Goal: Task Accomplishment & Management: Complete application form

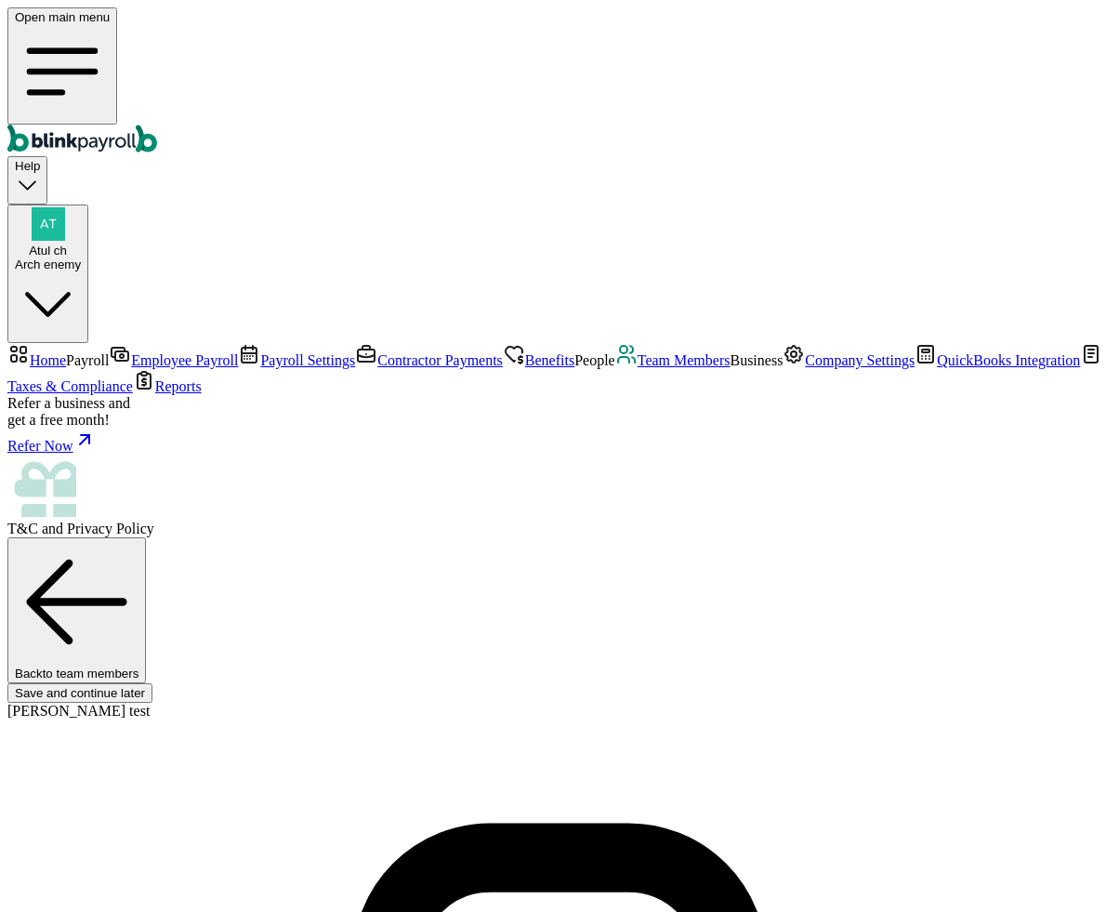
scroll to position [121, 0]
click at [535, 13] on div "Open main menu Help Atul ch Arch enemy" at bounding box center [559, 174] width 1104 height 335
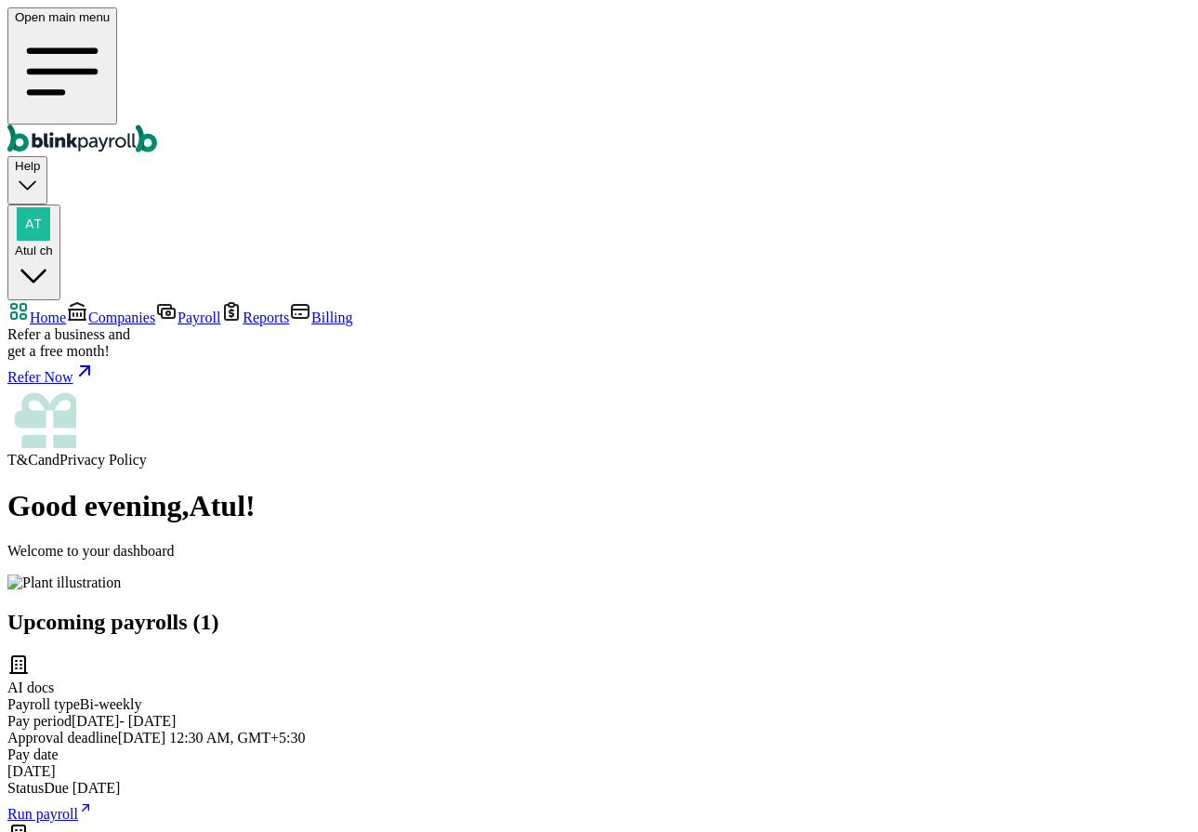
click at [100, 309] on span "Companies" at bounding box center [121, 317] width 67 height 16
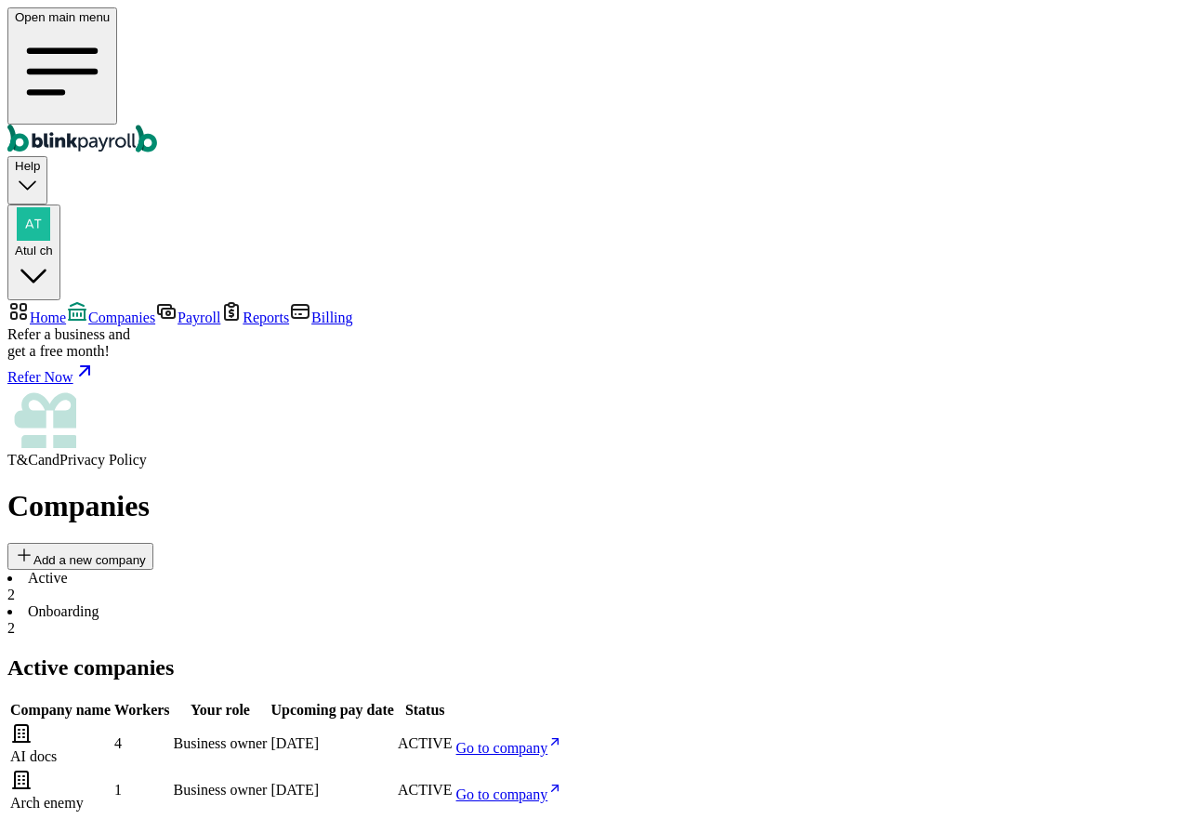
click at [548, 786] on span "Go to company" at bounding box center [502, 794] width 92 height 16
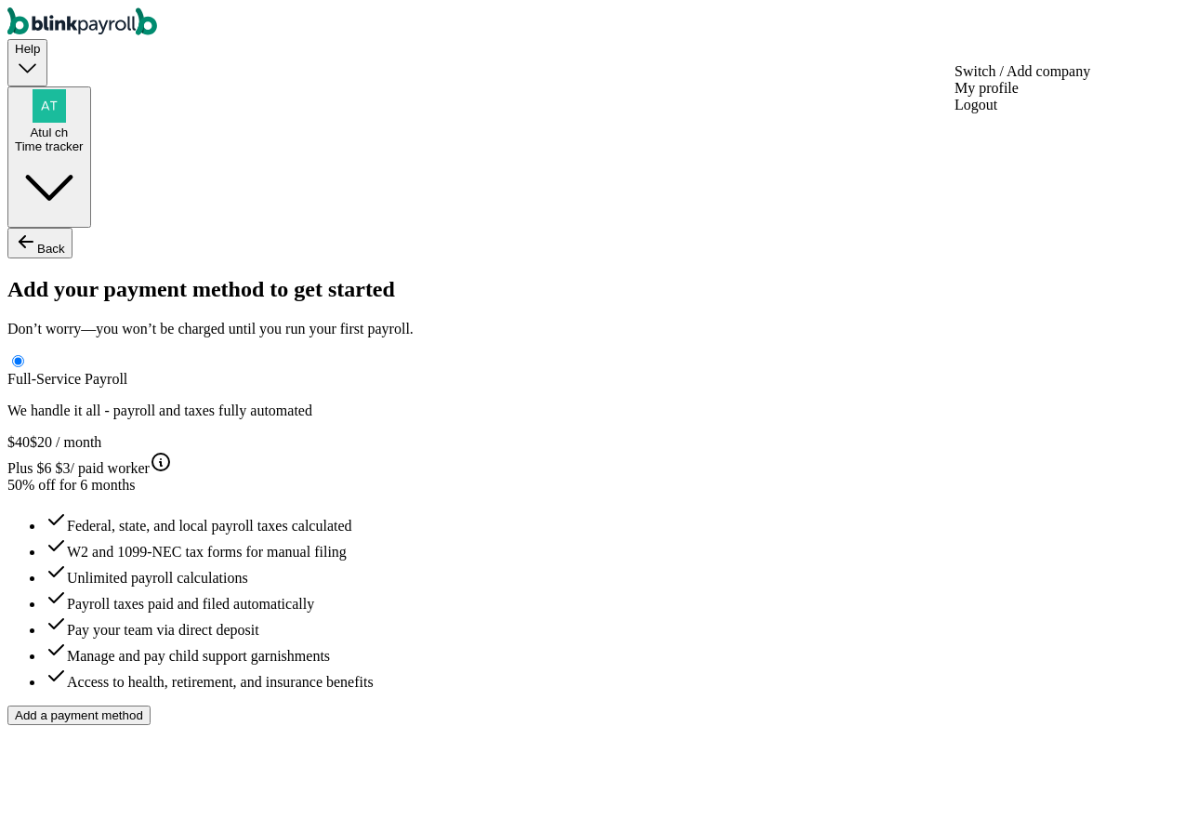
click at [68, 125] on span "Atul ch" at bounding box center [49, 132] width 38 height 14
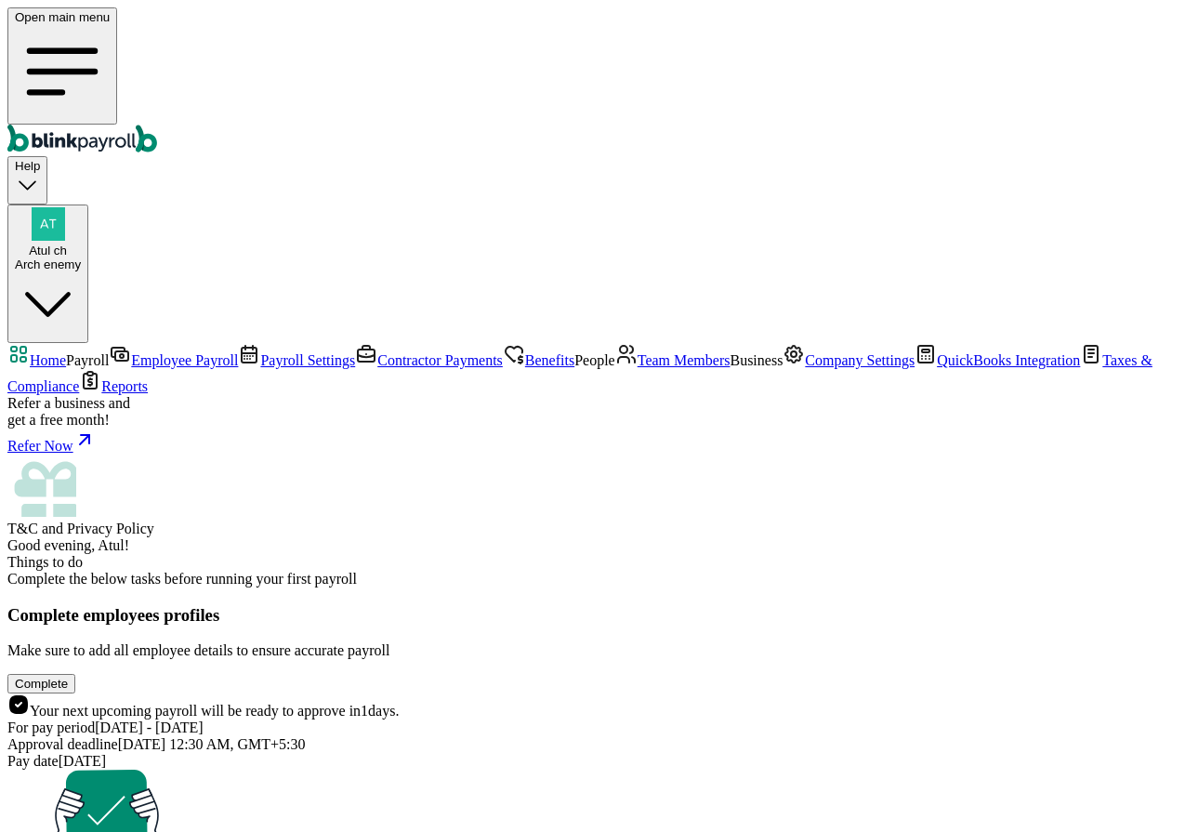
click at [637, 368] on span "Team Members" at bounding box center [683, 360] width 93 height 16
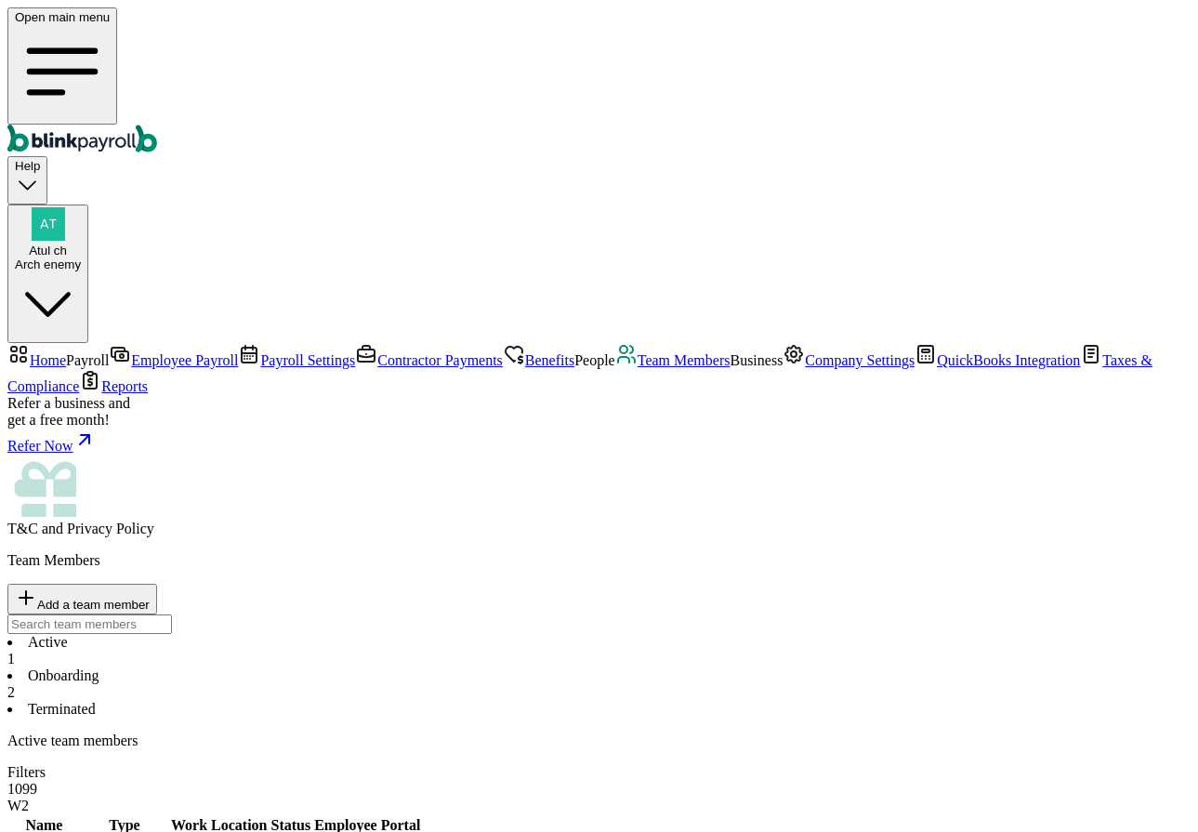
click at [805, 368] on span "Company Settings" at bounding box center [860, 360] width 110 height 16
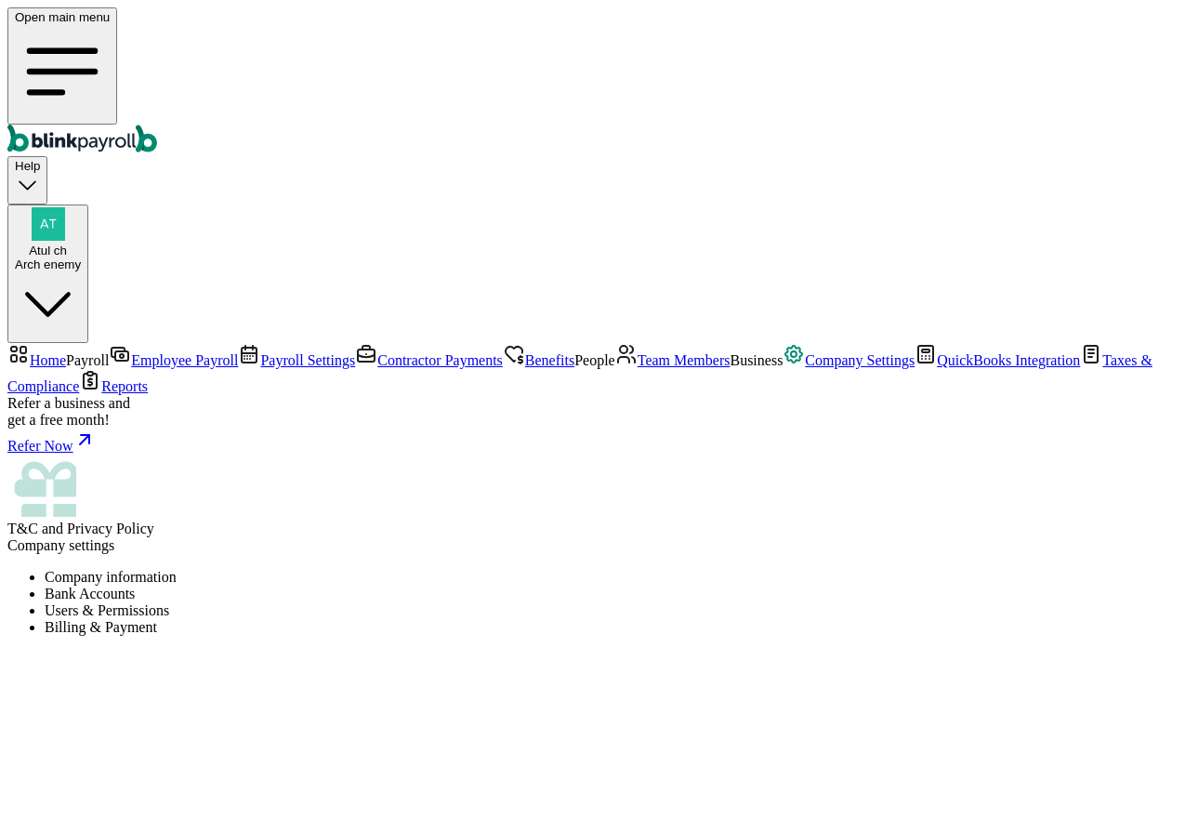
click at [660, 602] on li "Users & Permissions" at bounding box center [618, 610] width 1146 height 17
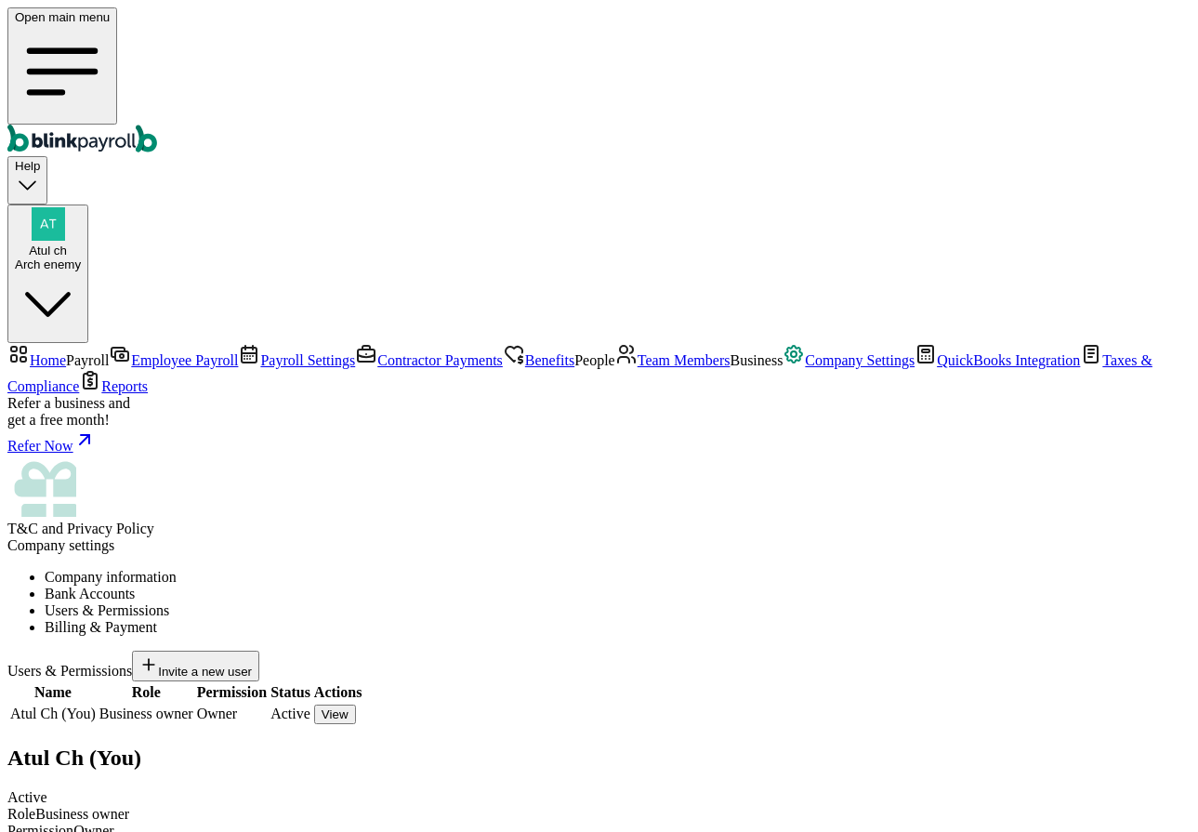
click at [252, 653] on div "Invite a new user" at bounding box center [195, 665] width 112 height 25
type input "[PERSON_NAME]"
type input "test"
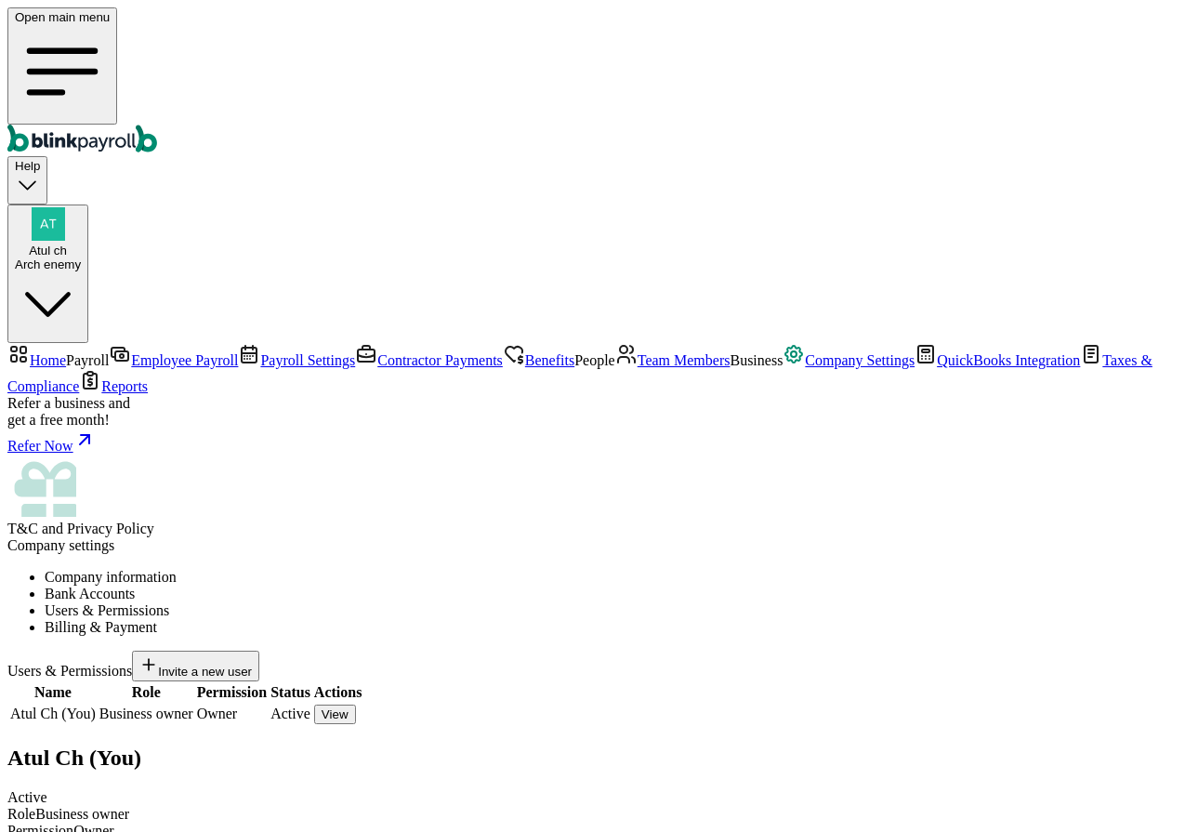
select select "hr"
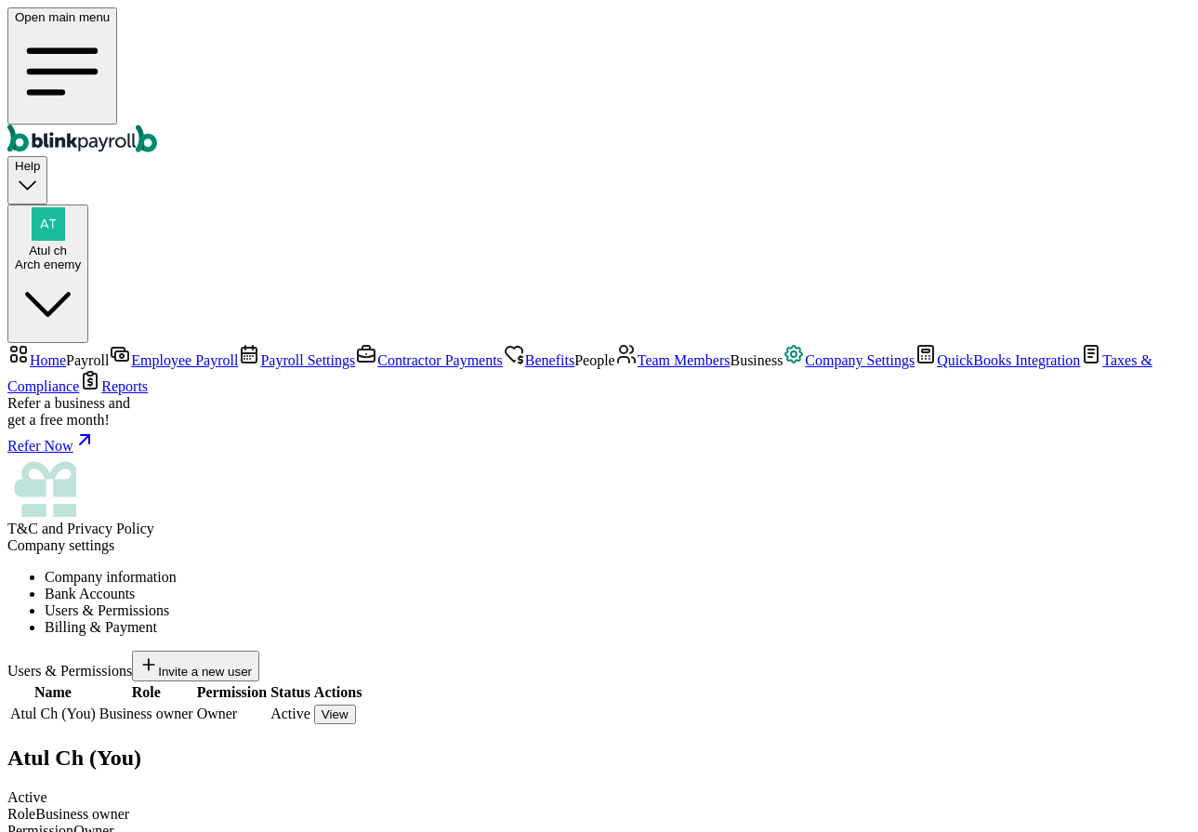
type input "(235) 235-2352"
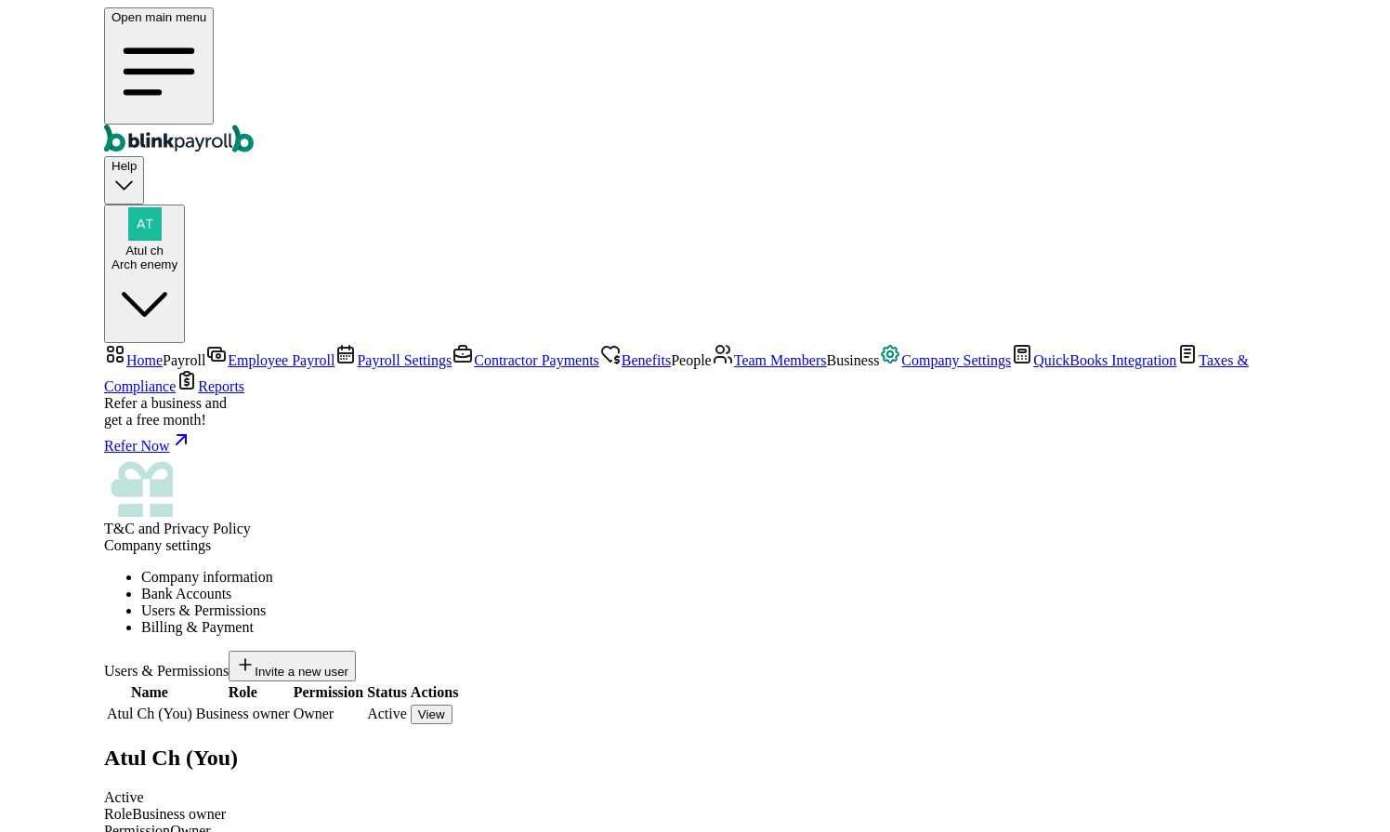
scroll to position [170, 0]
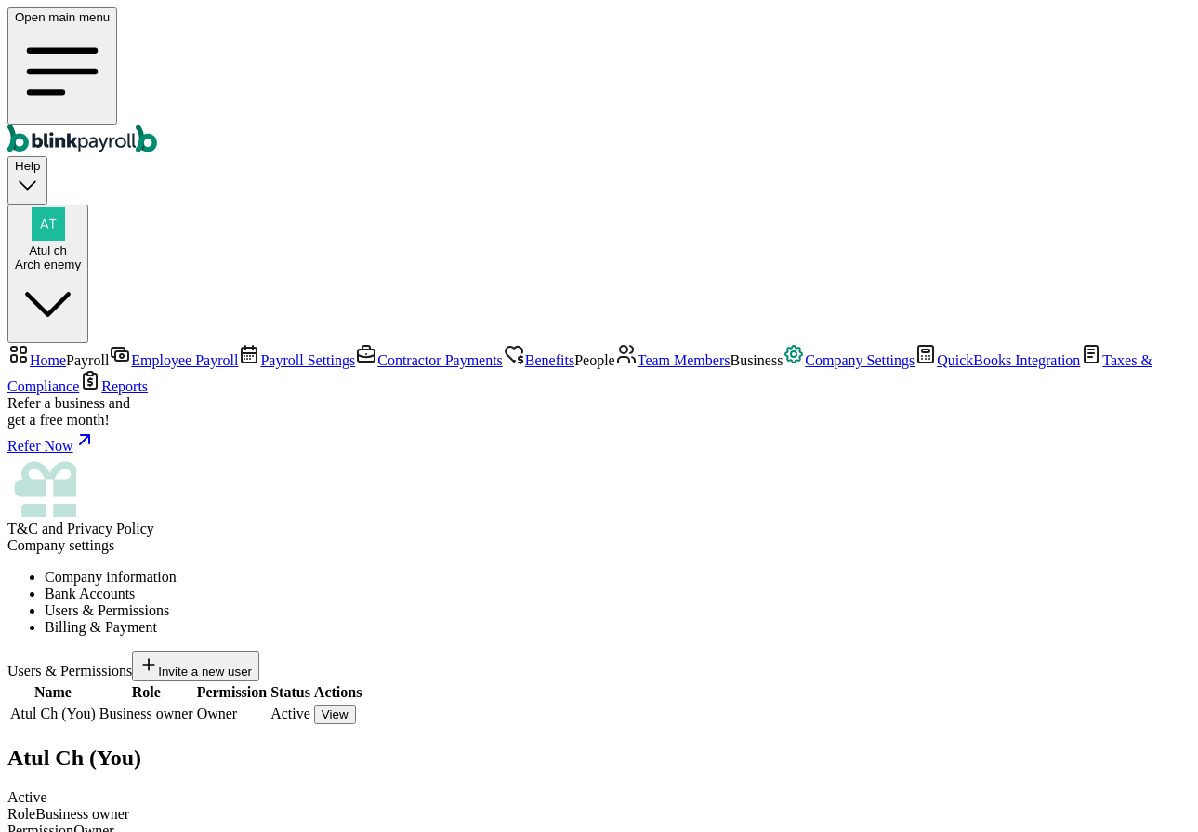
type input "raj@raj.com"
radio input "true"
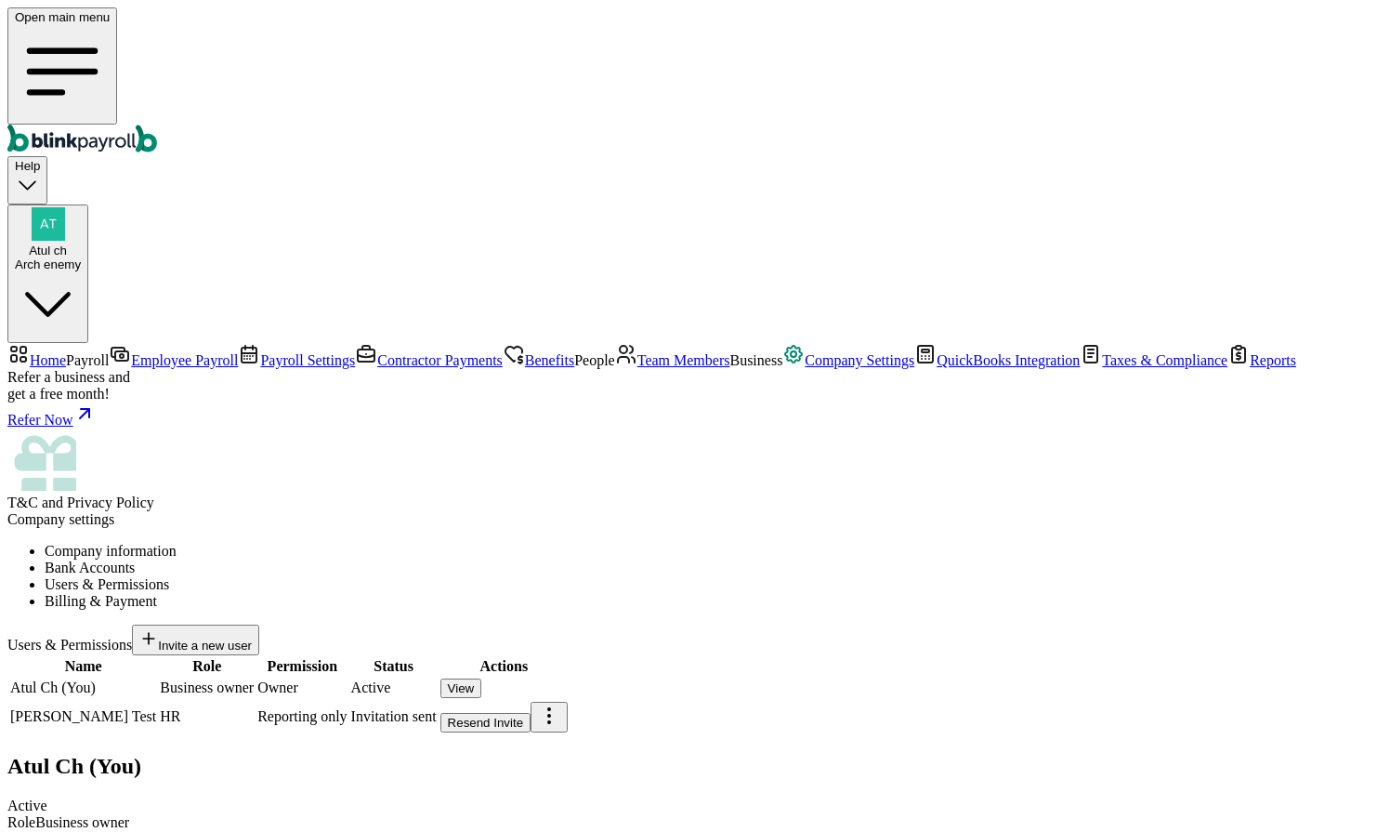
drag, startPoint x: 1290, startPoint y: 89, endPoint x: 823, endPoint y: 299, distance: 511.6
click at [81, 257] on div "Arch enemy" at bounding box center [48, 264] width 66 height 14
drag, startPoint x: 1198, startPoint y: 316, endPoint x: 1336, endPoint y: 318, distance: 138.5
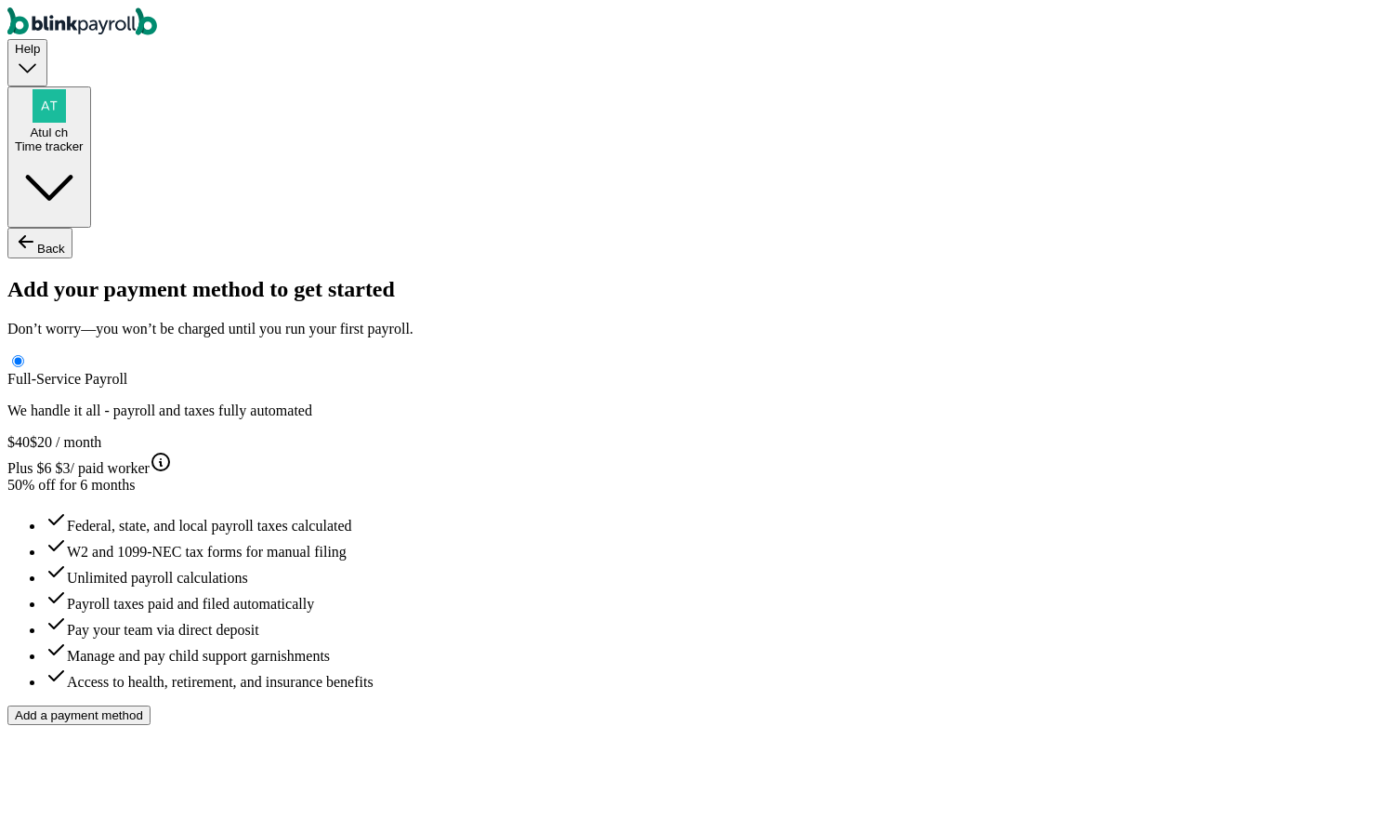
type input "Atul"
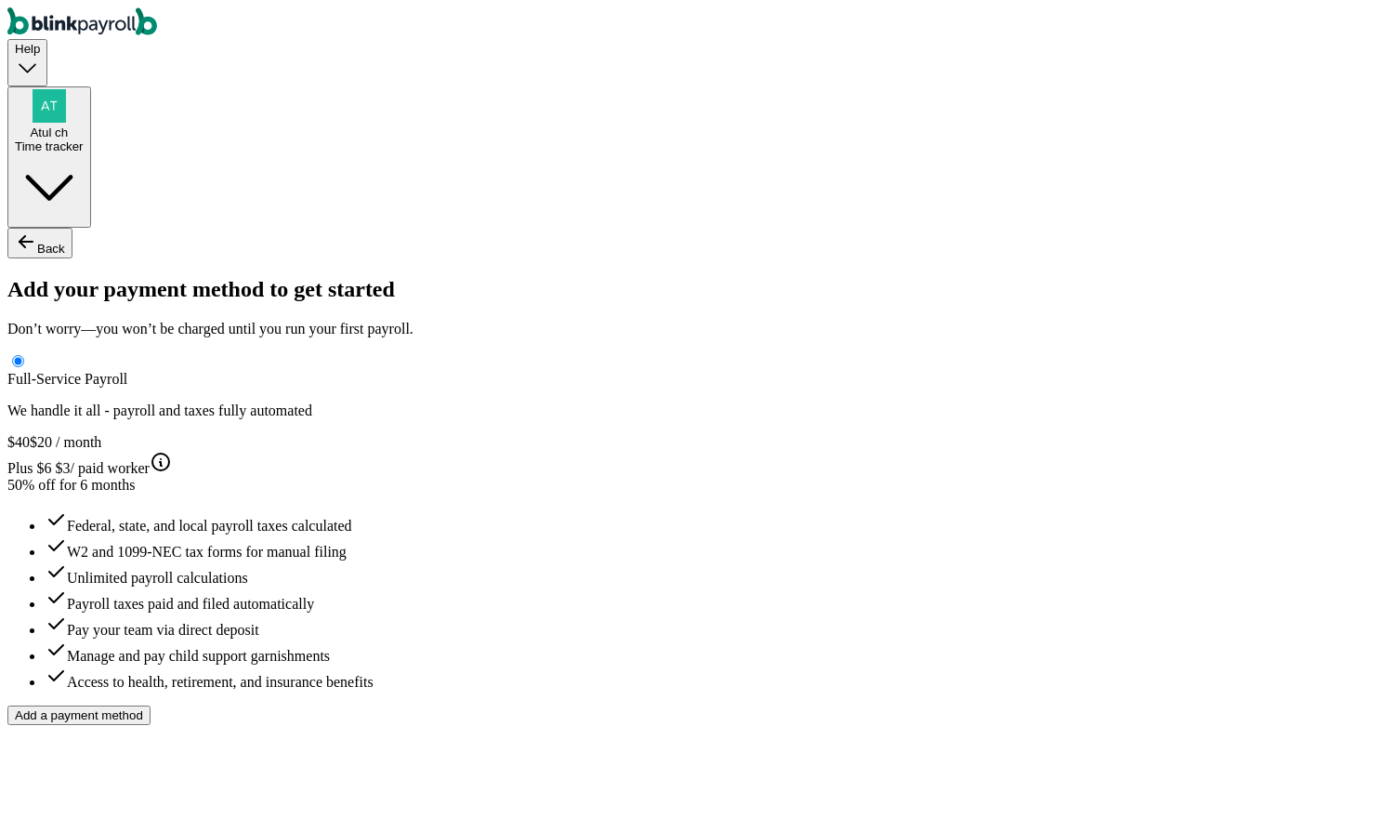
type input "1"
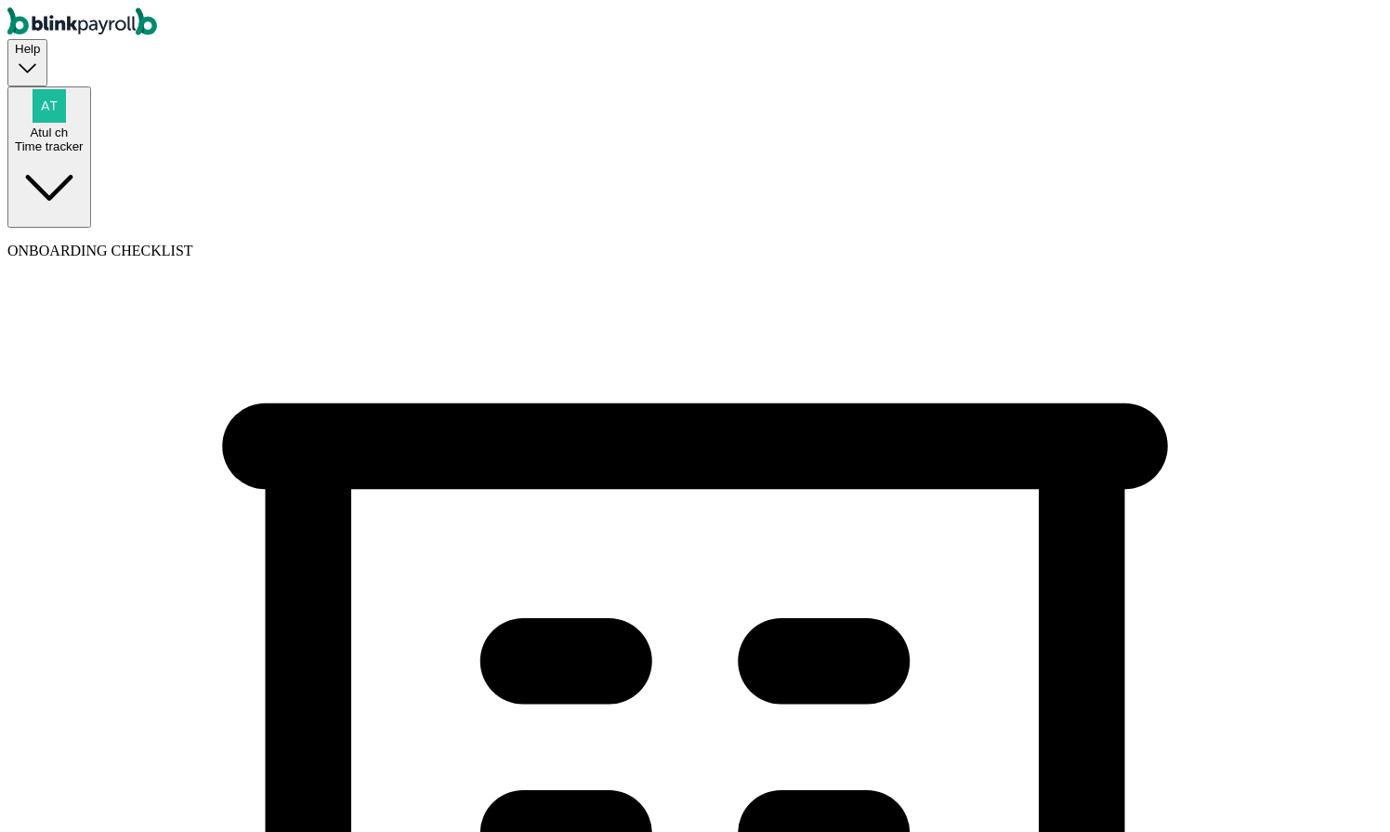
type input "(456) 456-5646"
select select "Sole proprietorship"
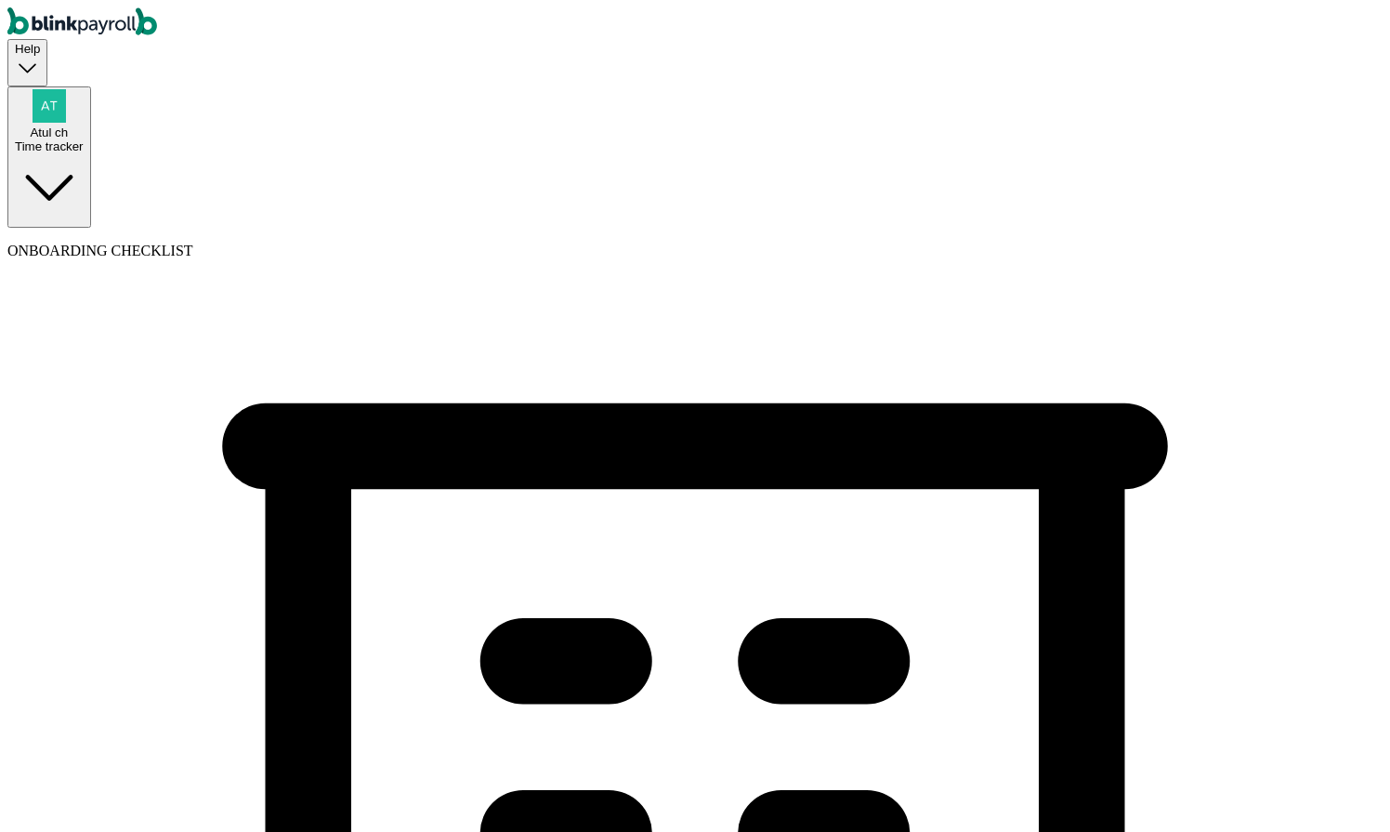
select select "Auto or Machine Sales"
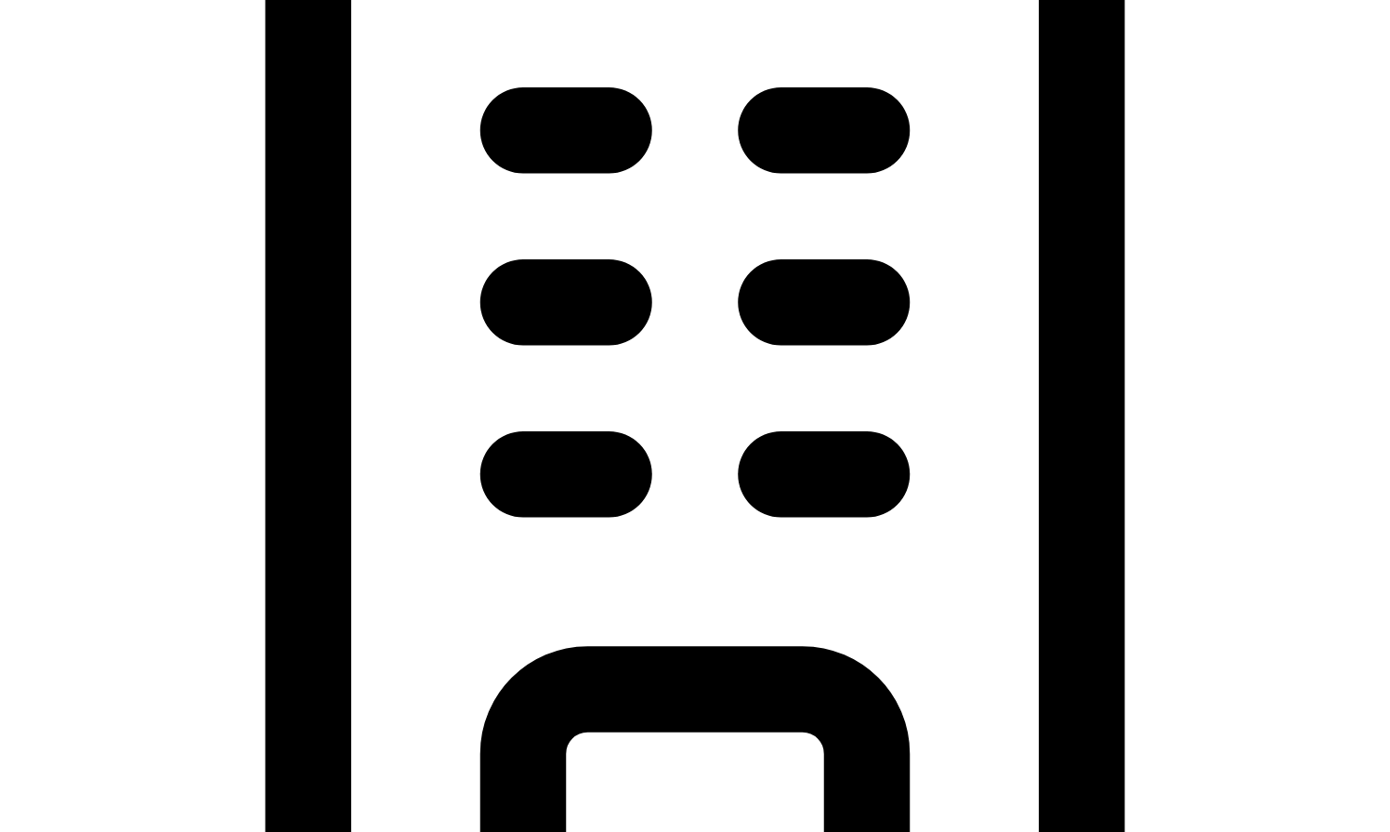
scroll to position [625, 0]
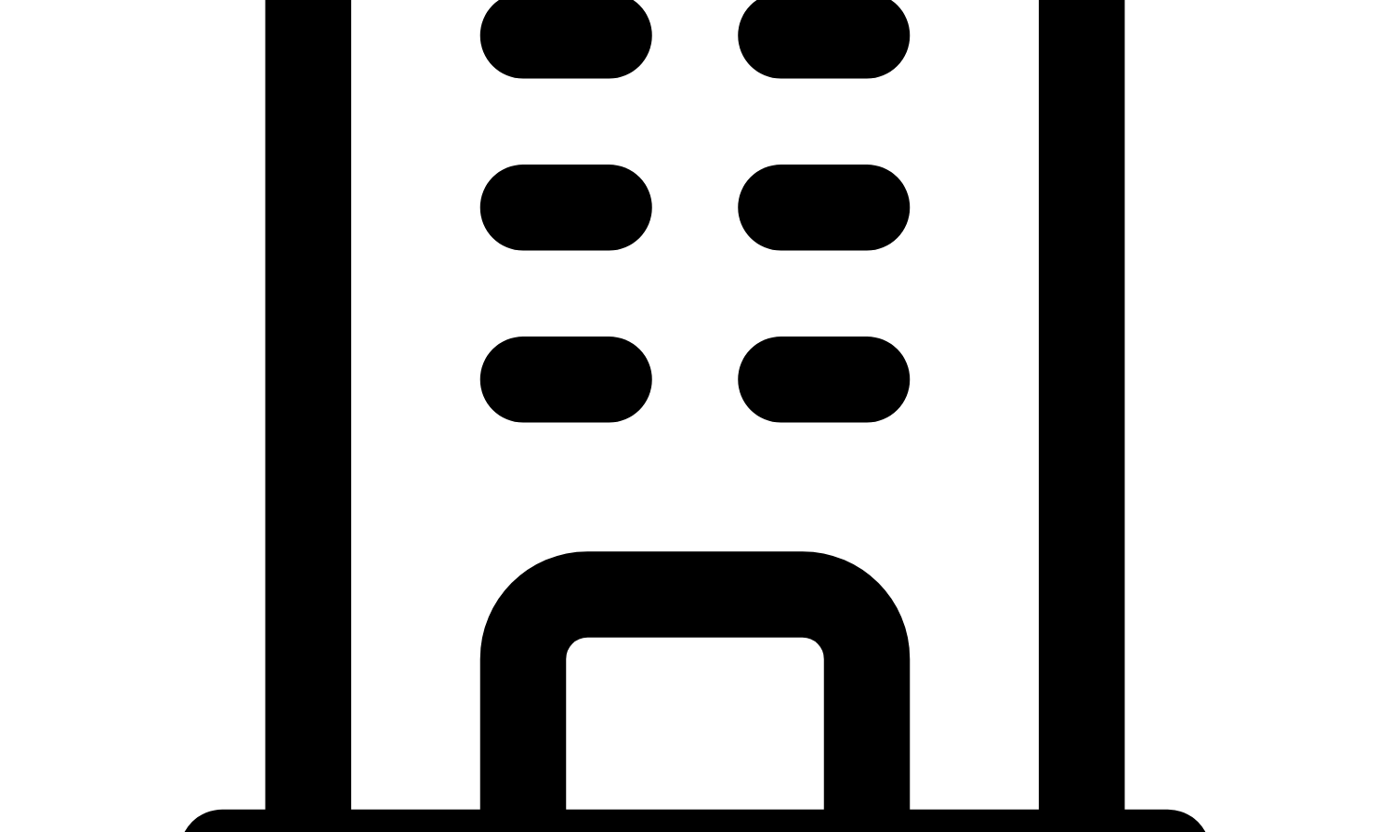
type input "[DATE]"
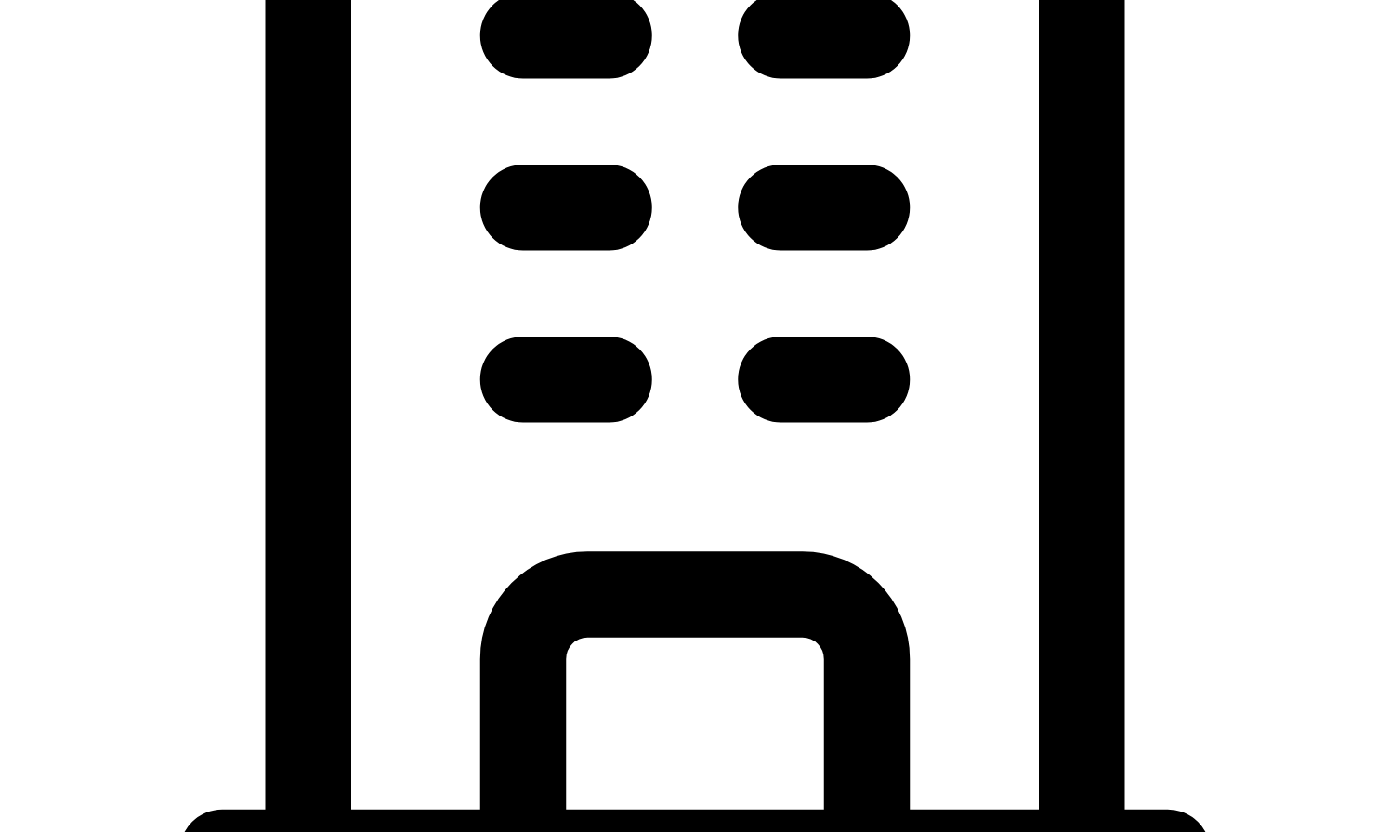
type input "5 [US_STATE] a and M Univ"
type input "[GEOGRAPHIC_DATA]"
type input "77843"
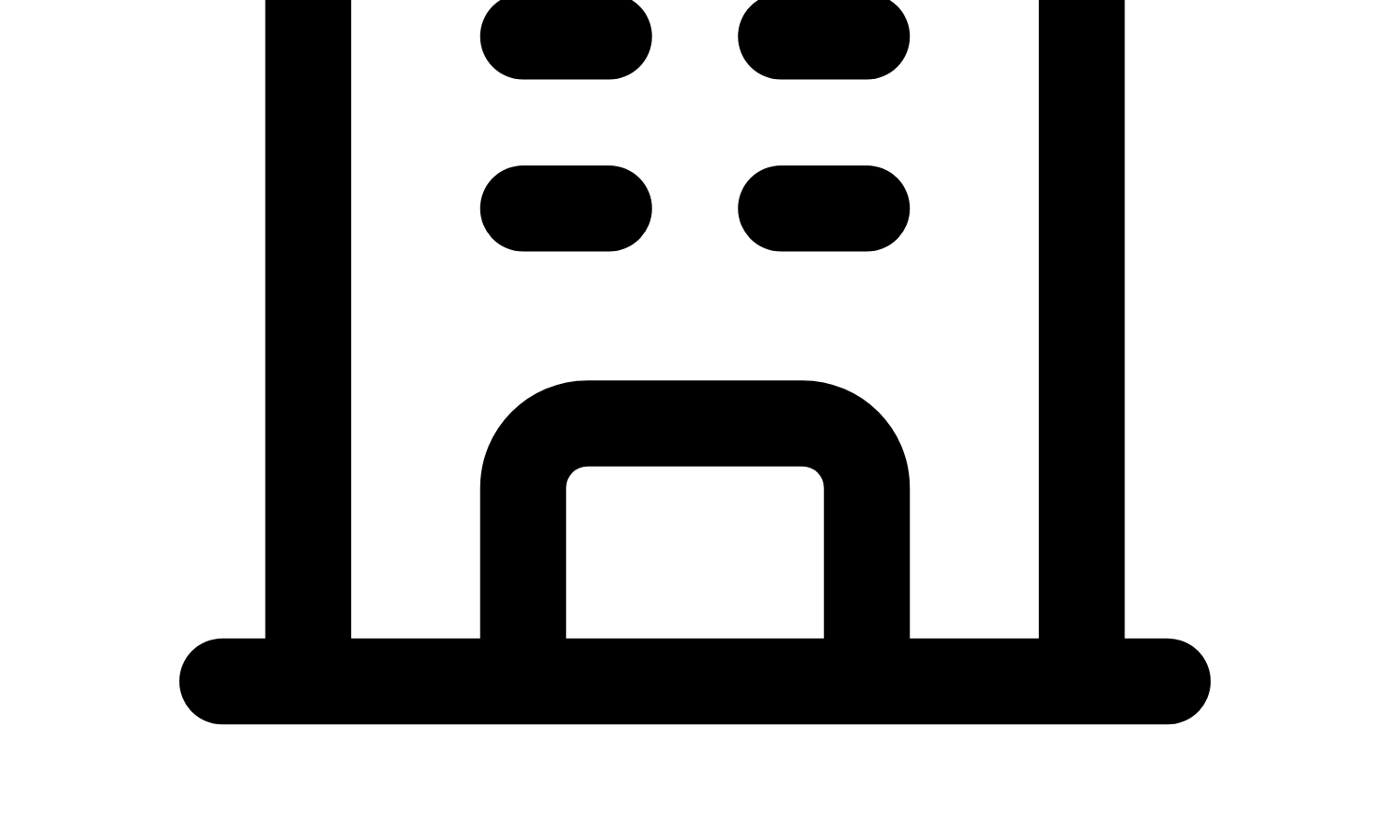
scroll to position [891, 0]
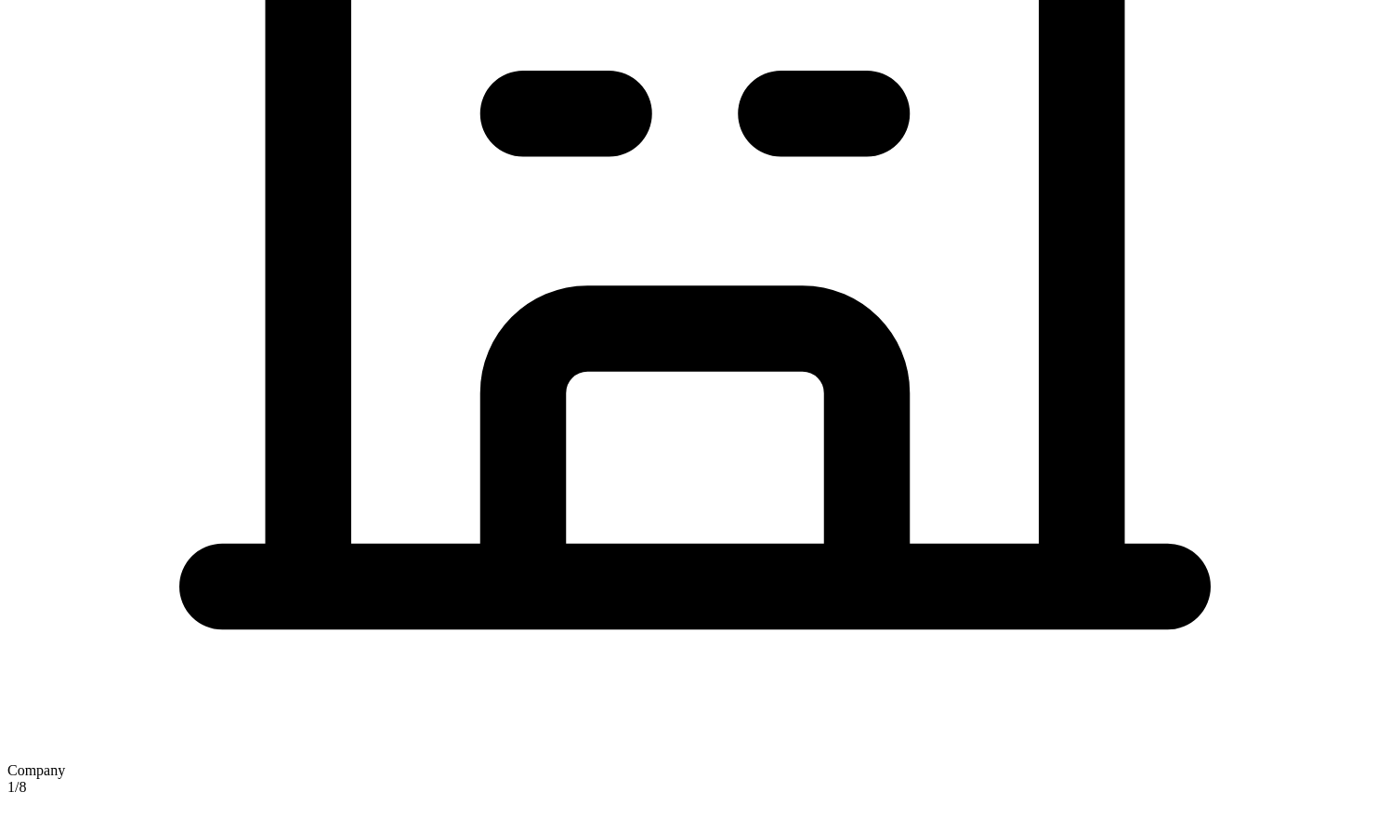
type input "main"
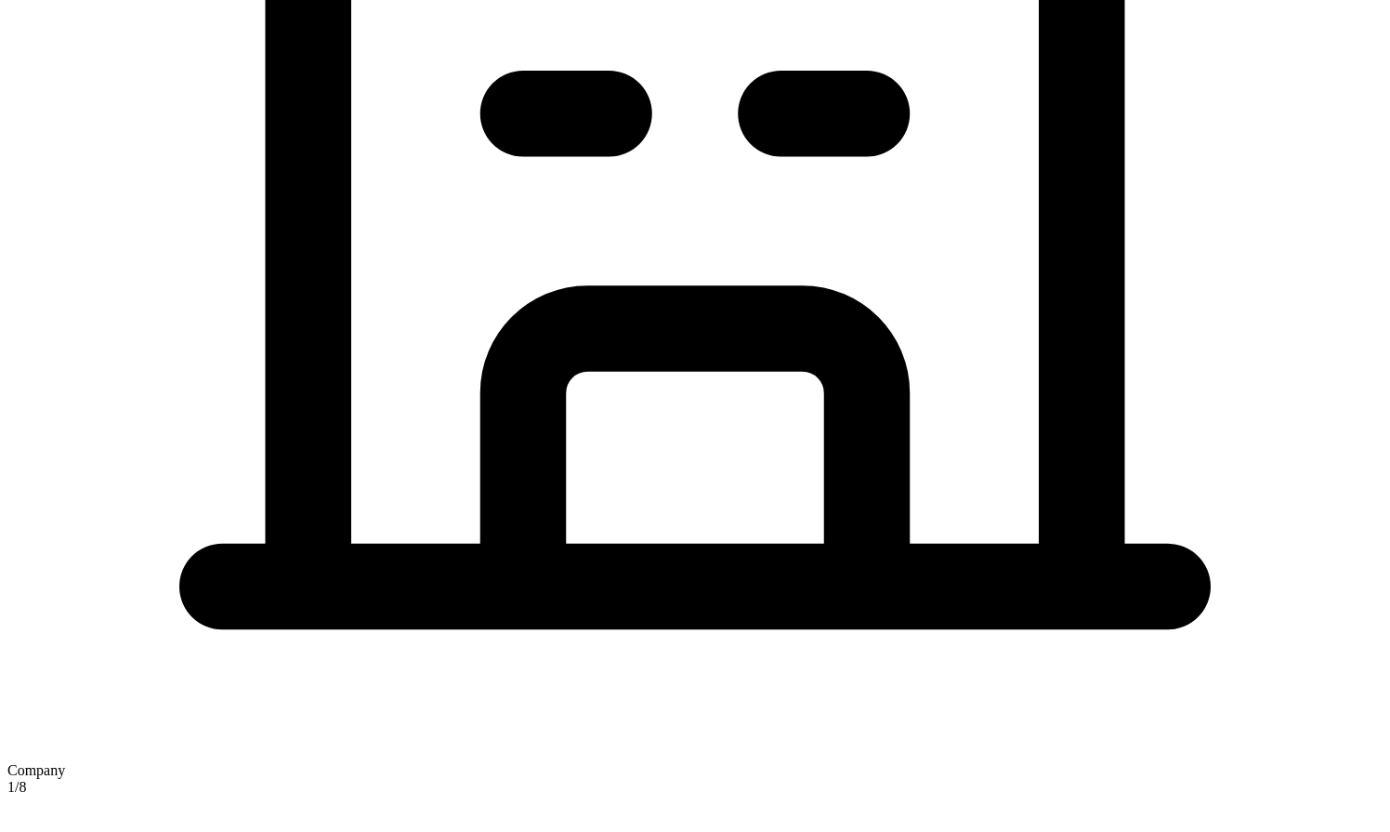
checkbox input "true"
type input "5 [US_STATE] a and M Univ"
type input "[GEOGRAPHIC_DATA]"
type input "77843"
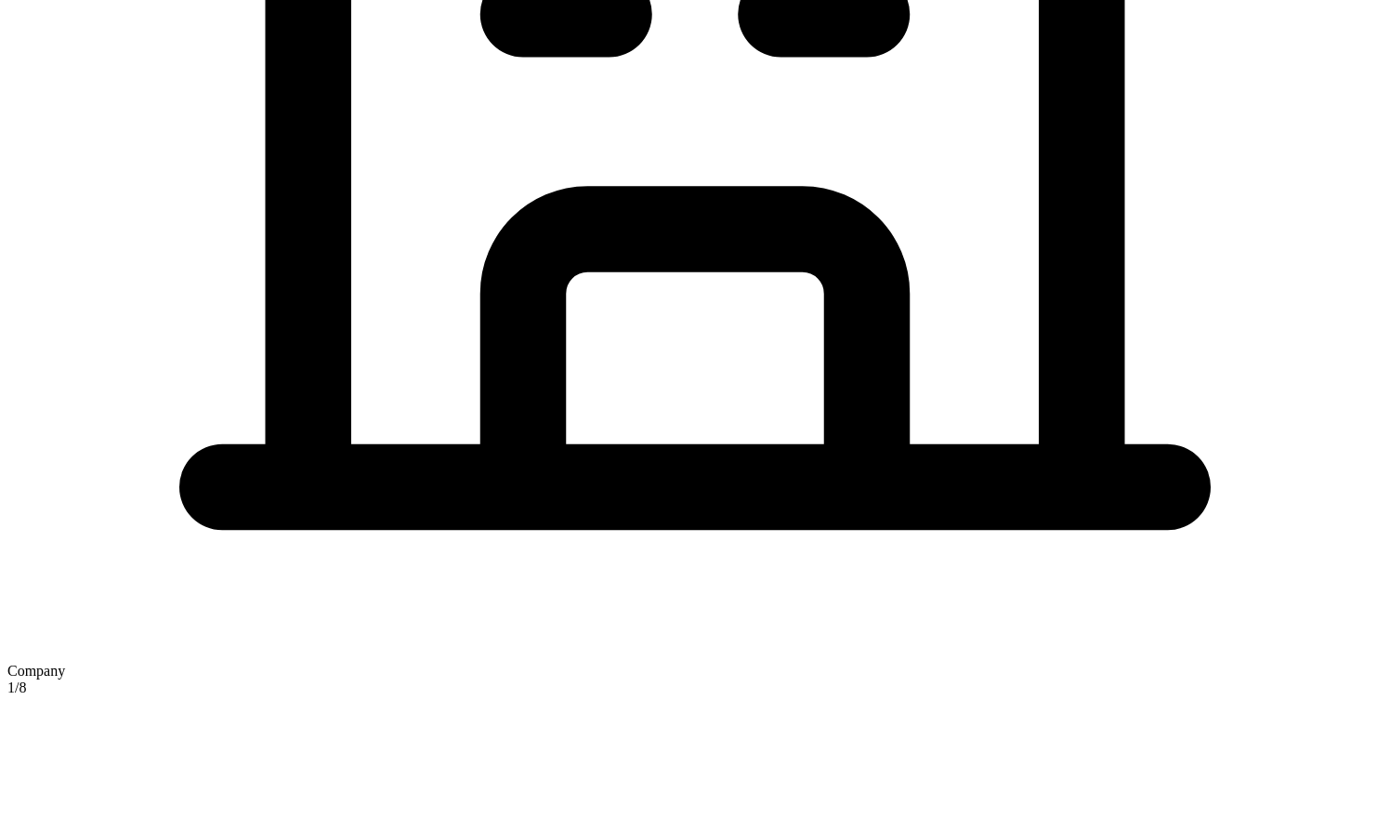
scroll to position [1002, 0]
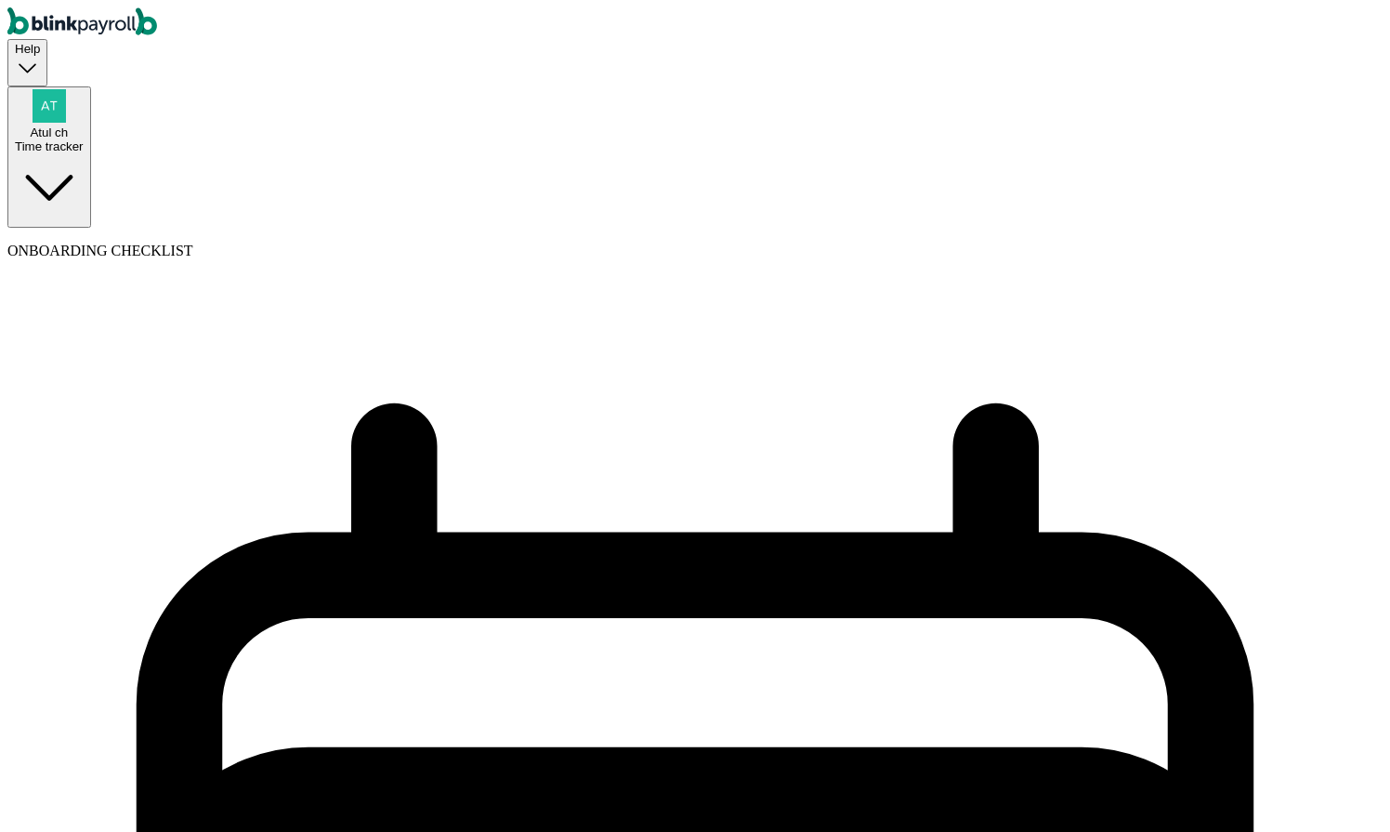
select select "weekly"
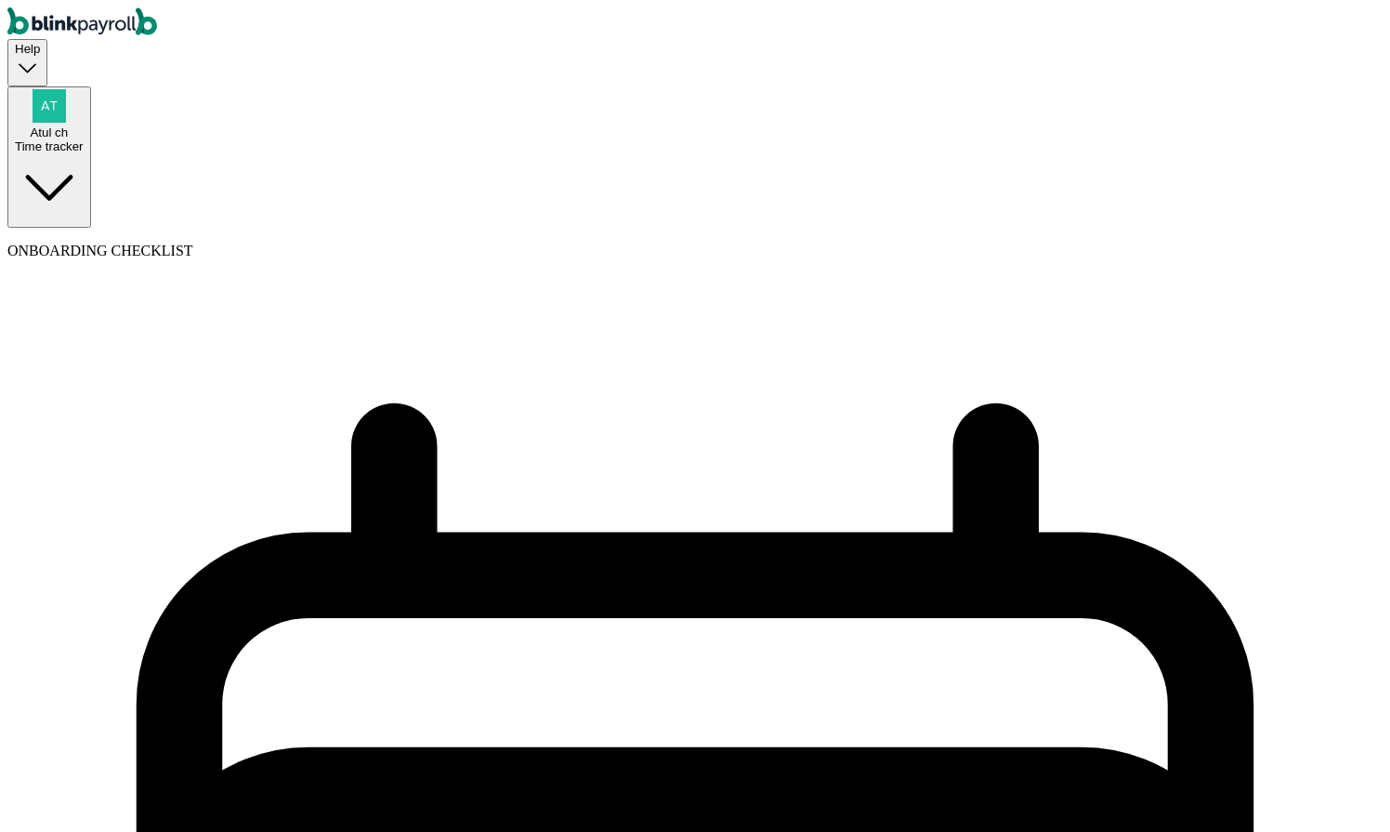
select select "Monday"
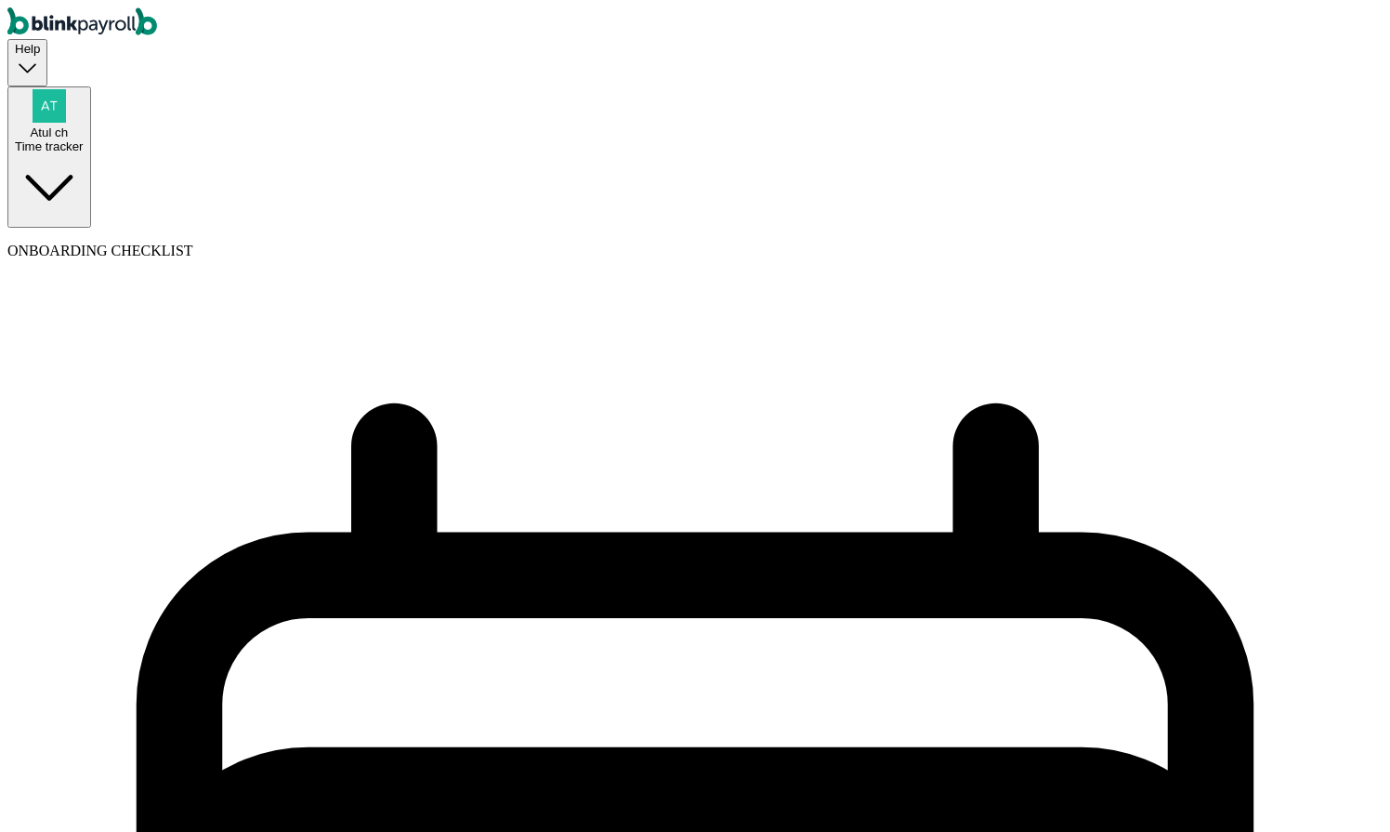
select select "09/22/2025"
select select "Tue, Sep 09 - Mon, Sep 15"
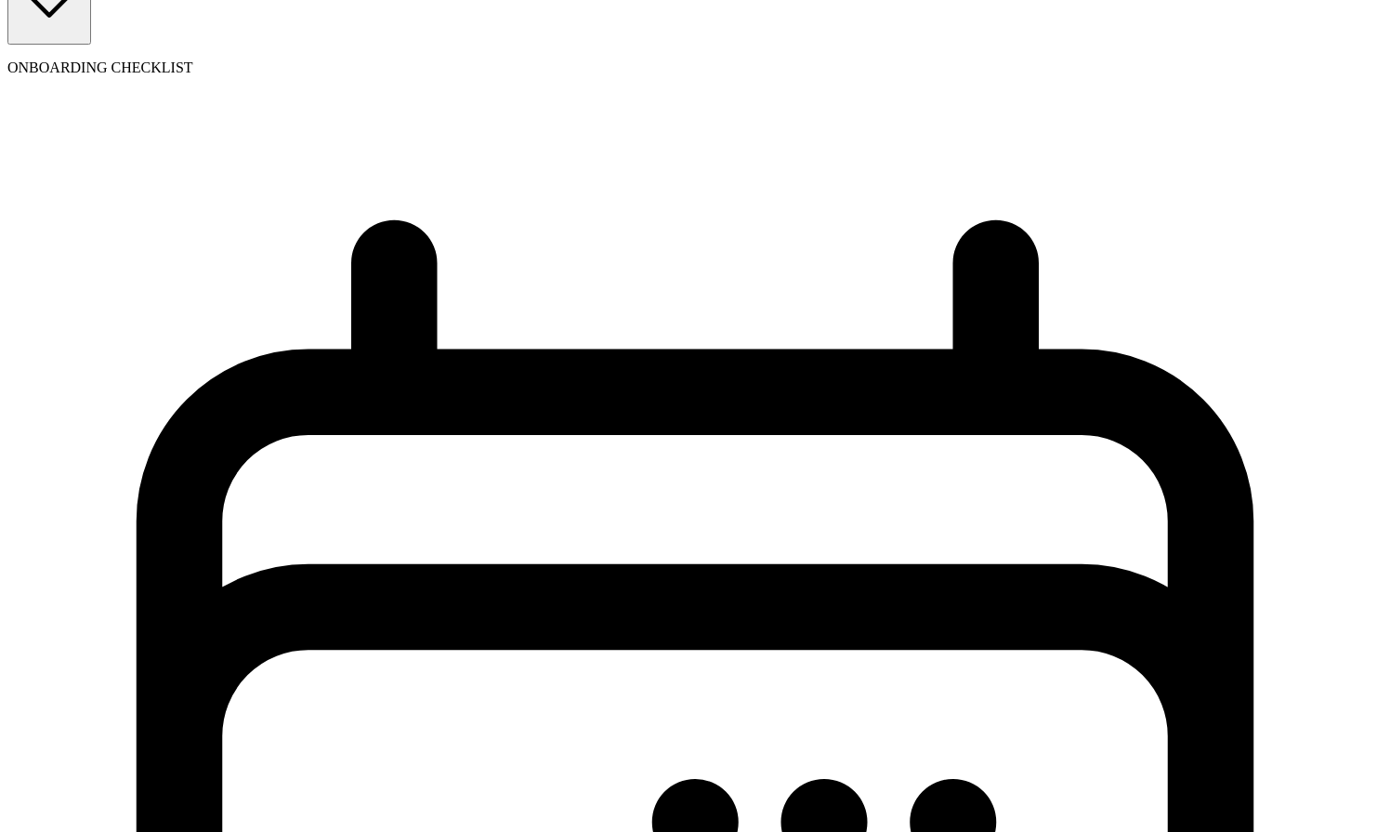
scroll to position [217, 0]
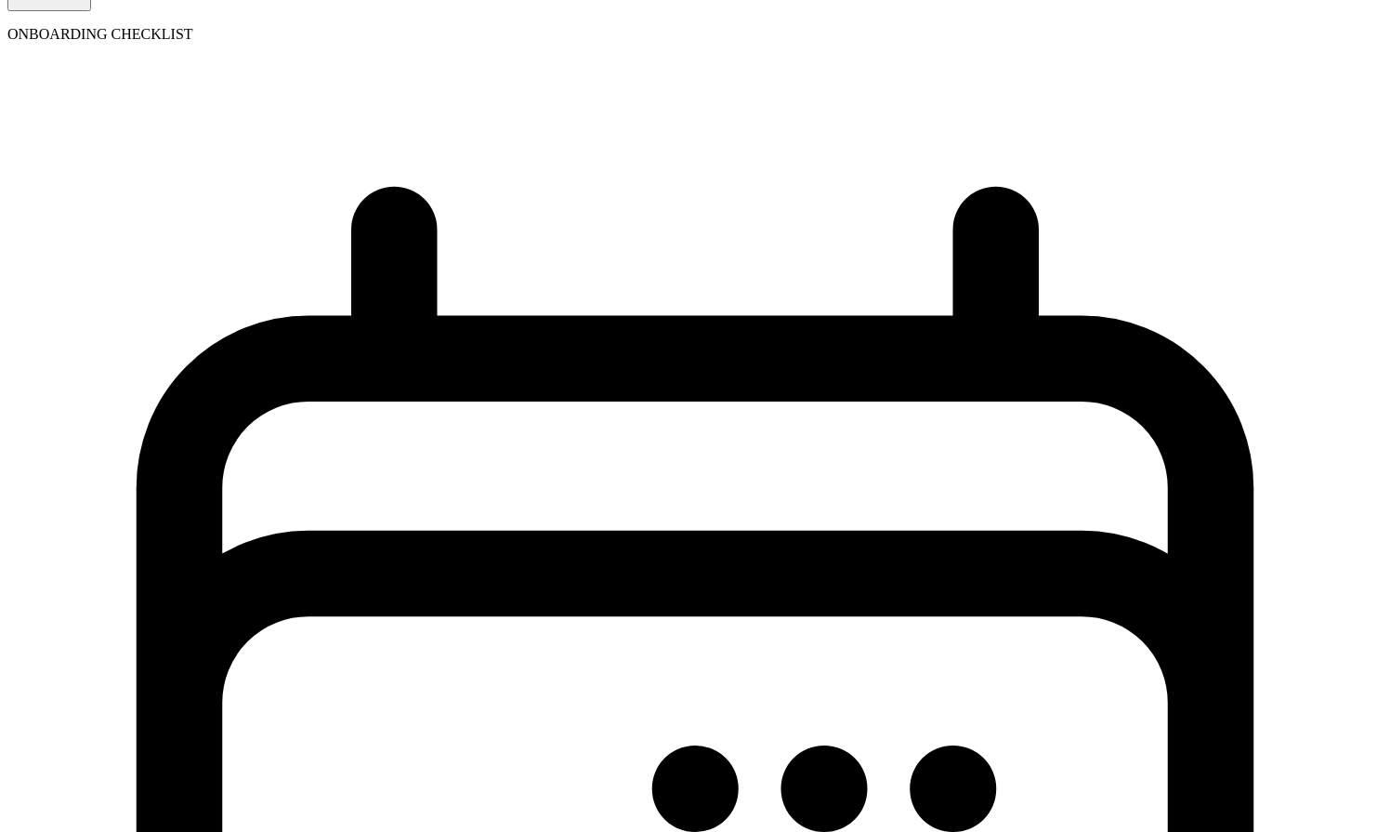
select select "1"
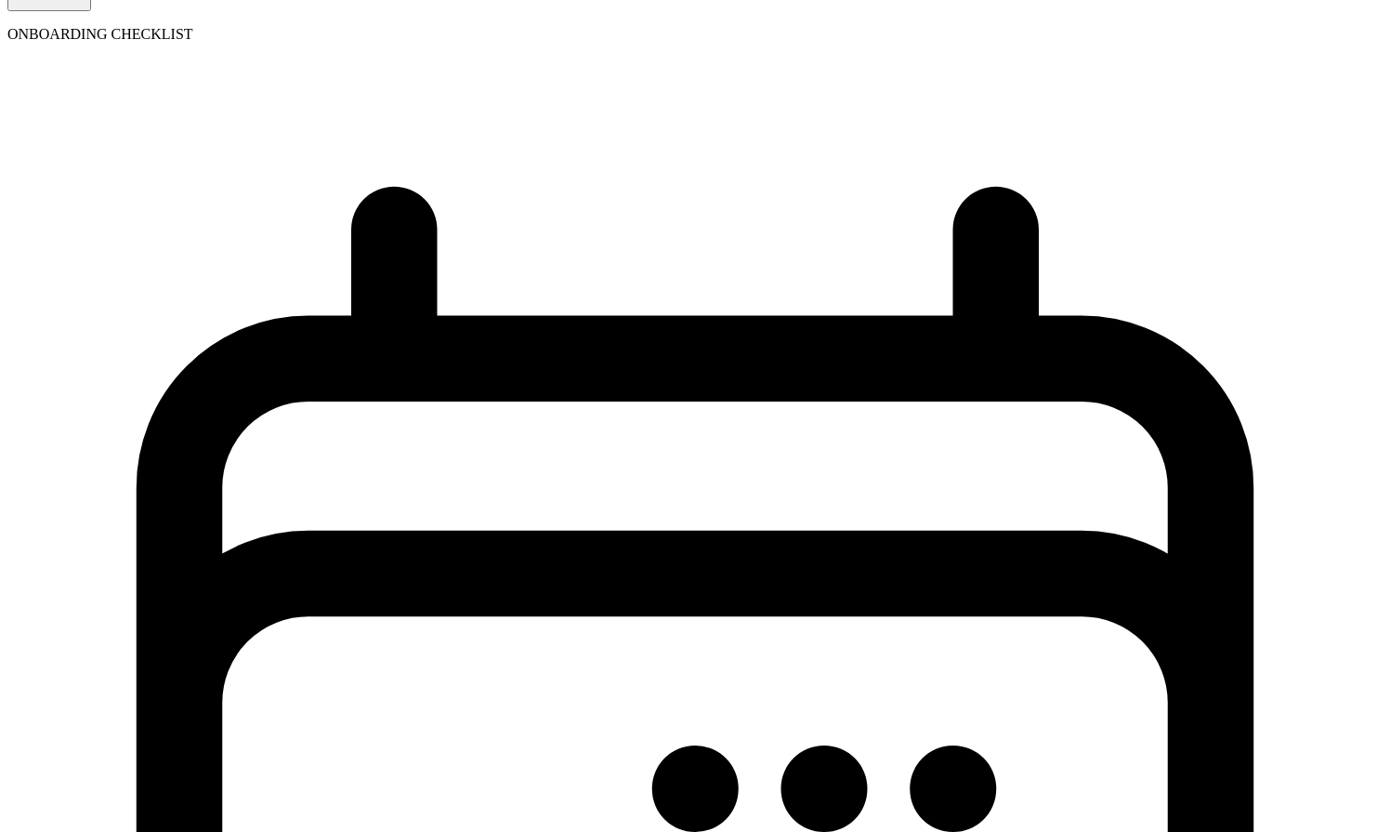
scroll to position [183, 0]
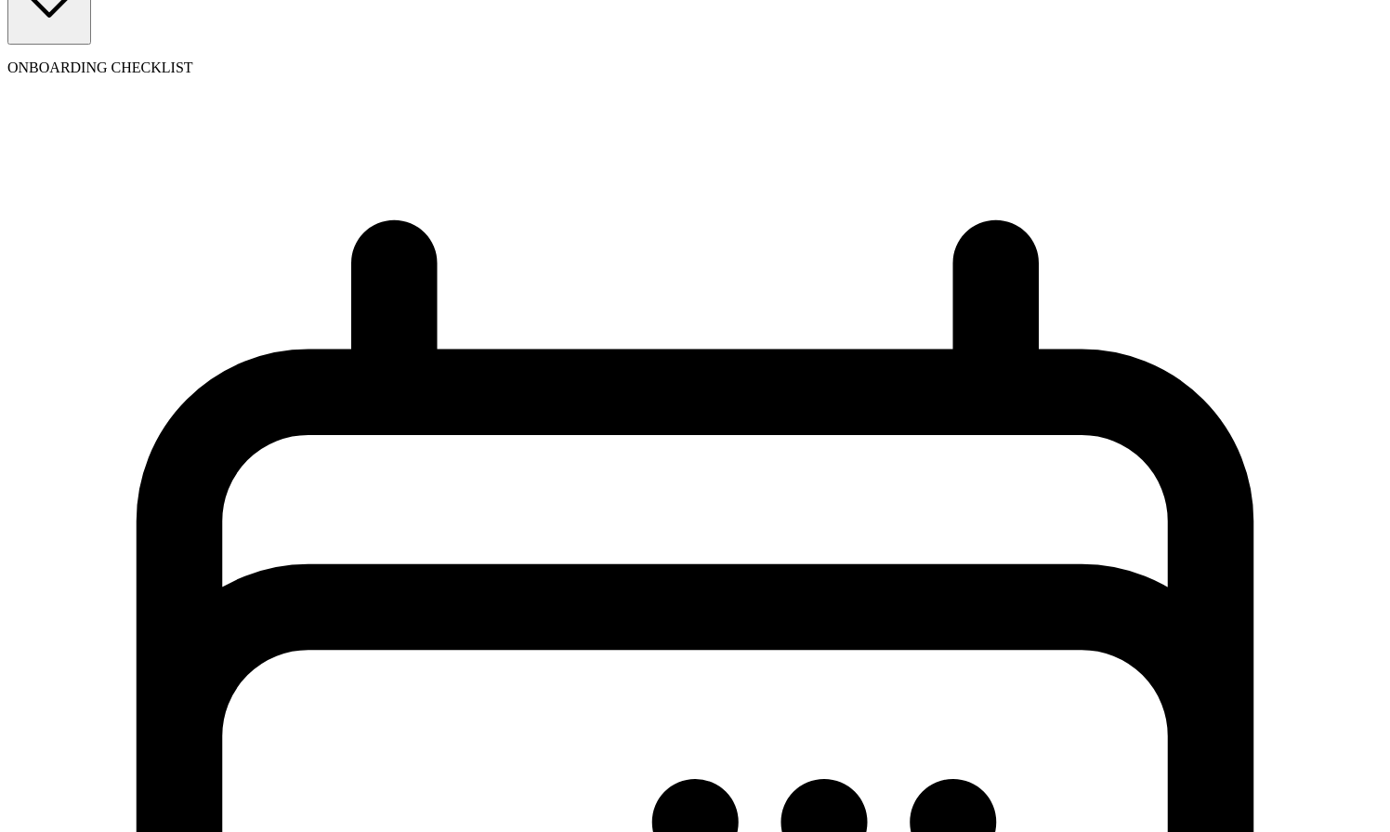
type input "Med"
type input "[DATE]"
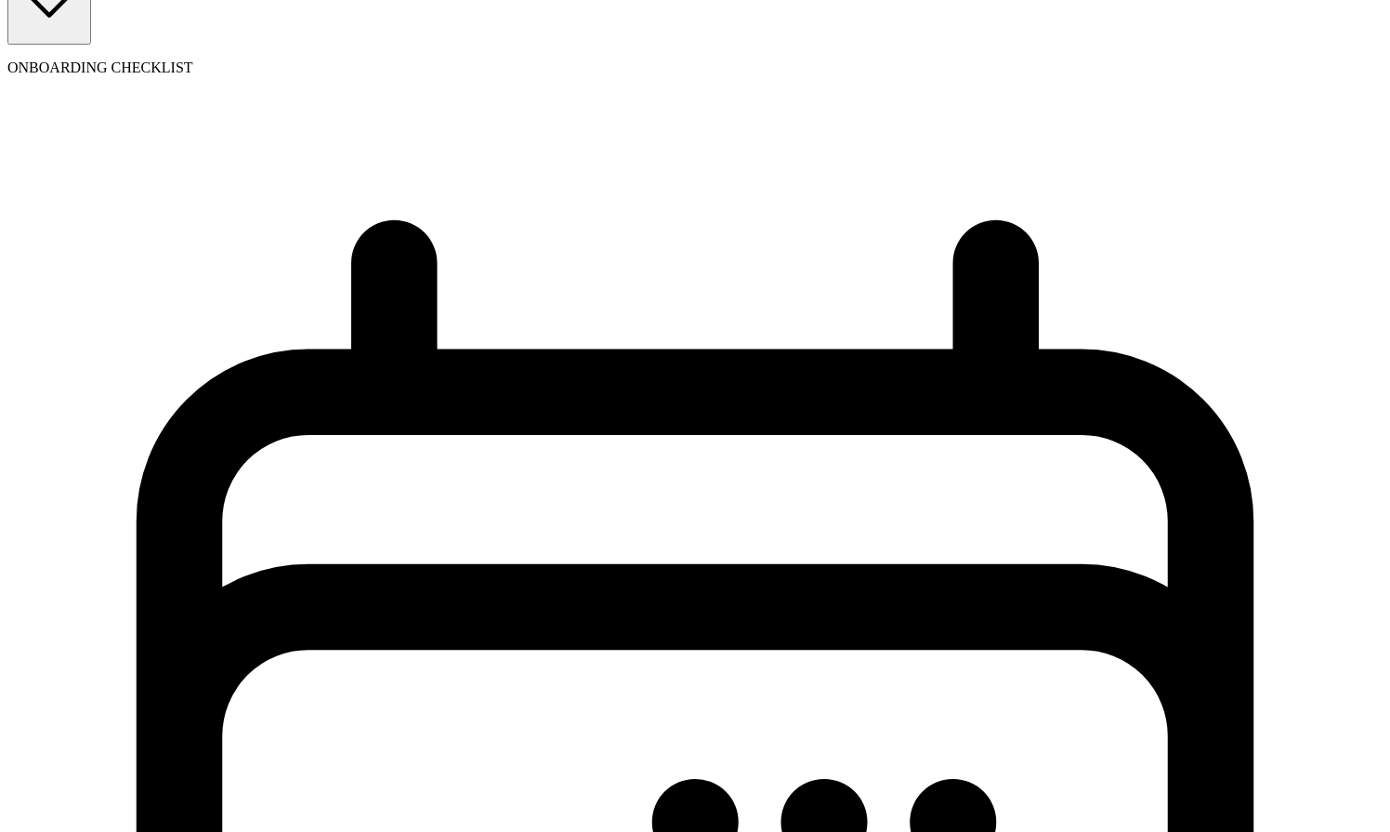
scroll to position [244, 0]
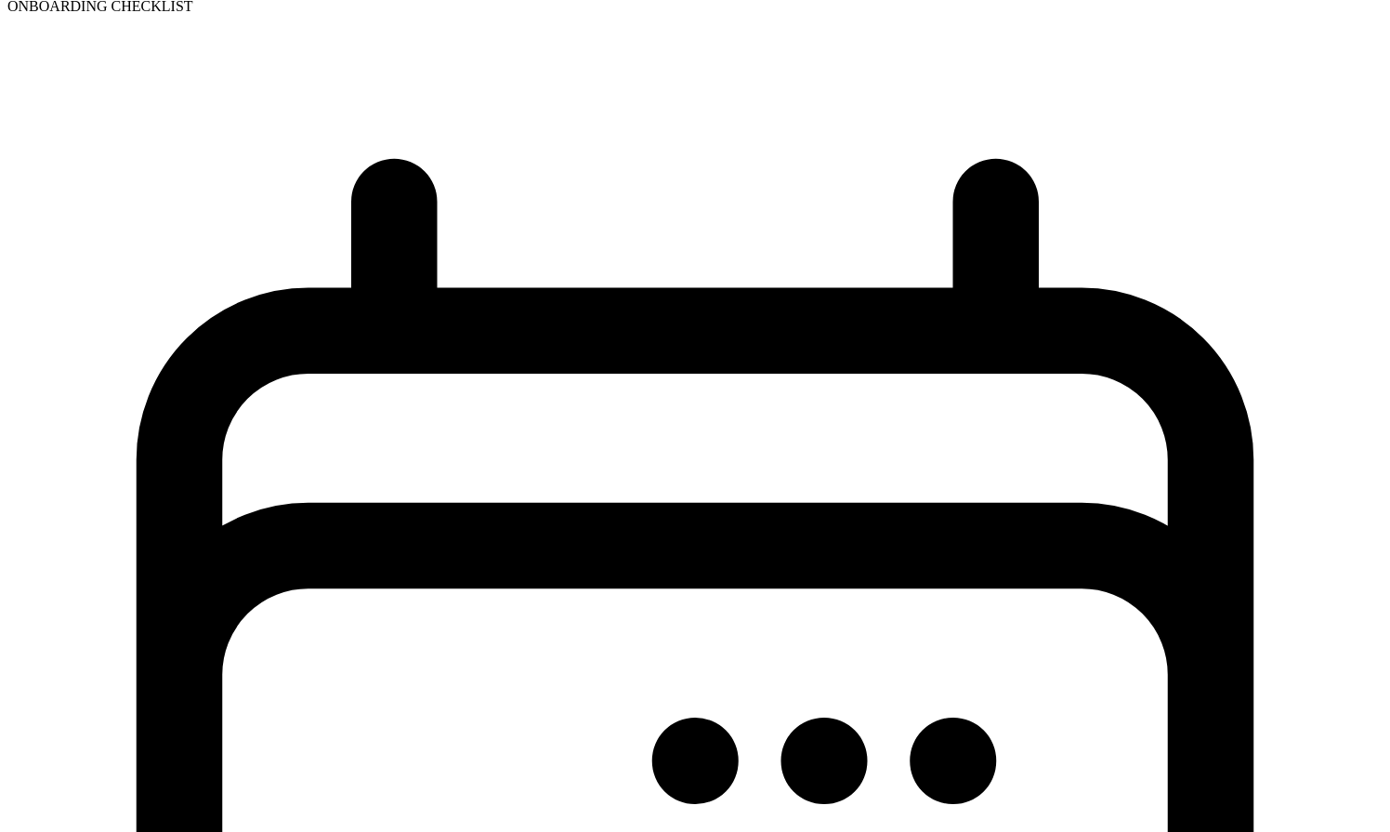
select select "employee"
select select "contractor"
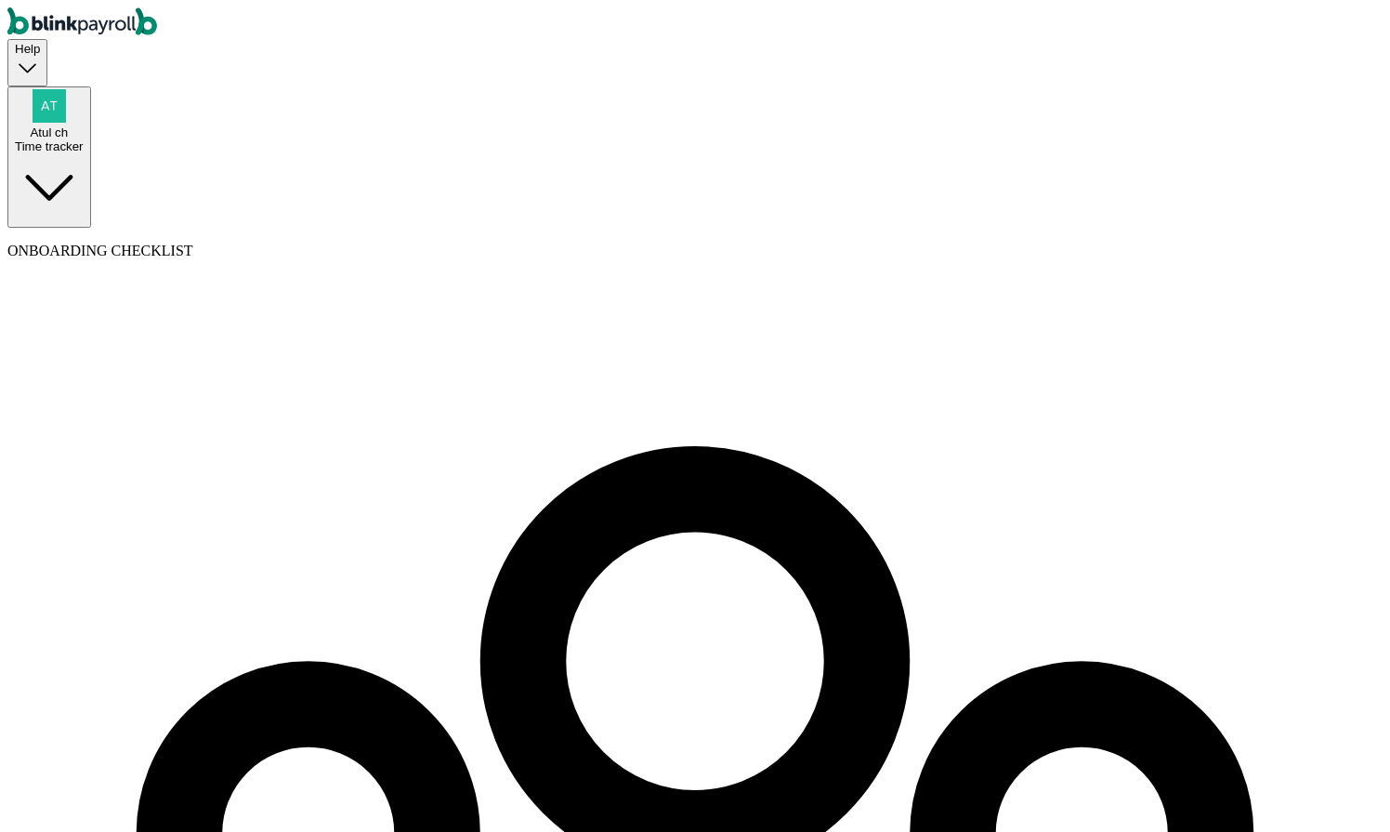
type input "Atul"
type input "test"
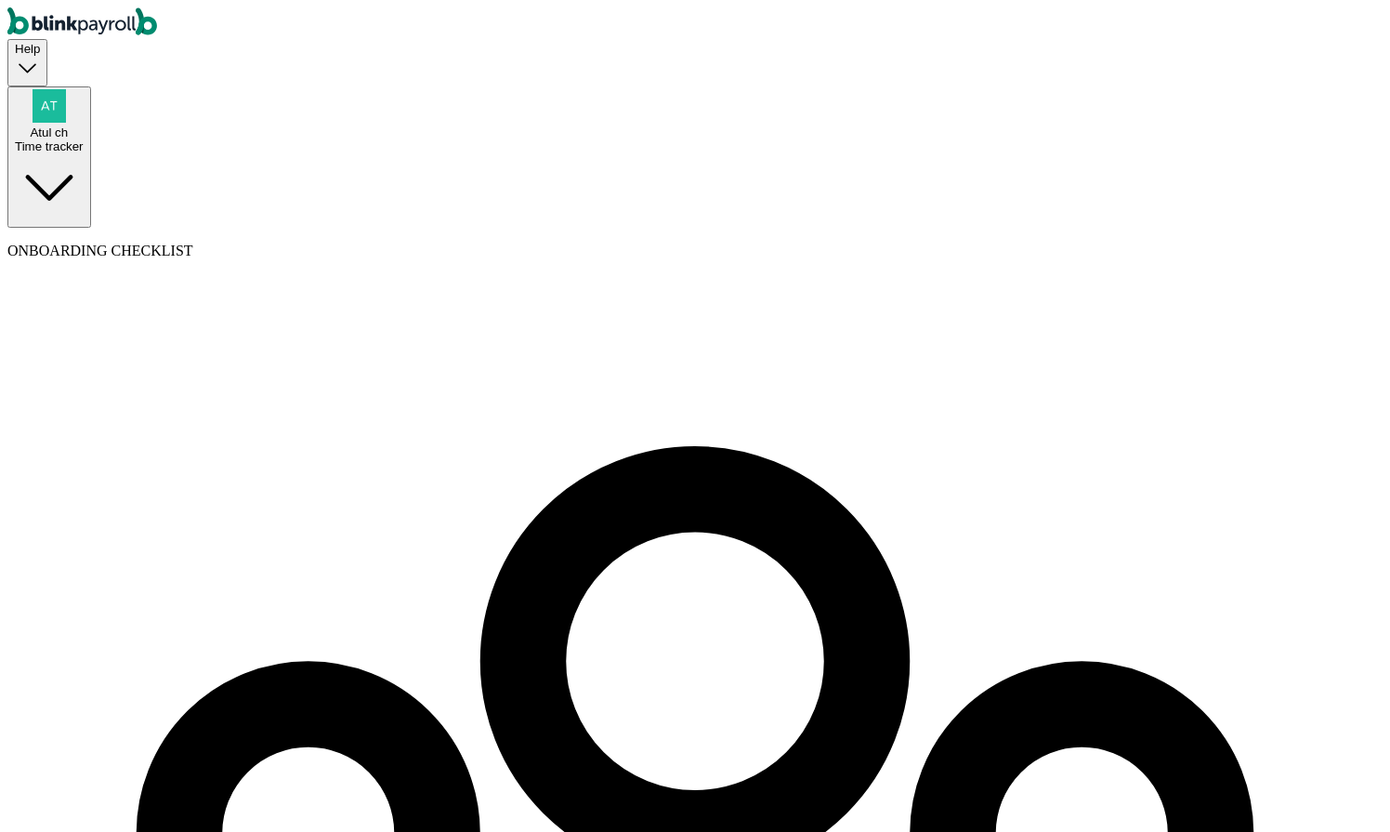
select select "businessVendor"
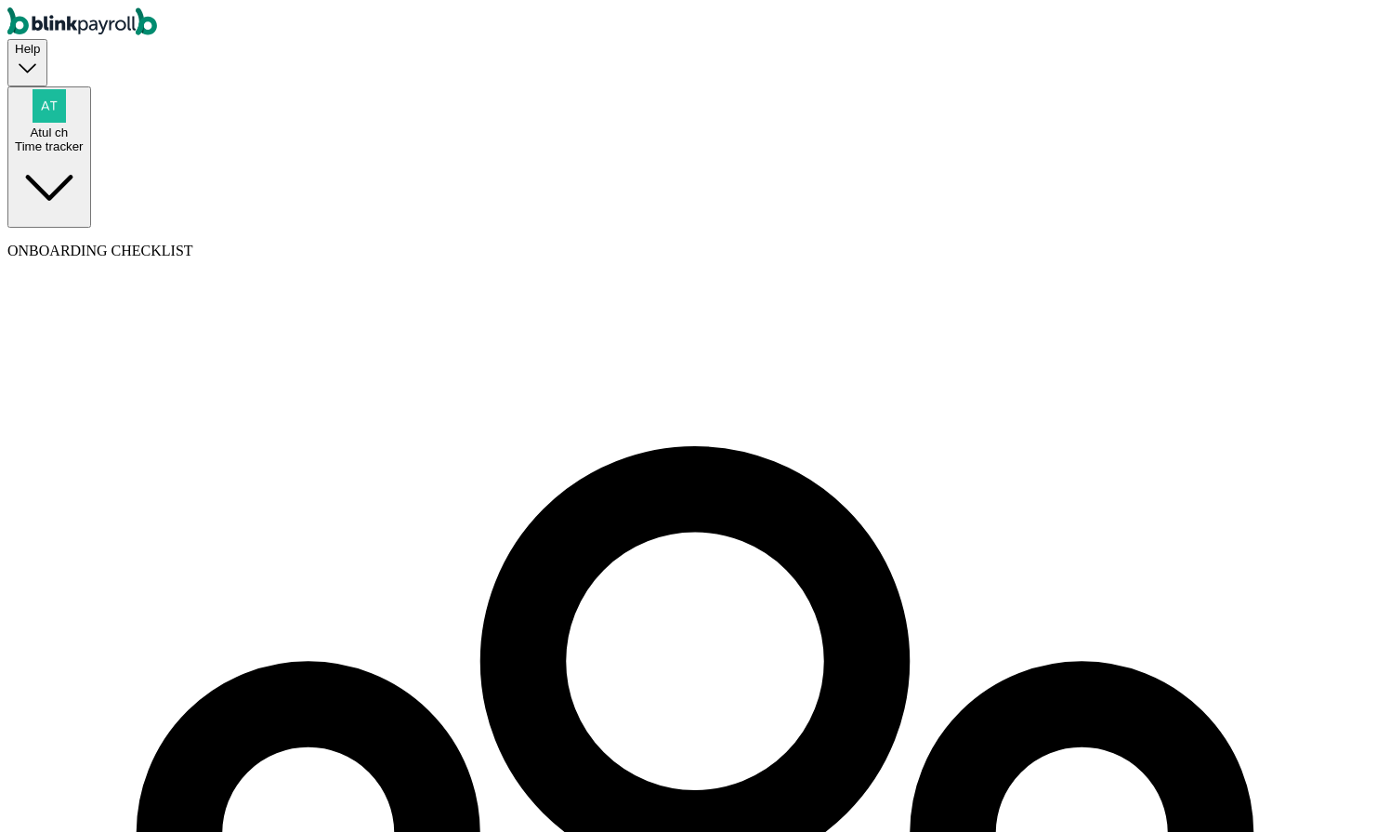
type input "Coke"
type input "atul@atul.com"
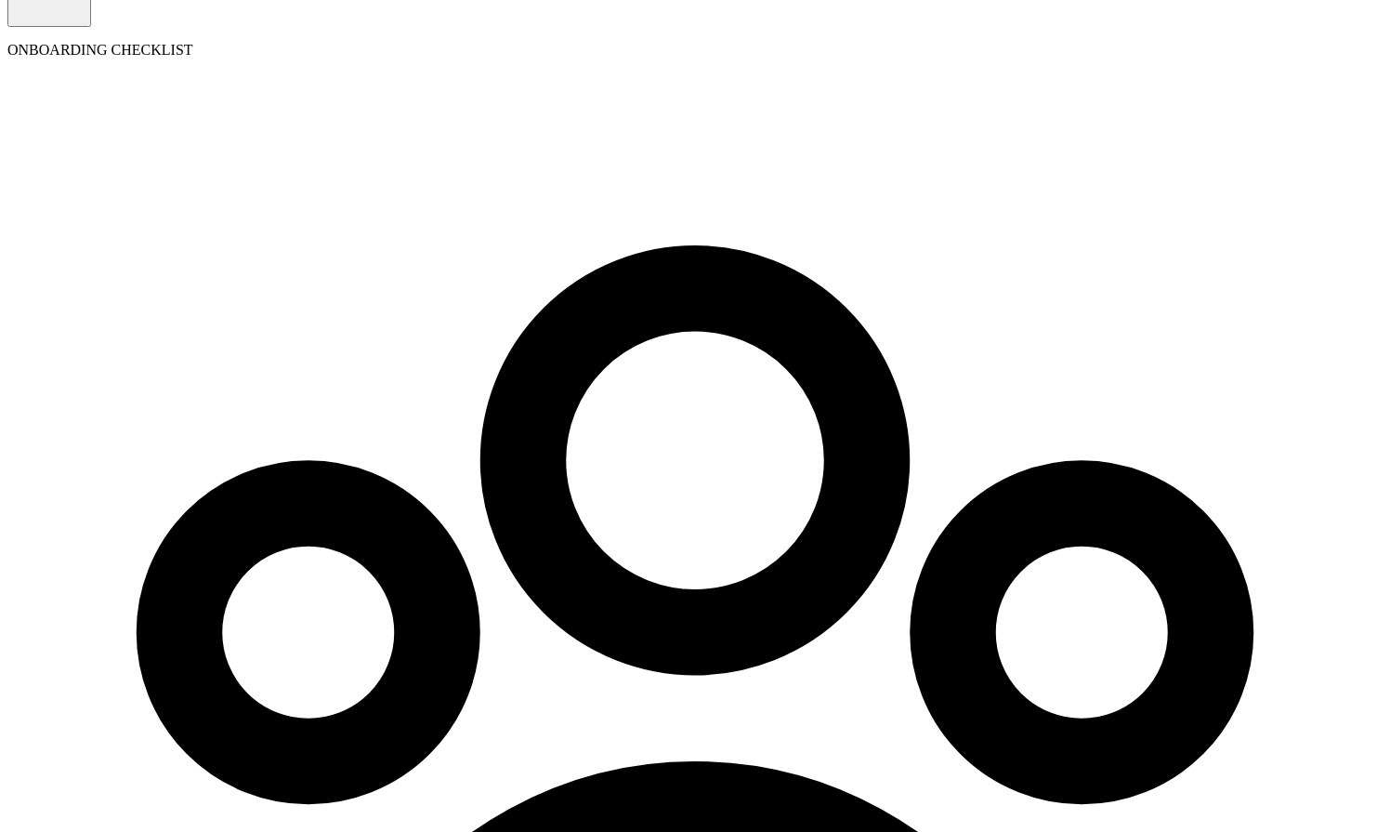
scroll to position [213, 0]
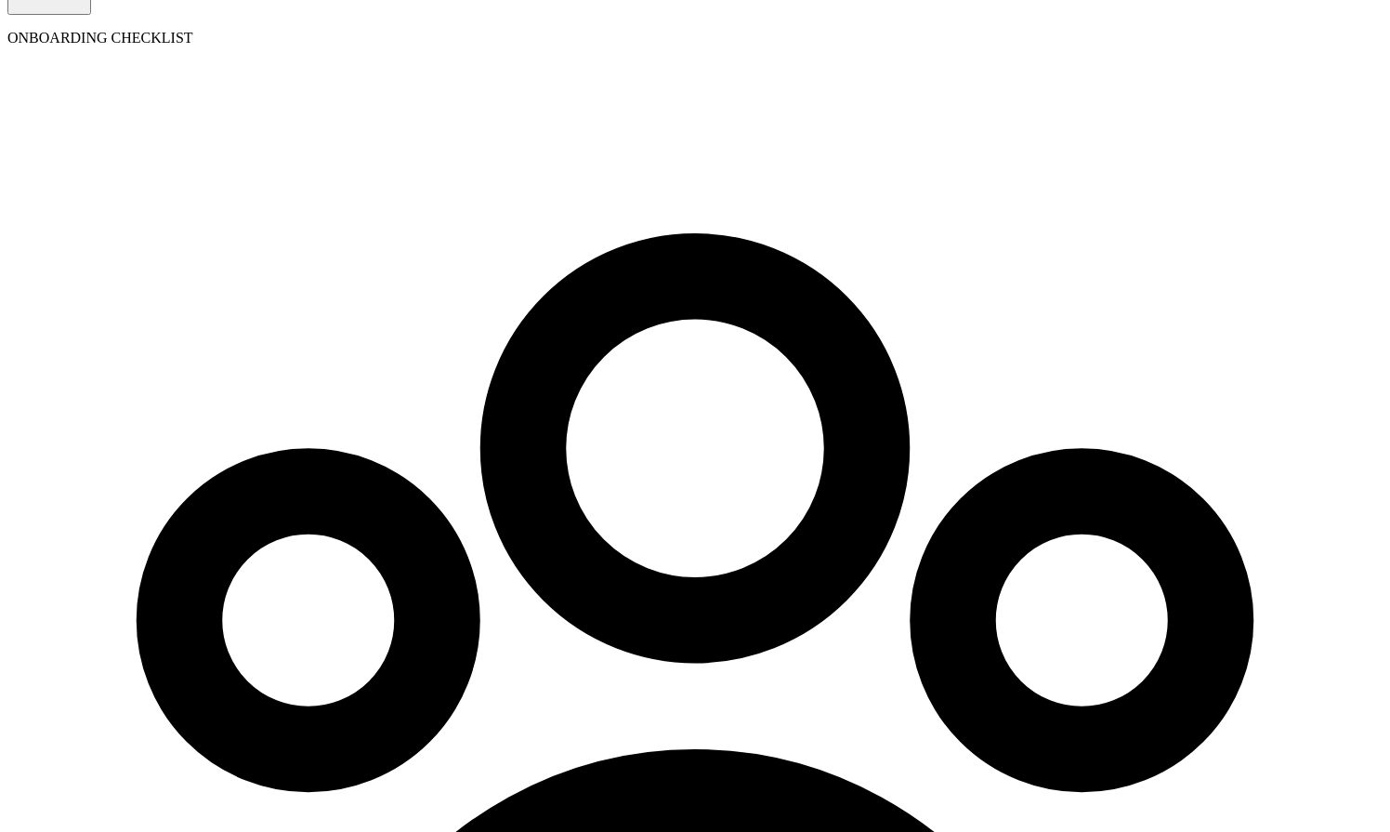
type input "BA"
type input "[DATE]"
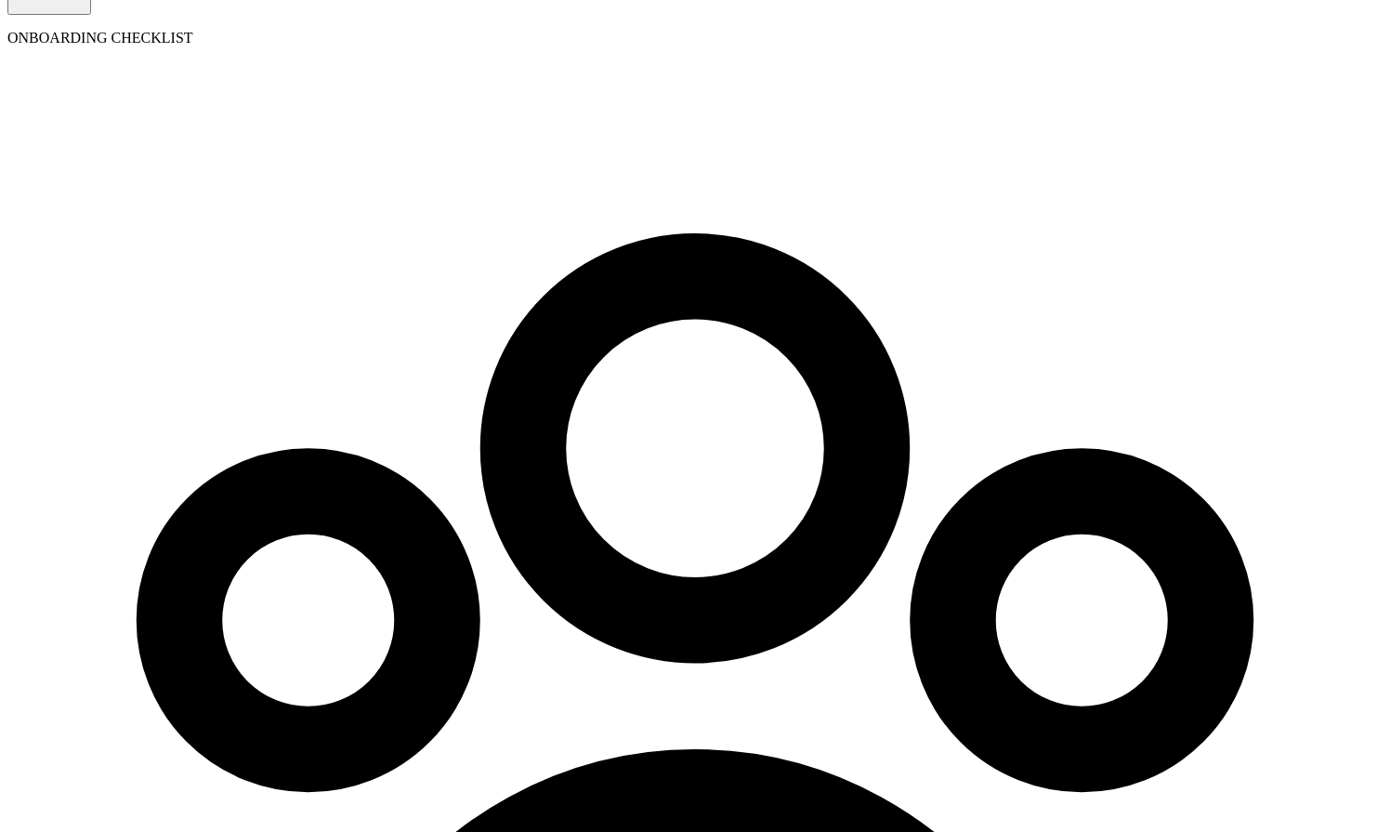
select select "5 [US_STATE] a and M Univ"
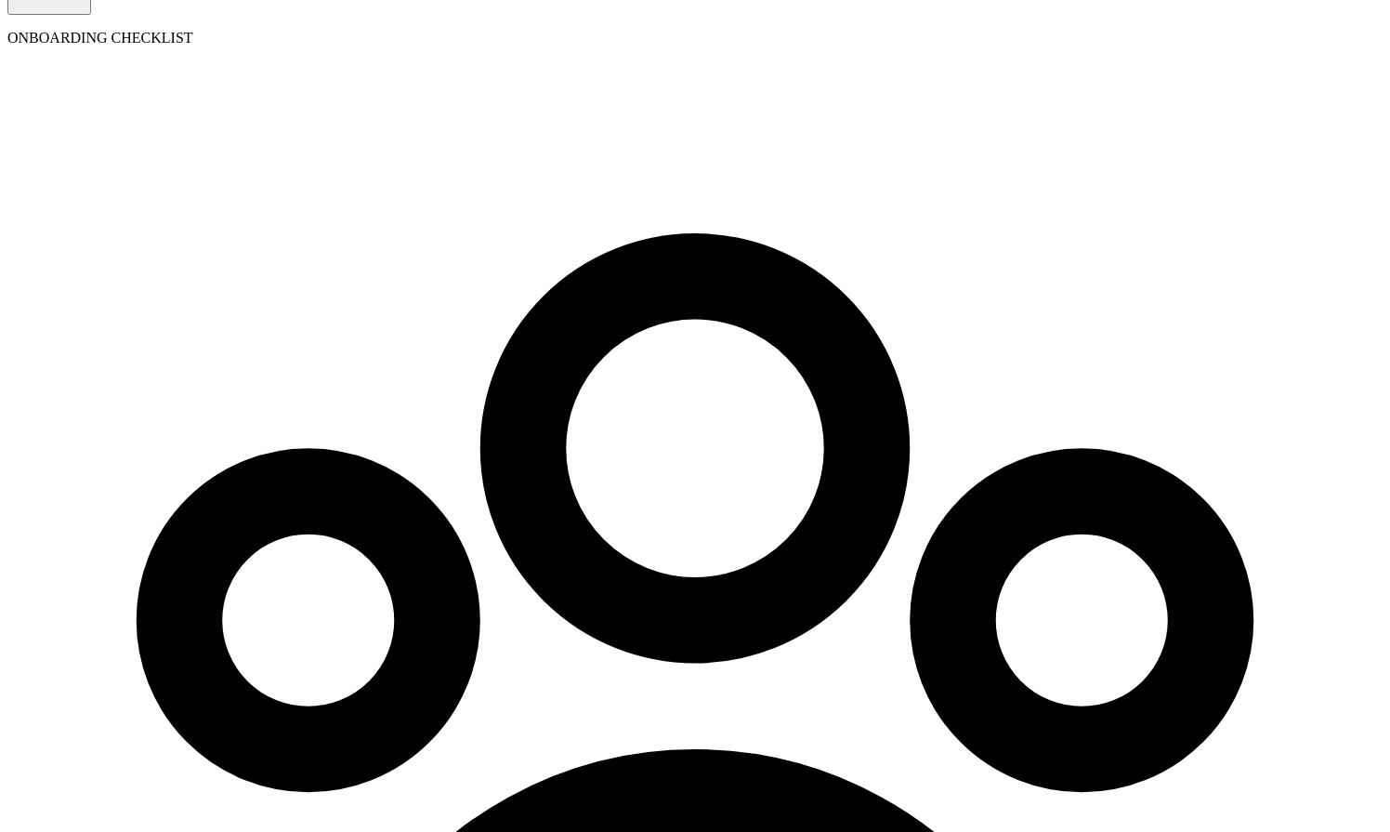
radio input "true"
type input "1"
type input "1.50"
type input "10"
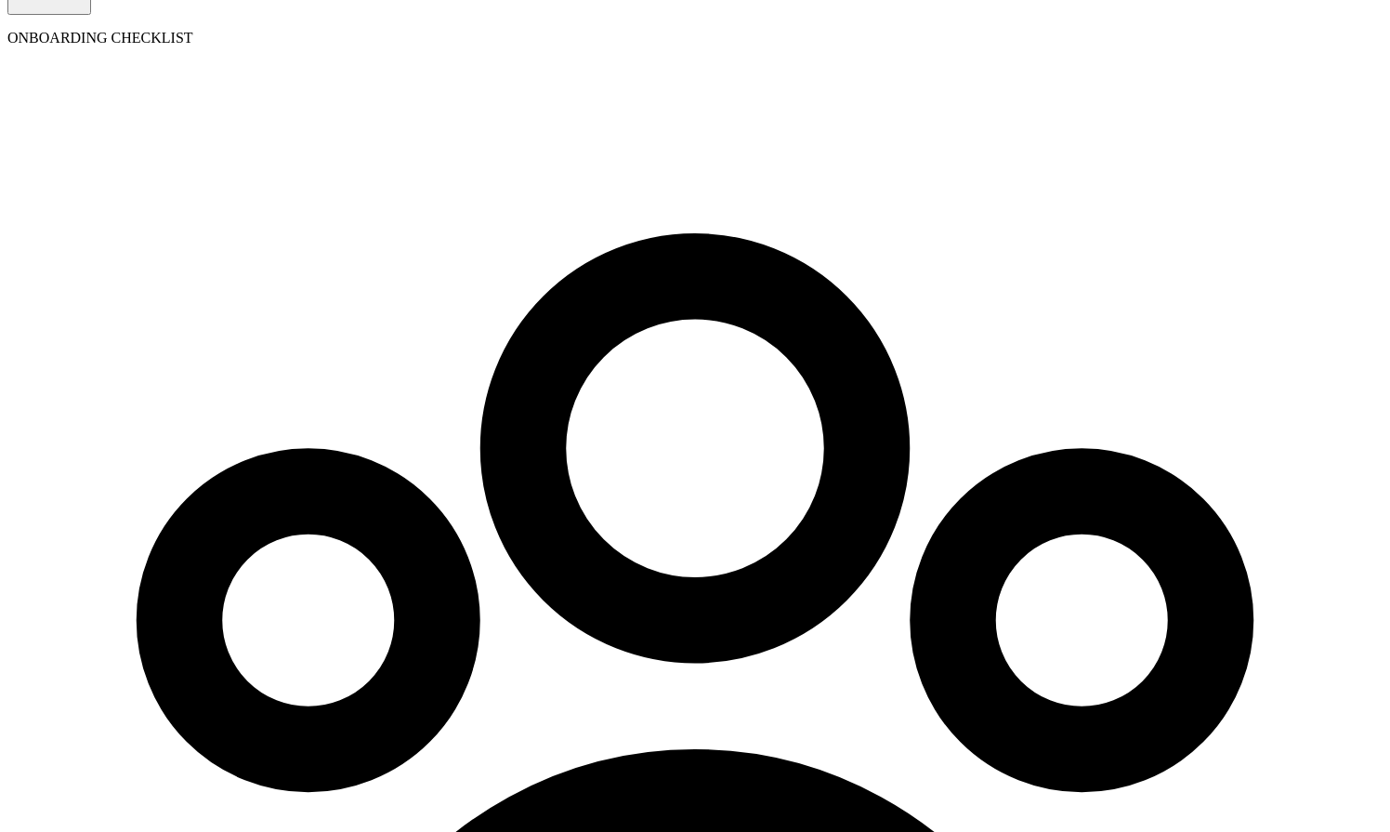
type input "15.00"
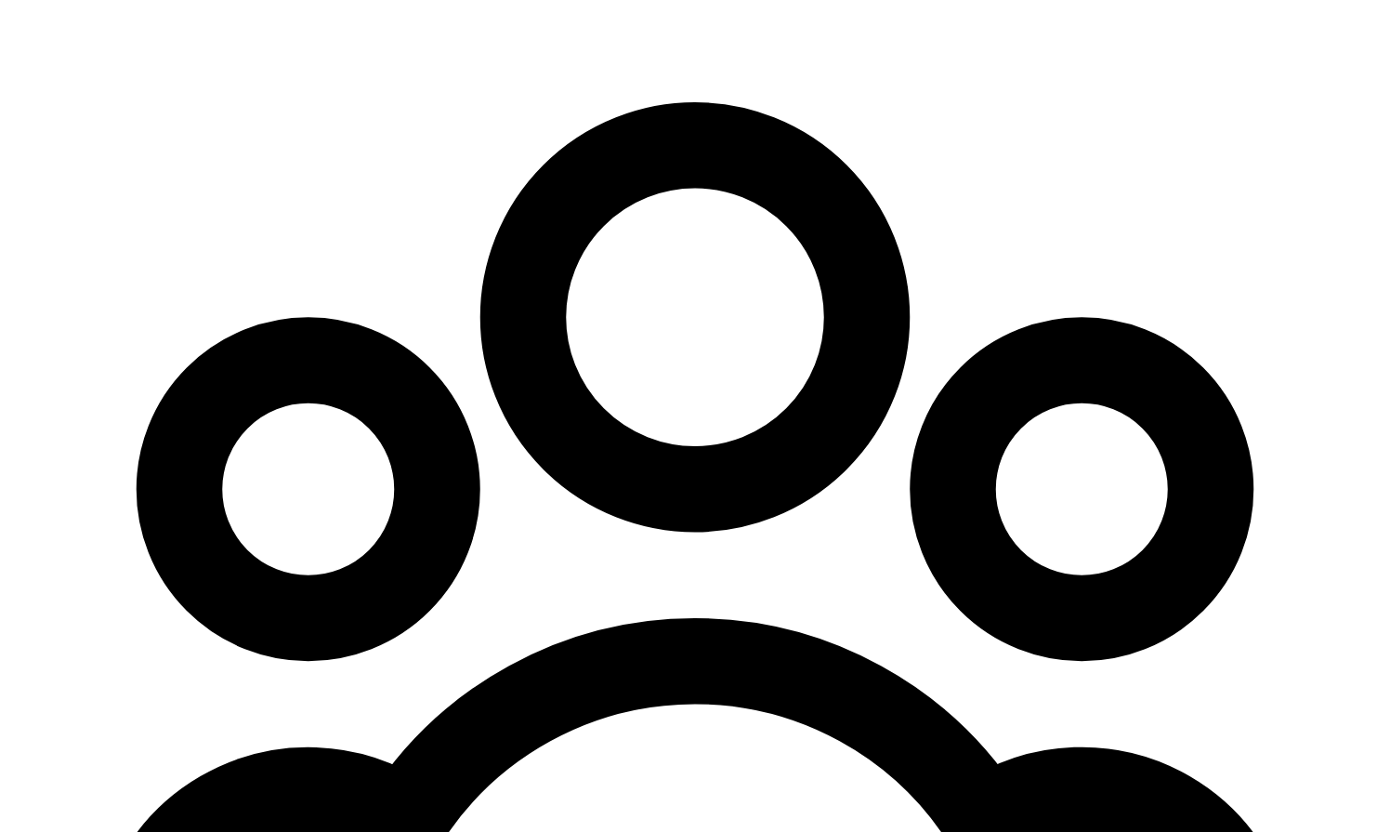
scroll to position [418, 0]
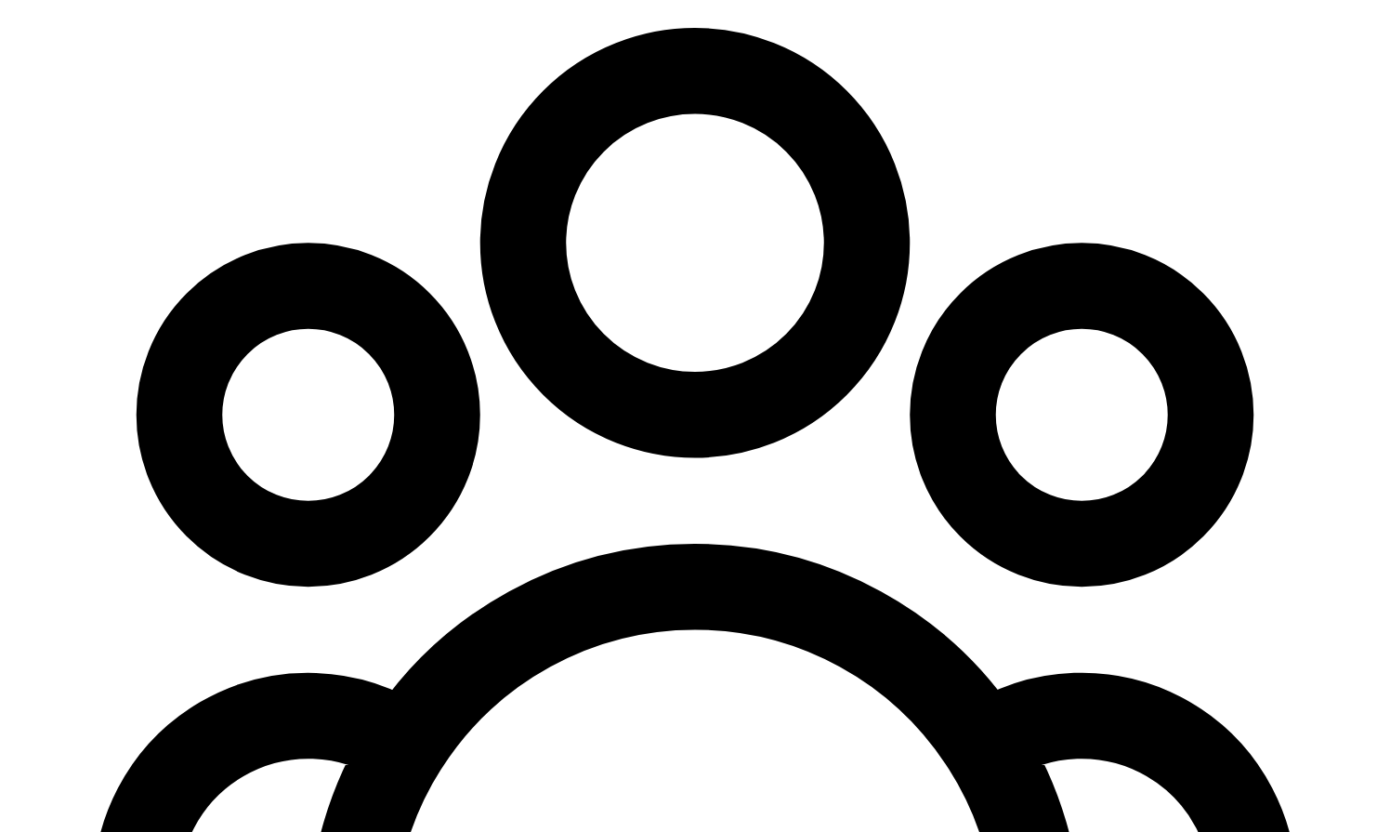
type input "10"
radio input "true"
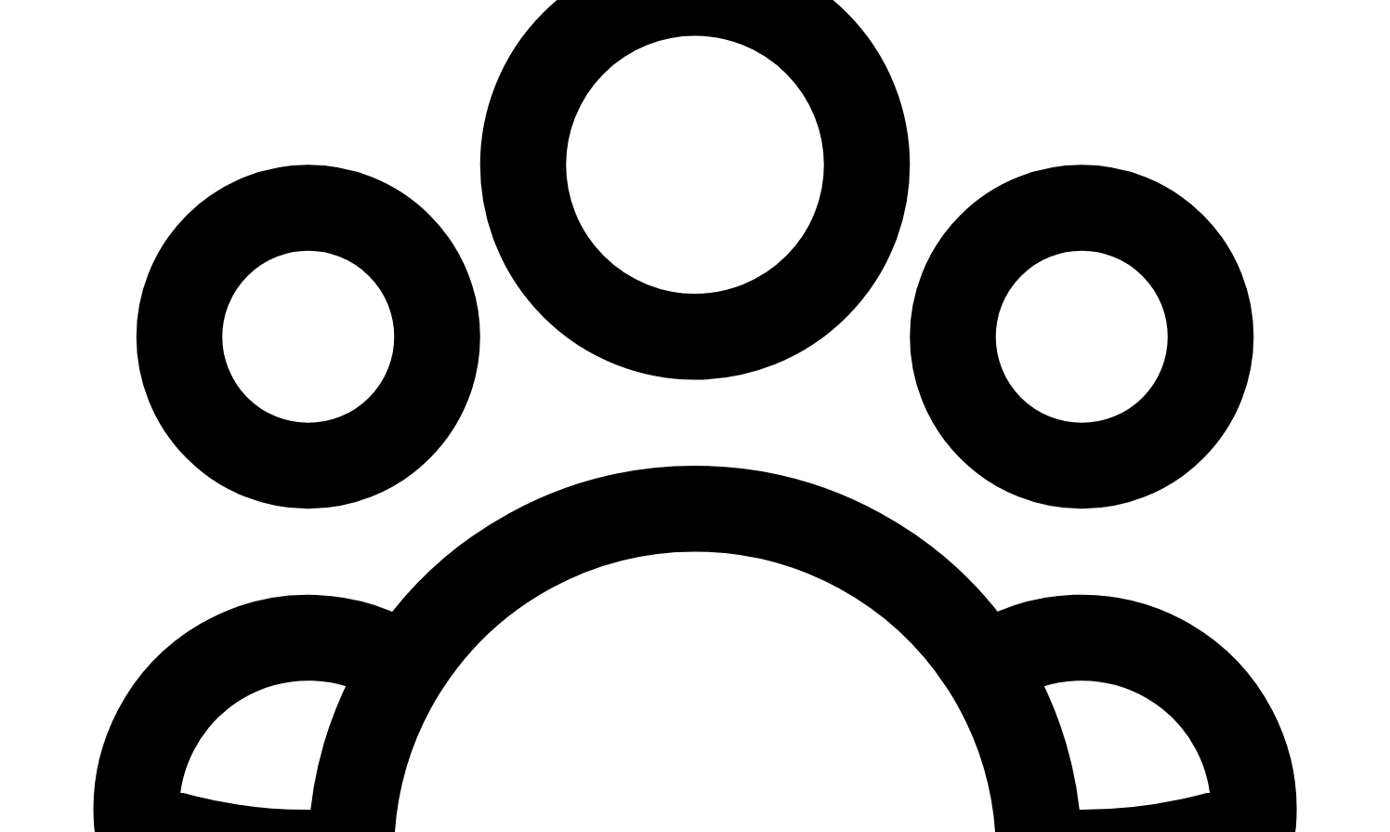
scroll to position [534, 0]
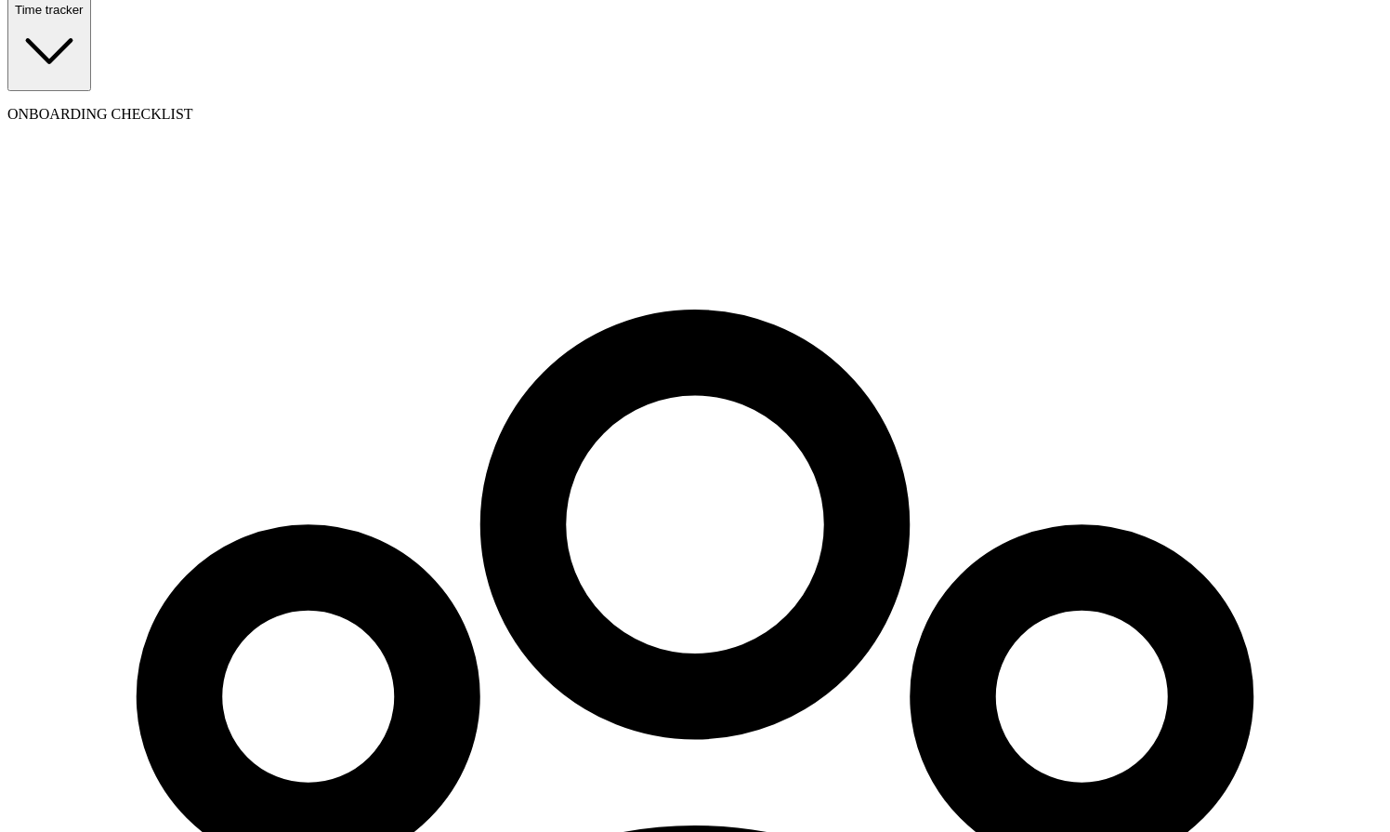
scroll to position [213, 0]
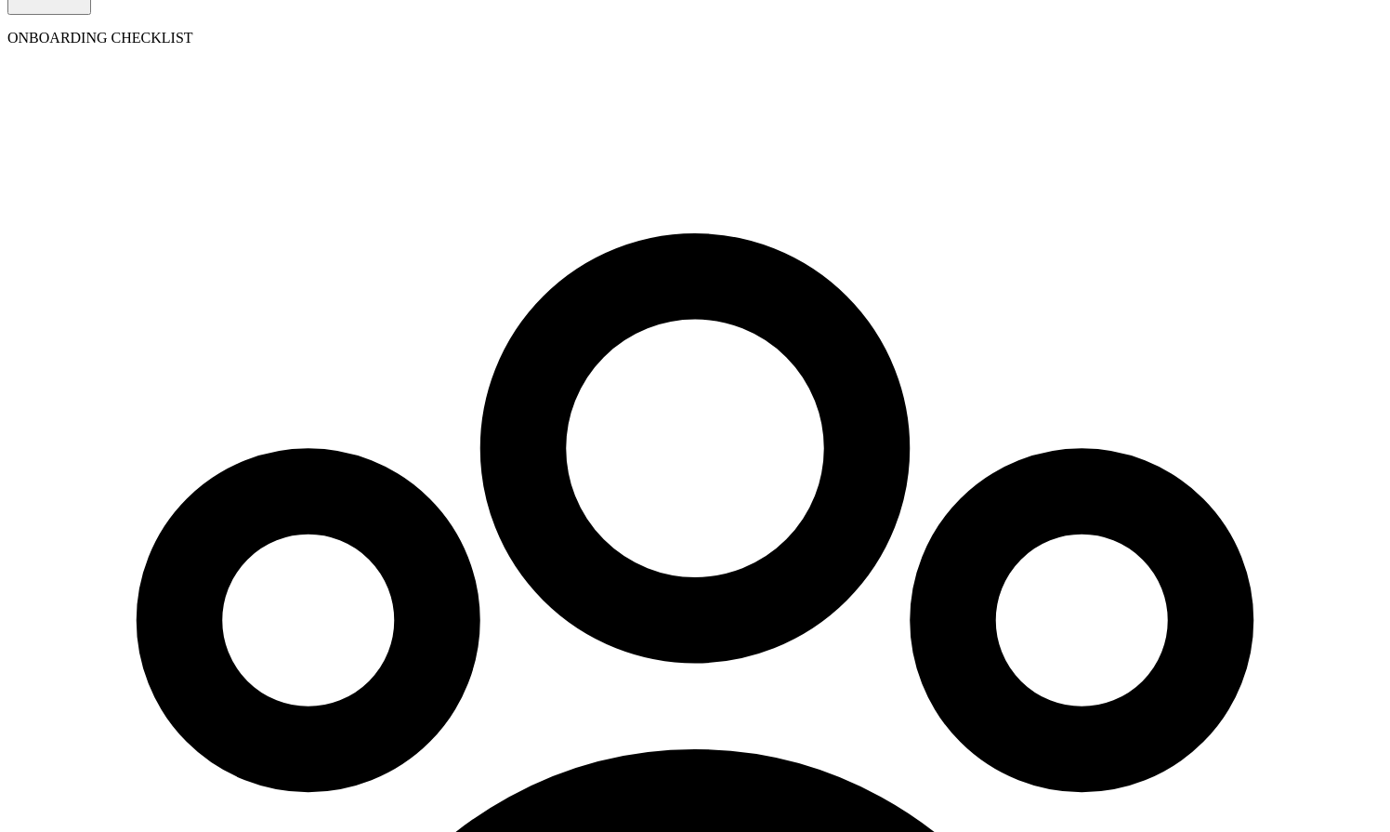
type input "435-35-3453"
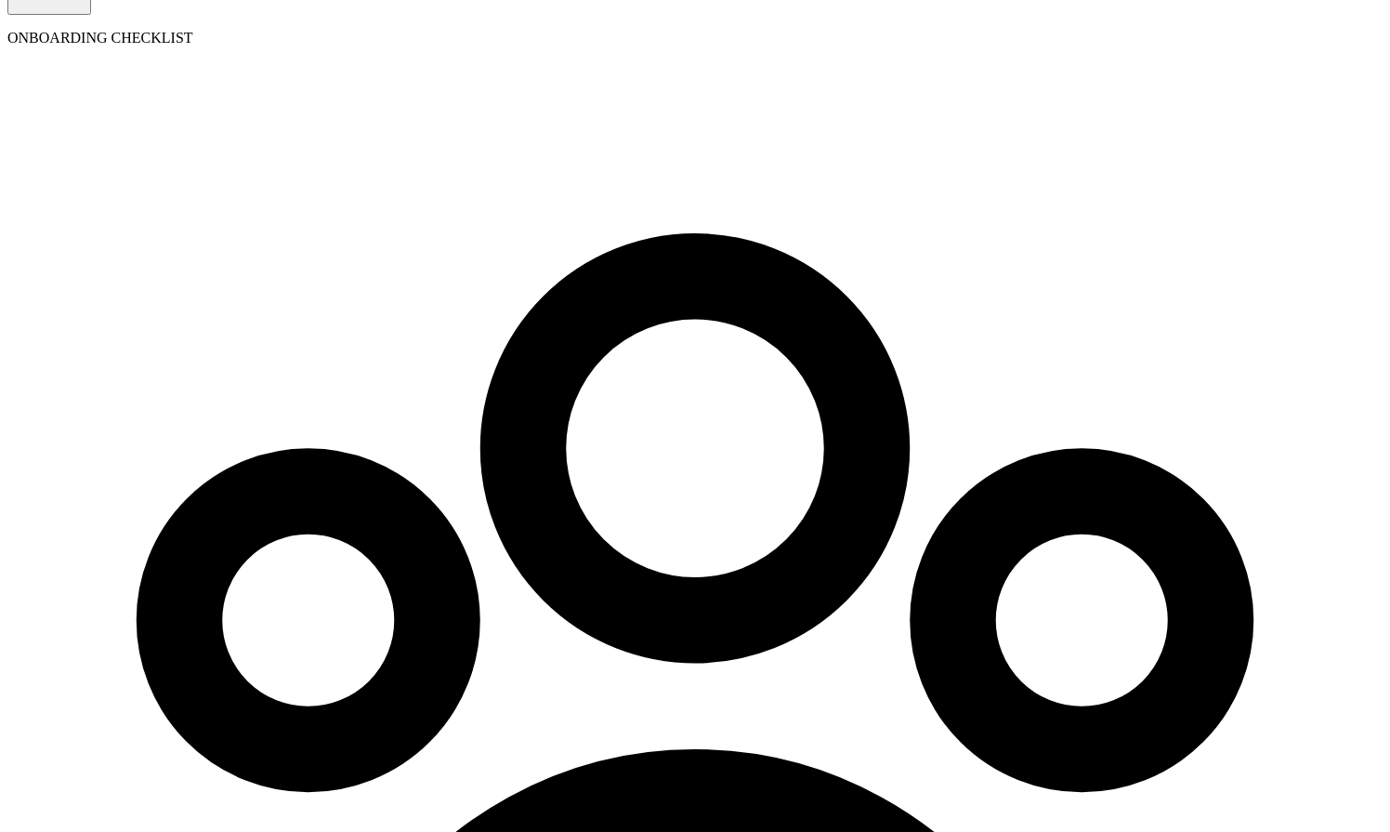
type input "09/08/1989"
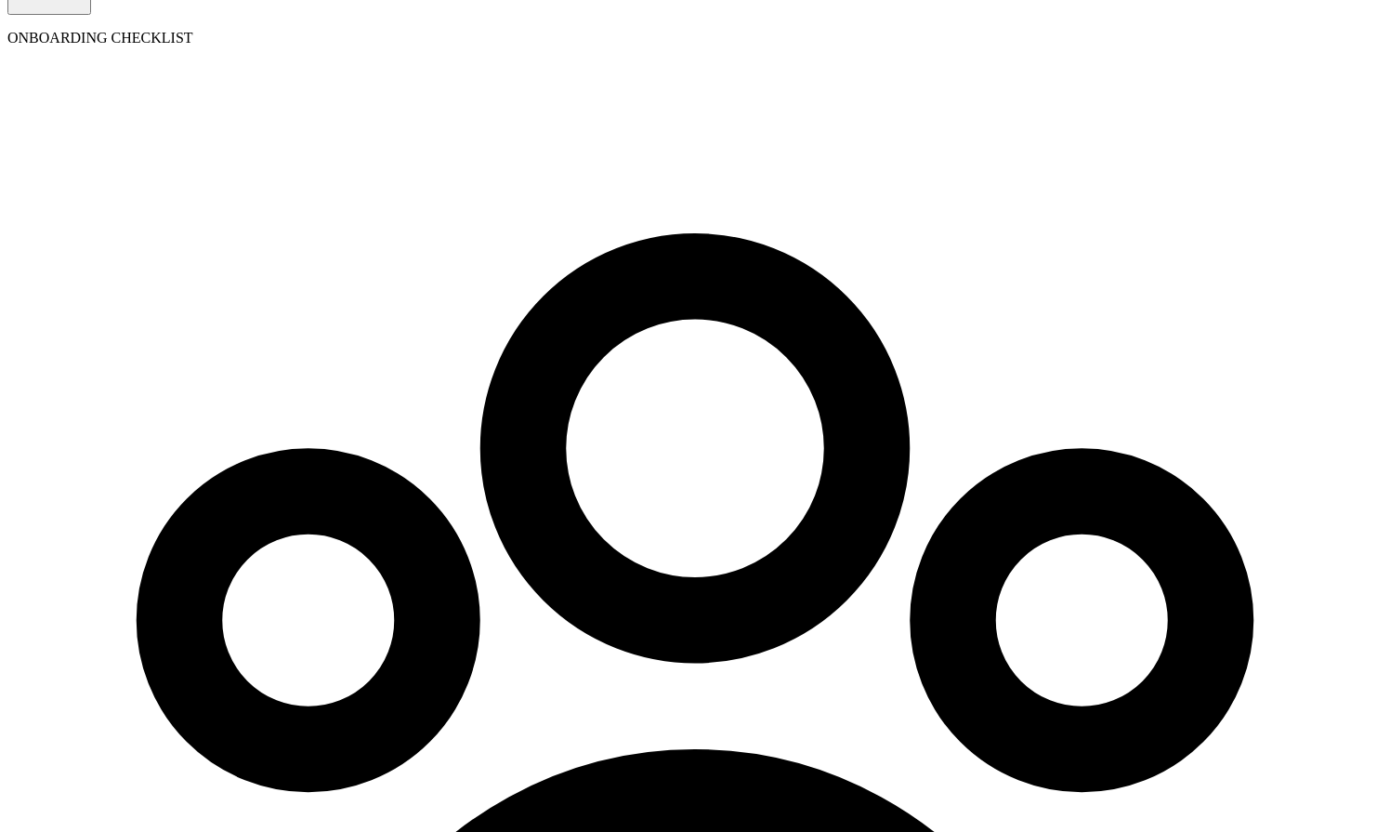
type input "5 [US_STATE] a and M Univ"
type input "[GEOGRAPHIC_DATA]"
type input "77843"
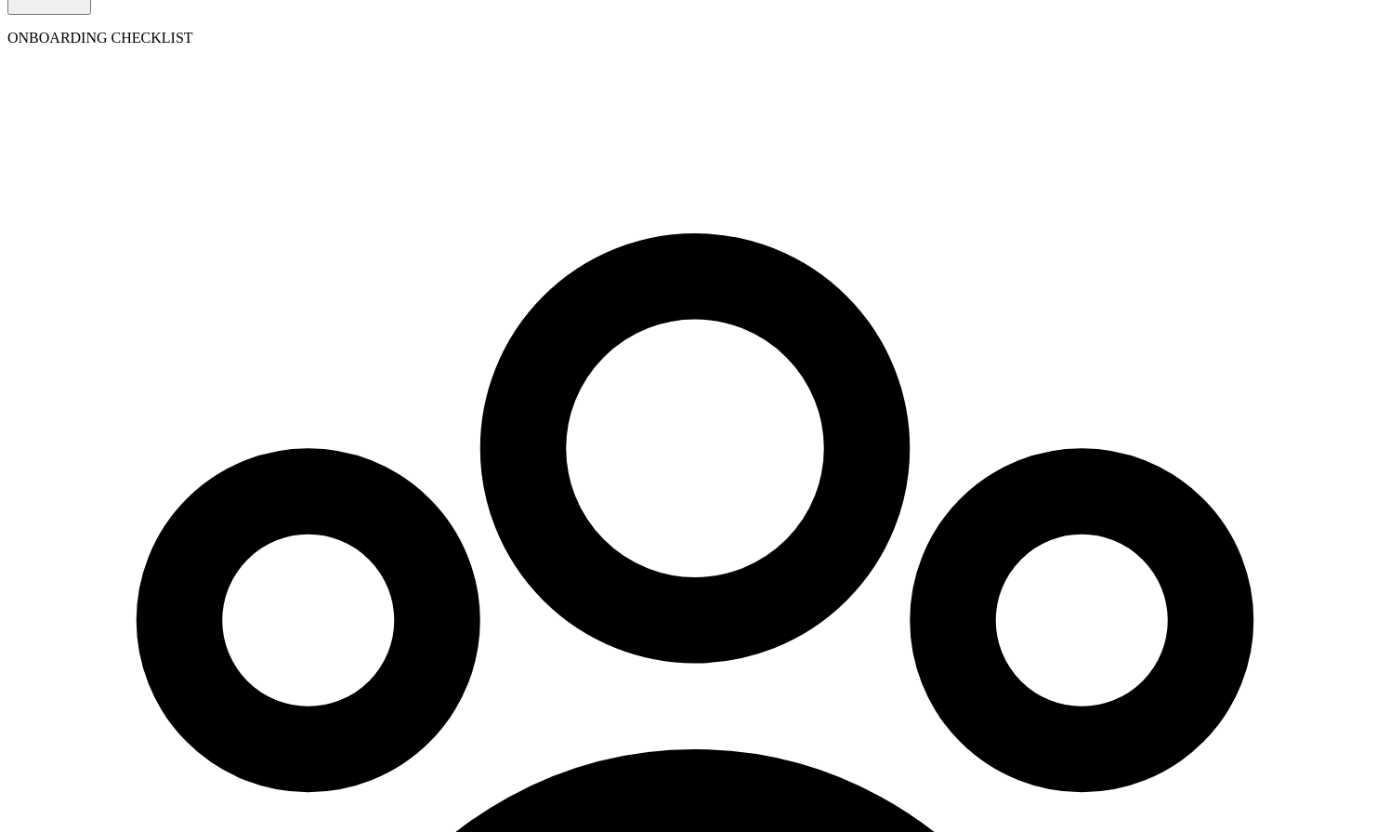
radio input "true"
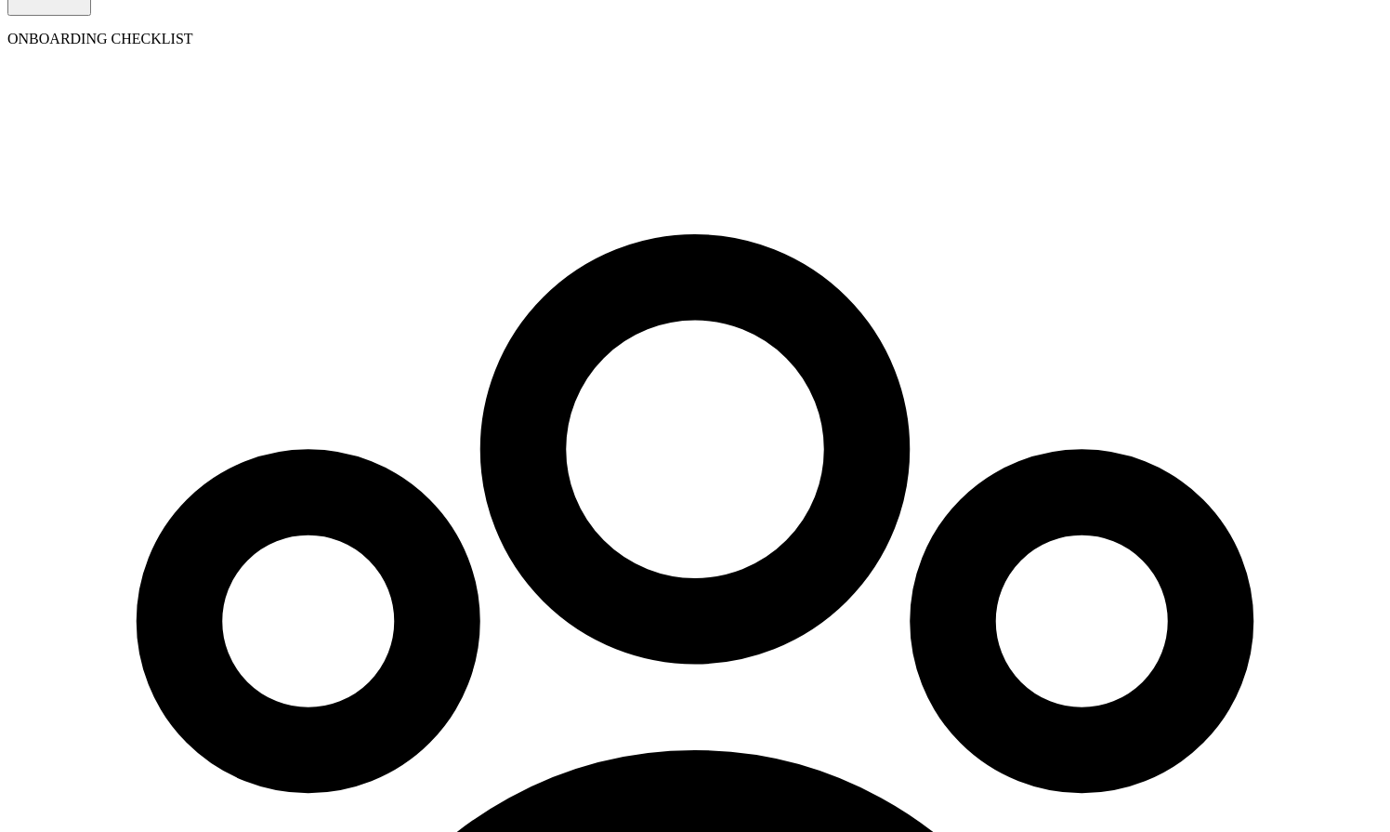
scroll to position [213, 0]
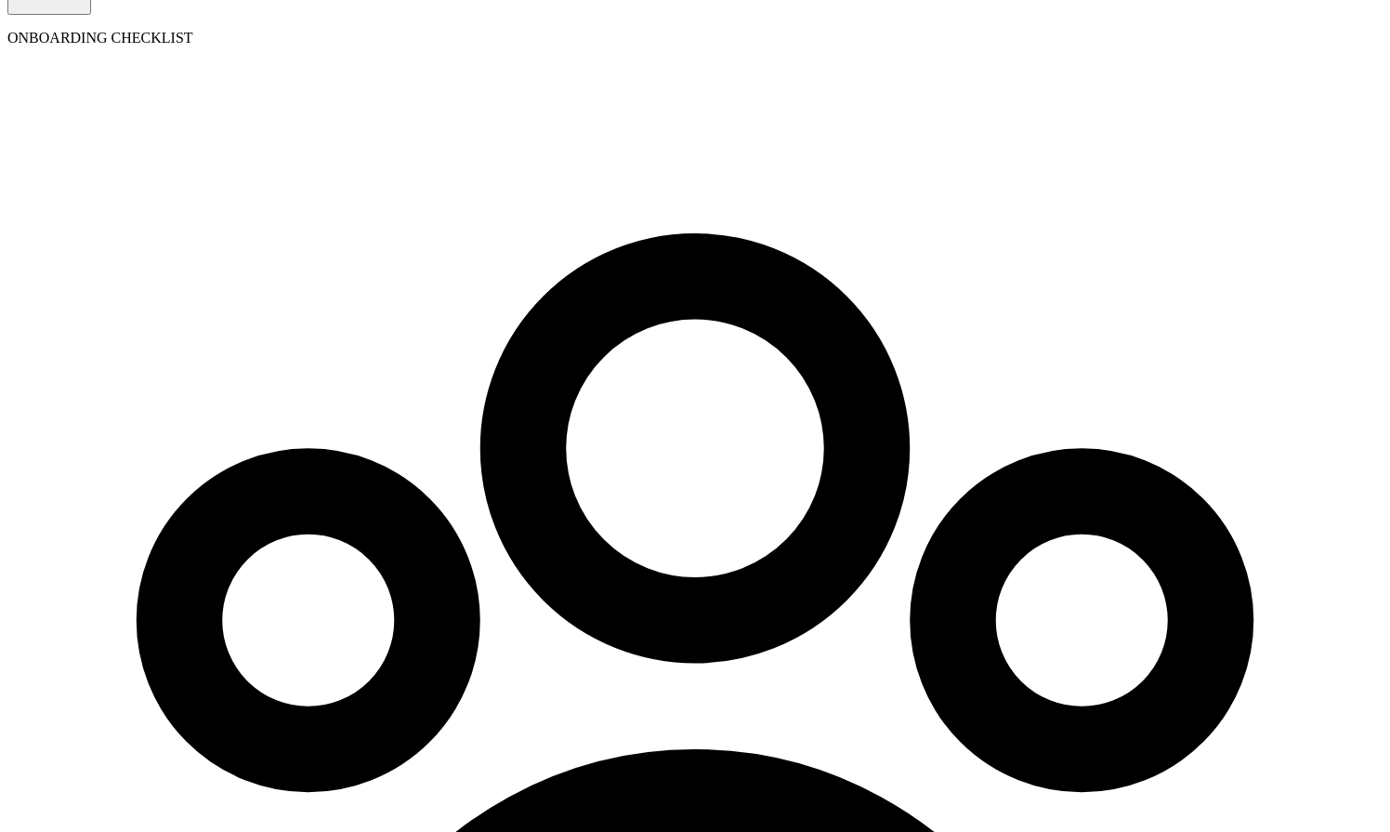
select select "pay_period"
type input "09/23/2025"
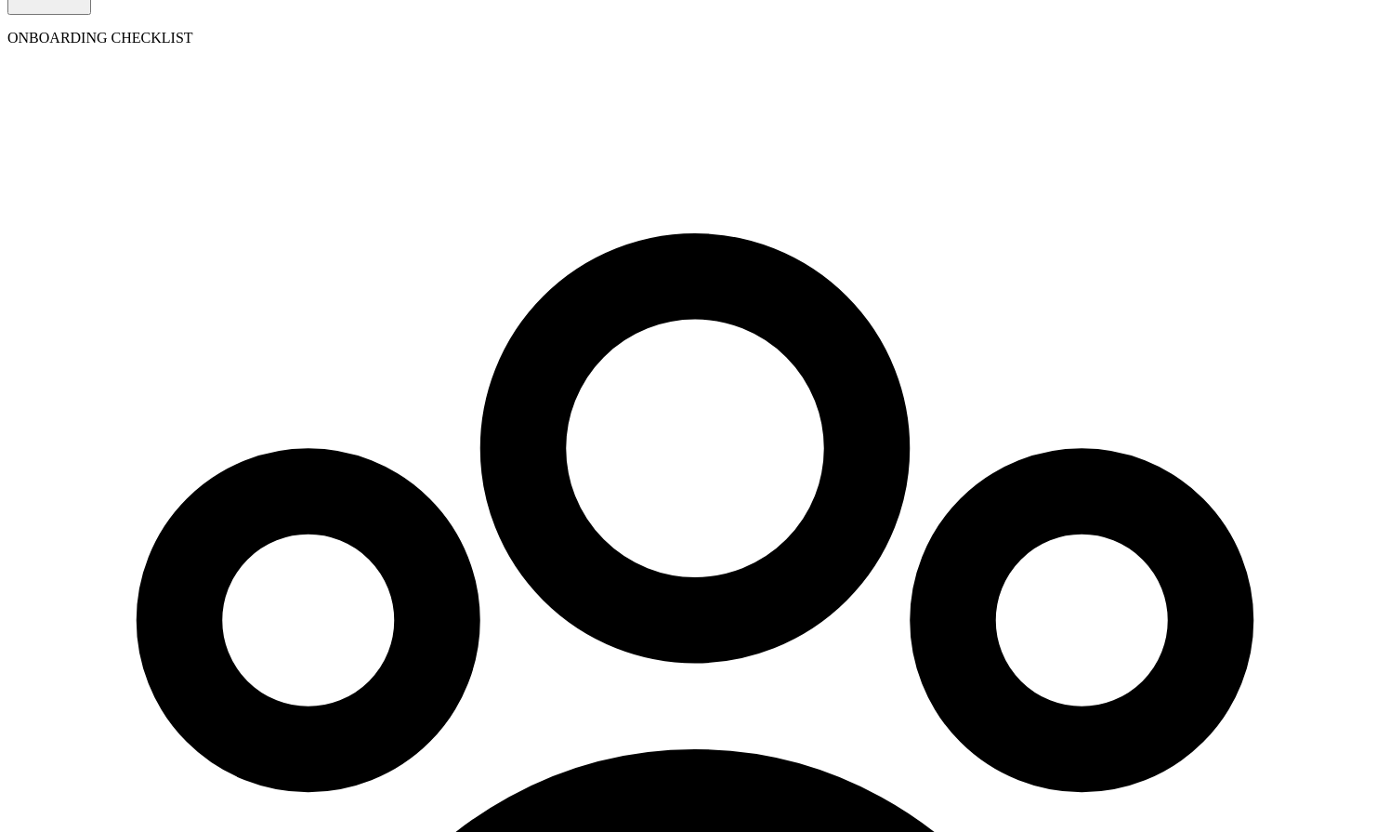
select select "2"
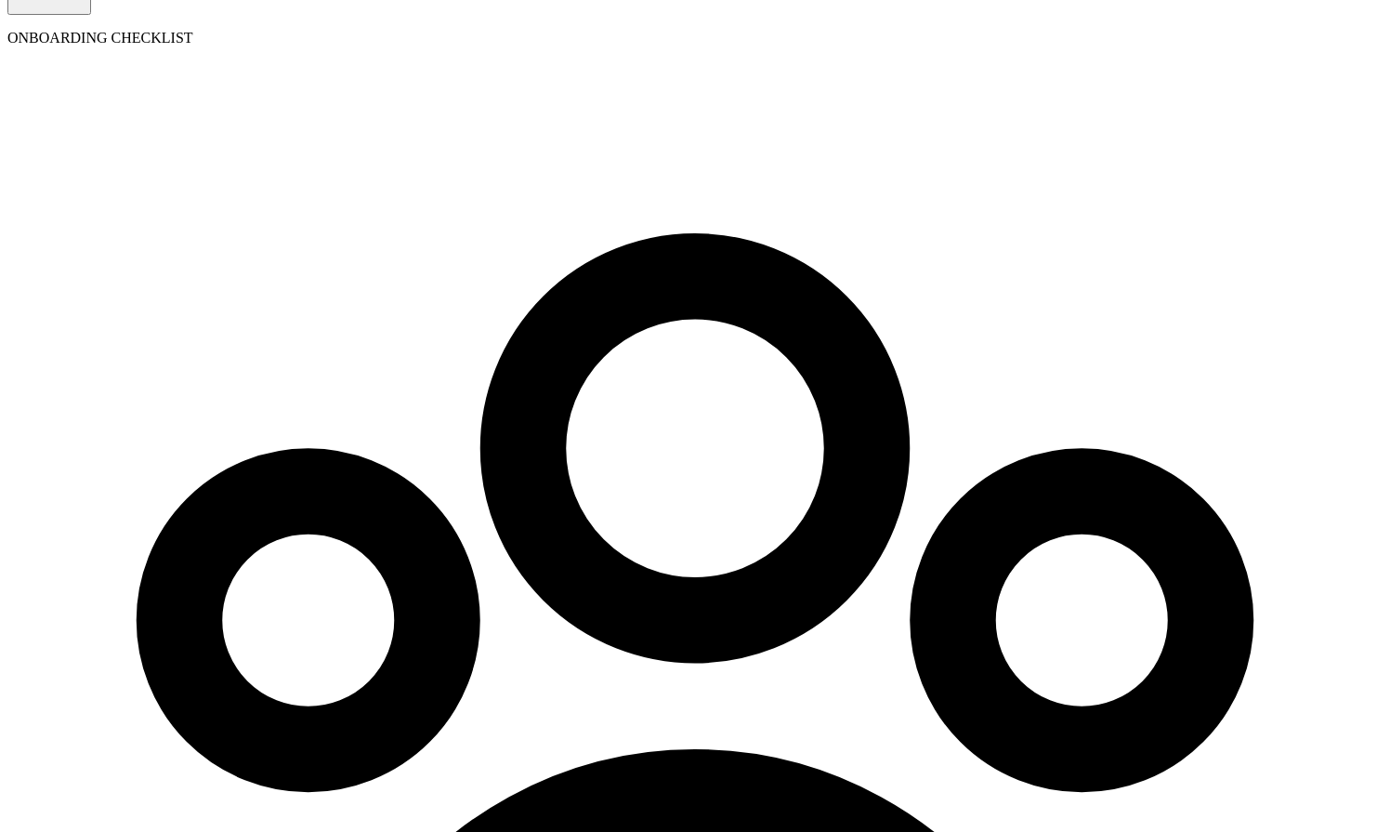
type input "2"
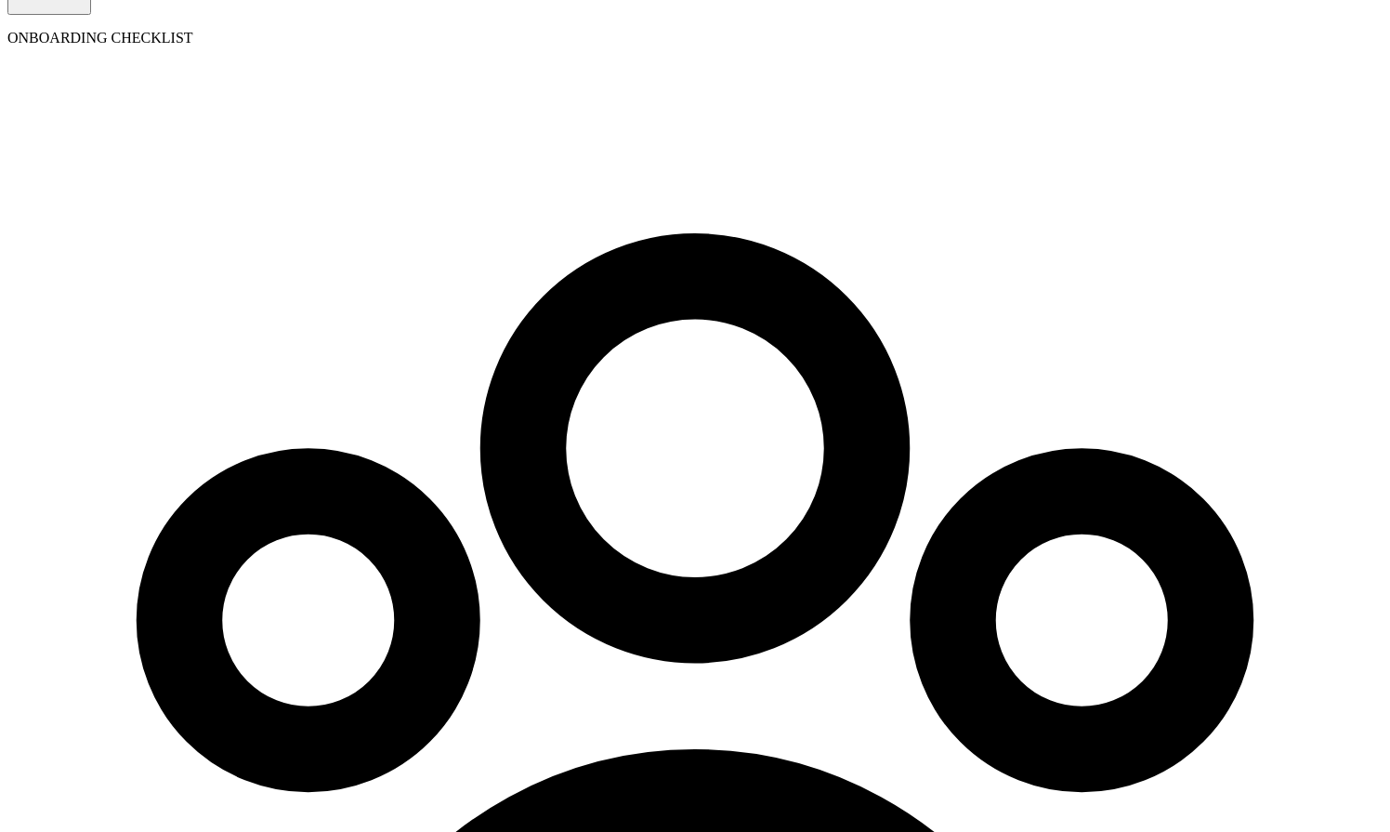
select select "pay_period"
select select "2"
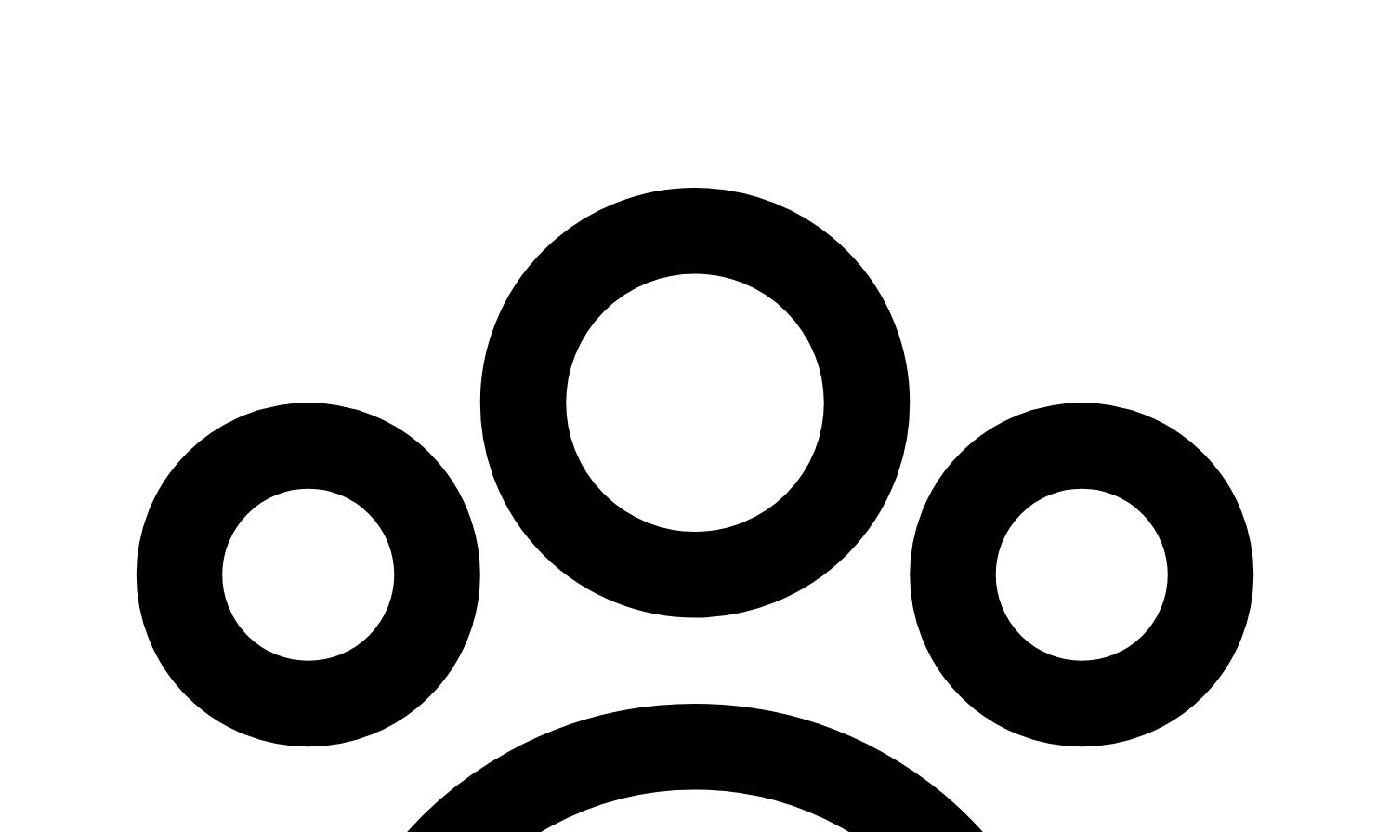
scroll to position [334, 0]
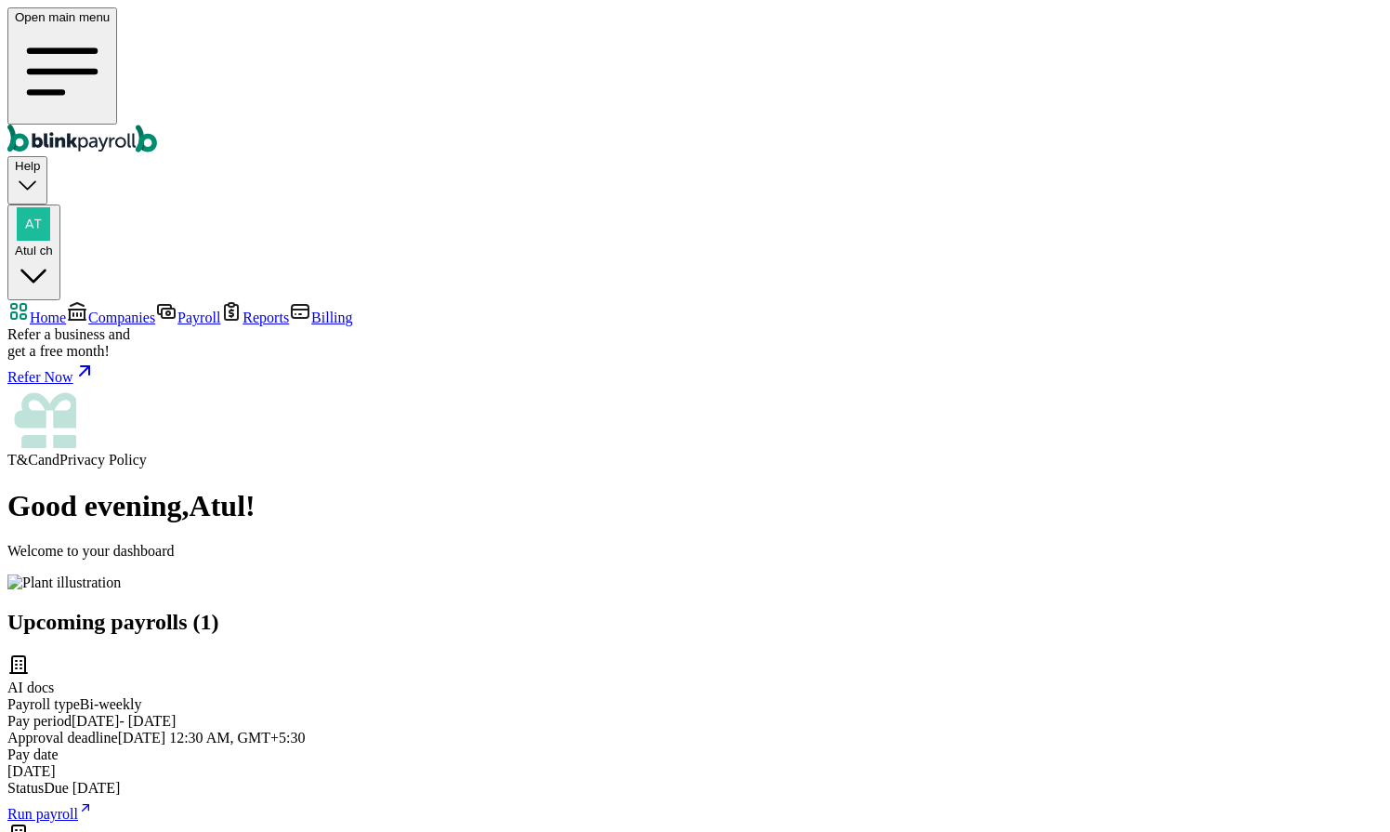
click at [102, 309] on span "Companies" at bounding box center [121, 317] width 67 height 16
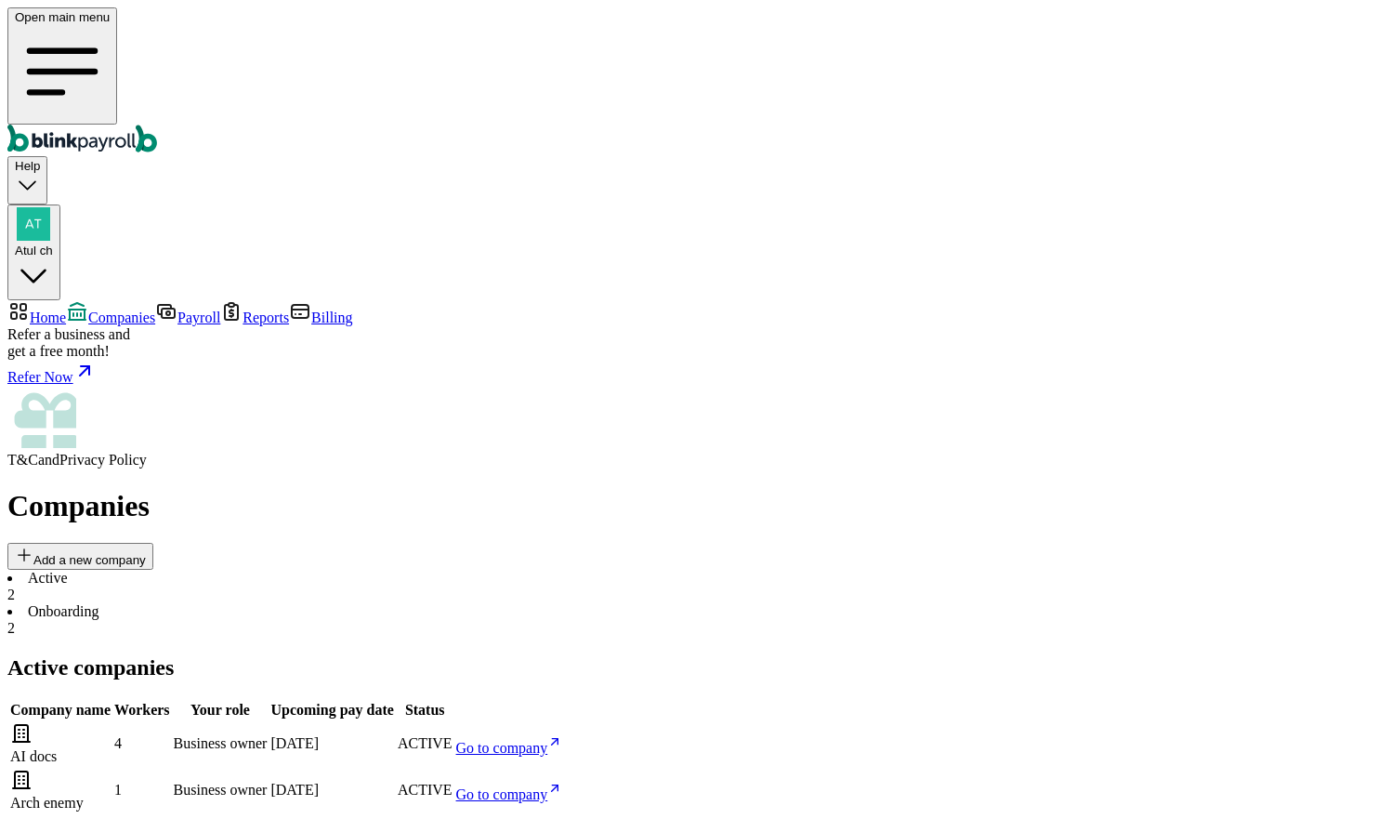
click at [412, 603] on li "Onboarding 2" at bounding box center [694, 619] width 1375 height 33
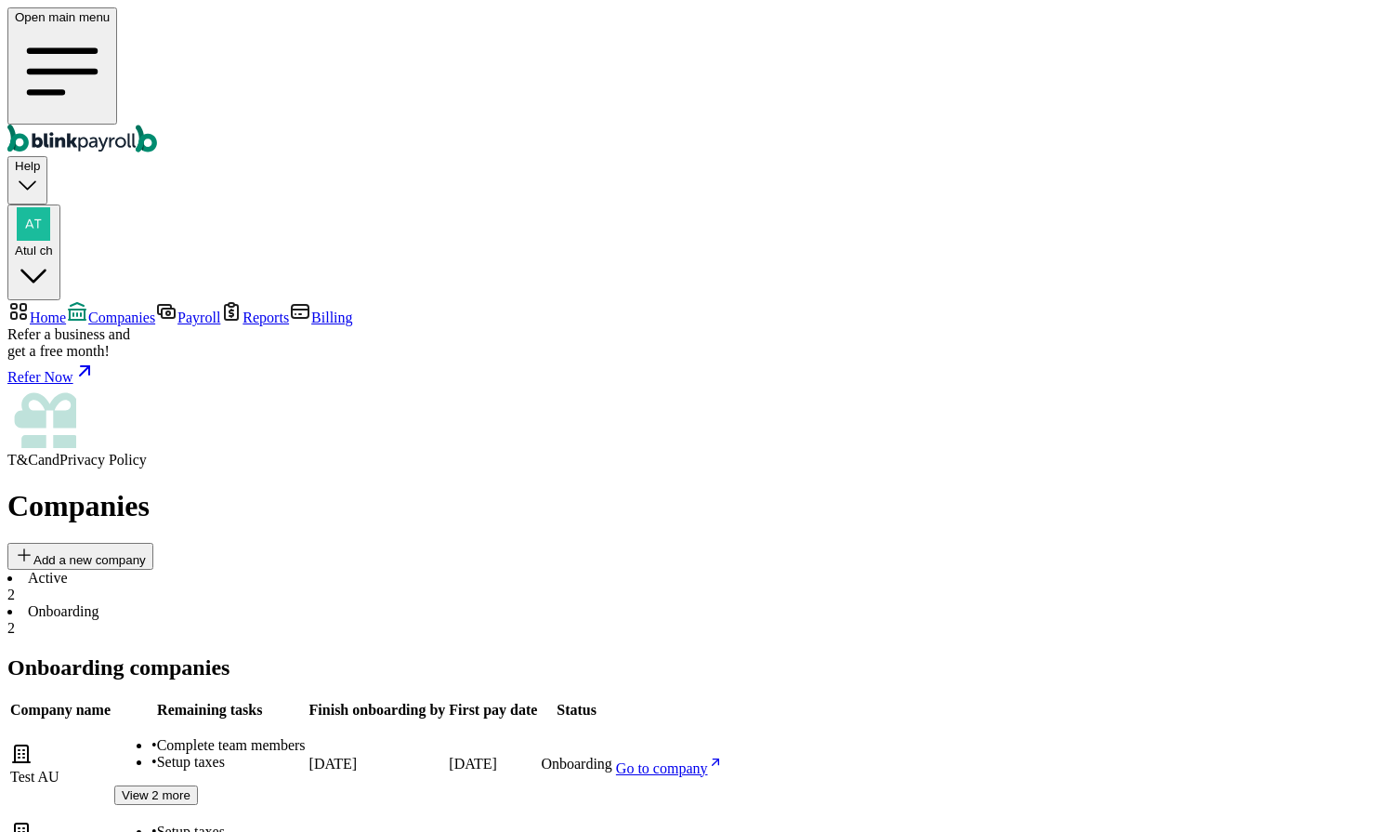
click at [723, 831] on link "Go to company" at bounding box center [669, 846] width 107 height 16
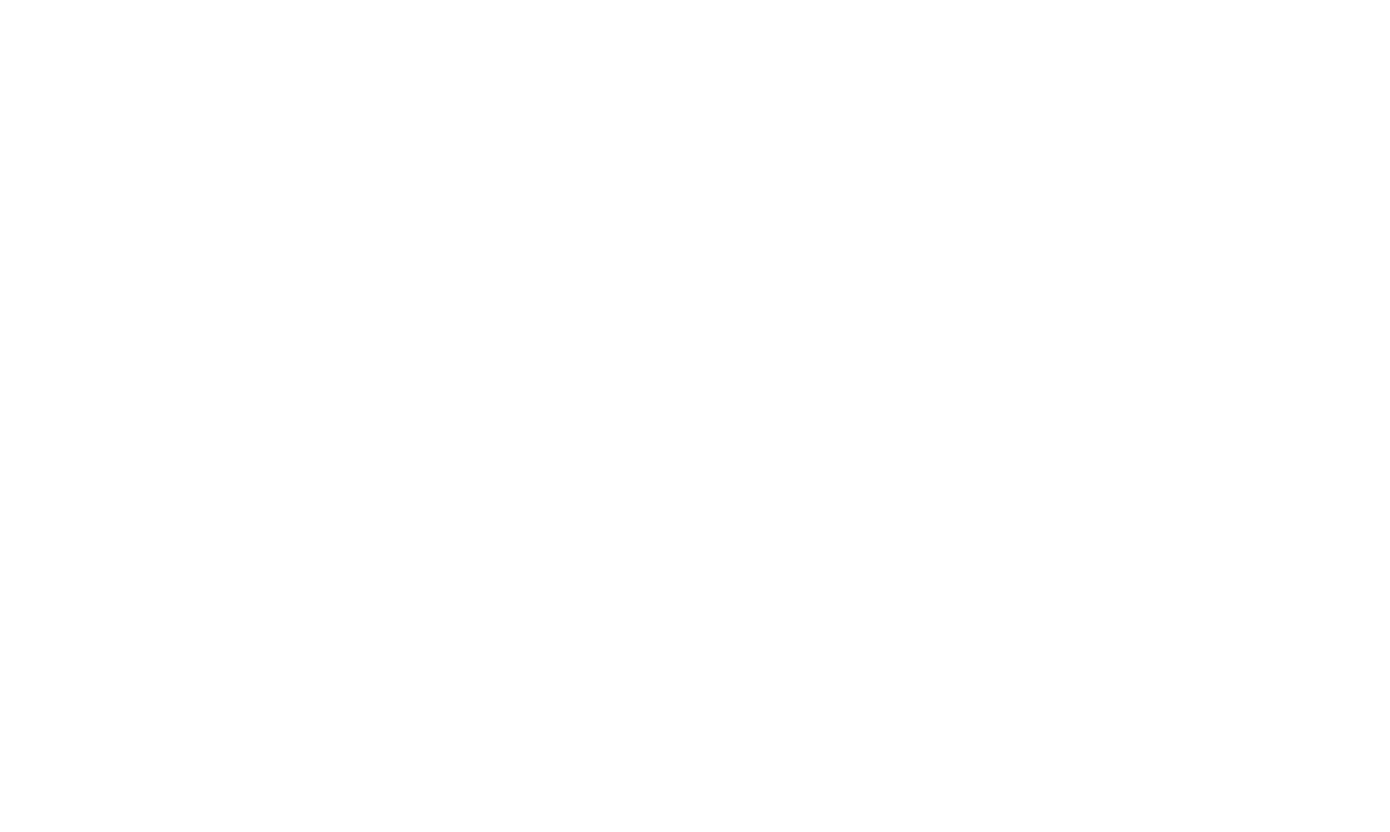
select select "Sole proprietorship"
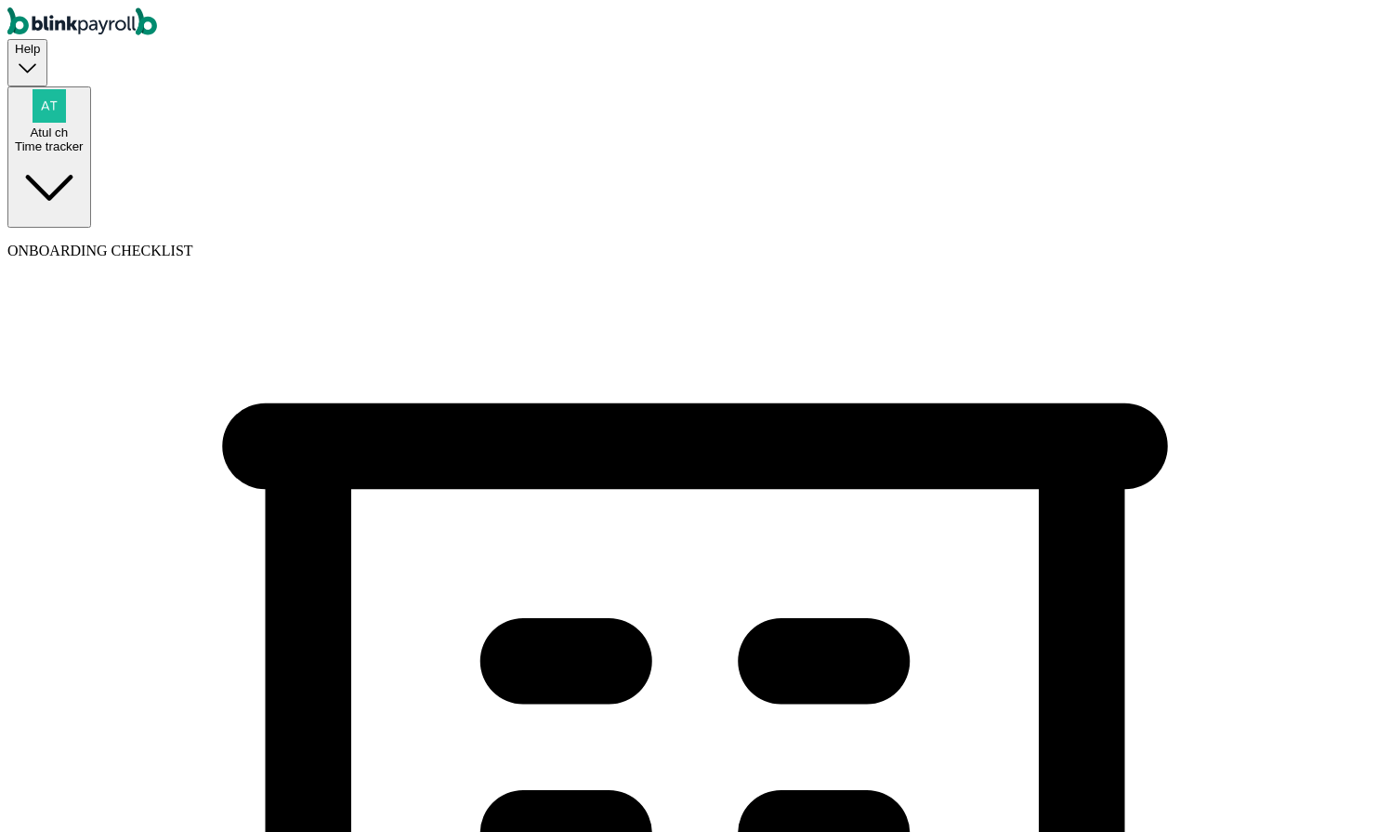
select select "Auto or Machine Sales"
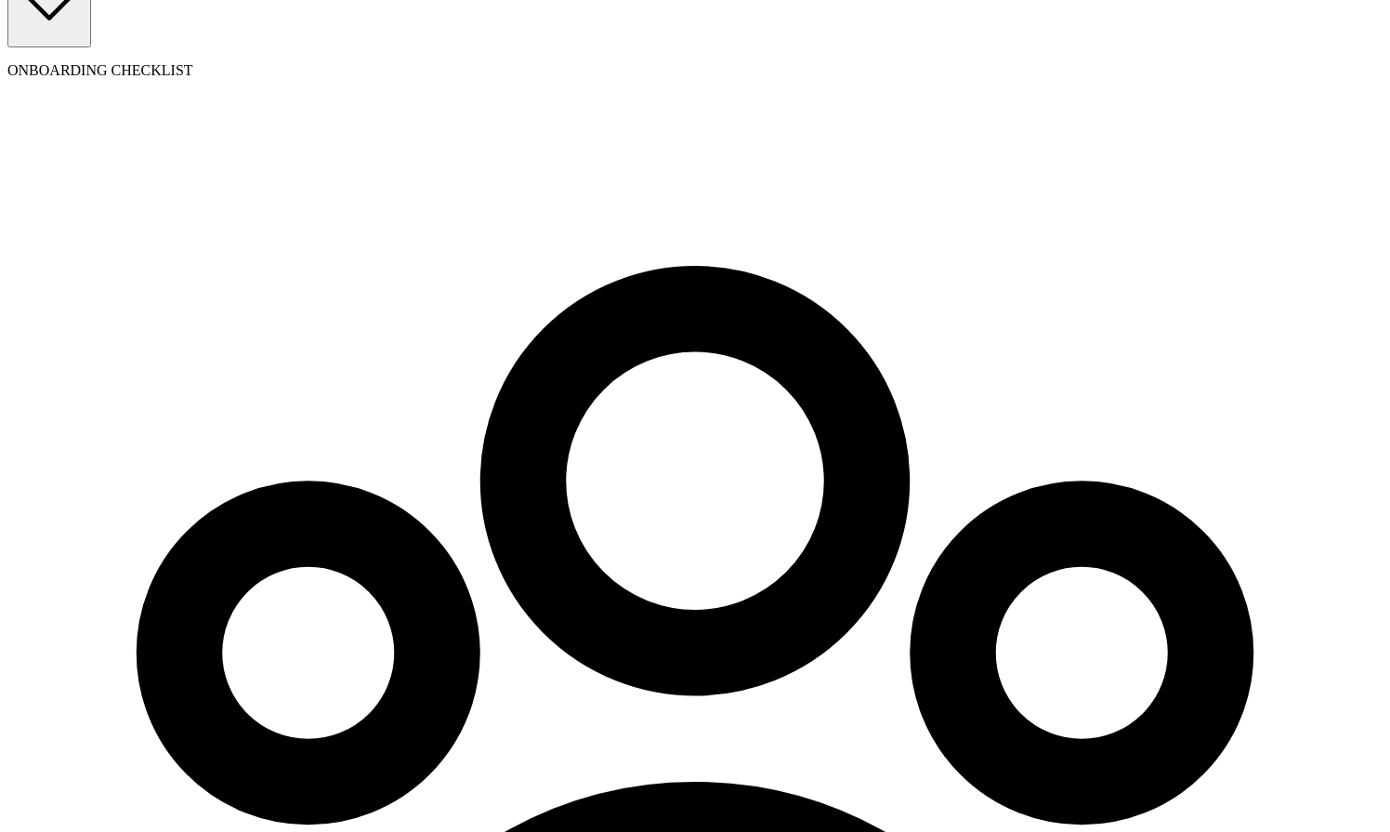
scroll to position [188, 0]
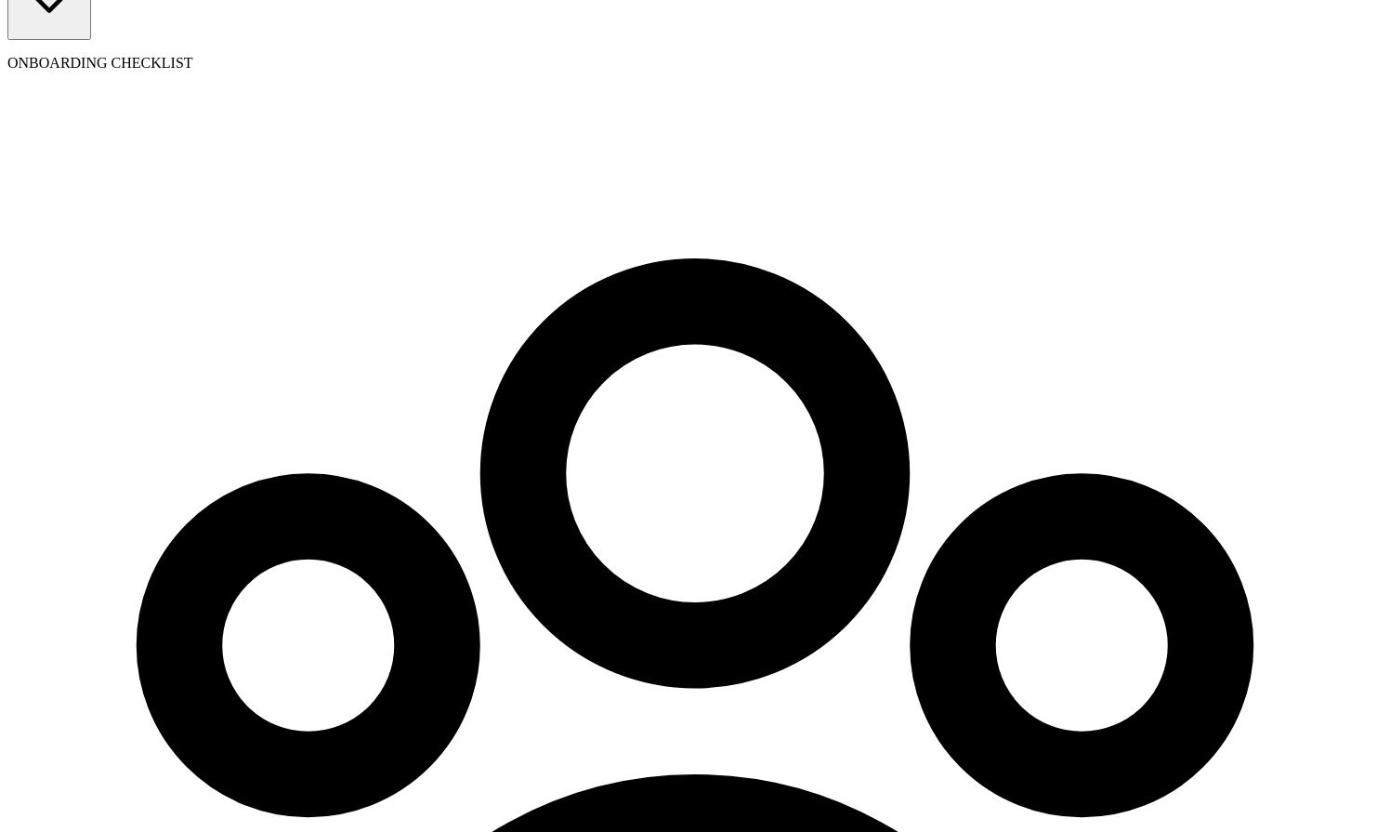
type input "[PERSON_NAME]"
type input "test"
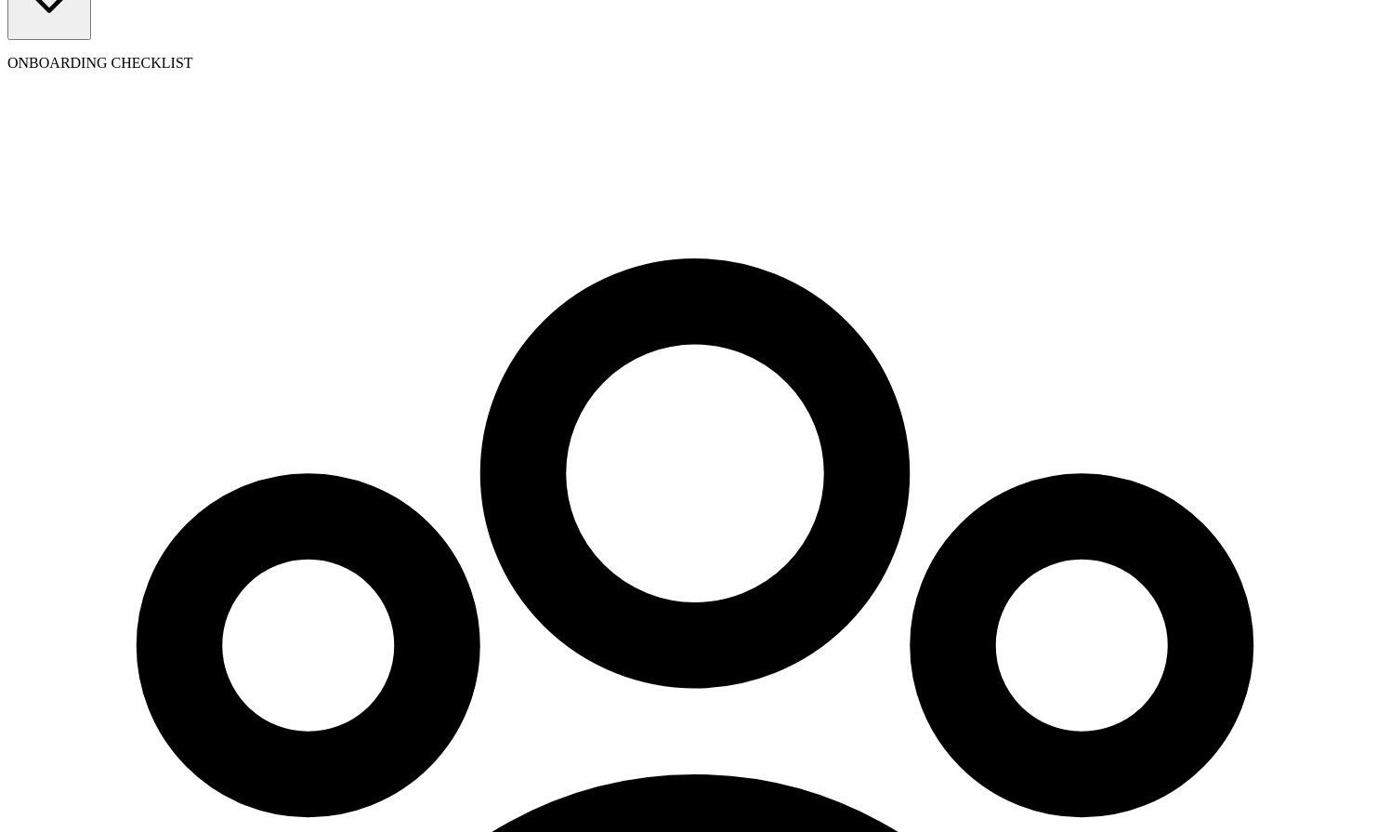
type input "[DATE]"
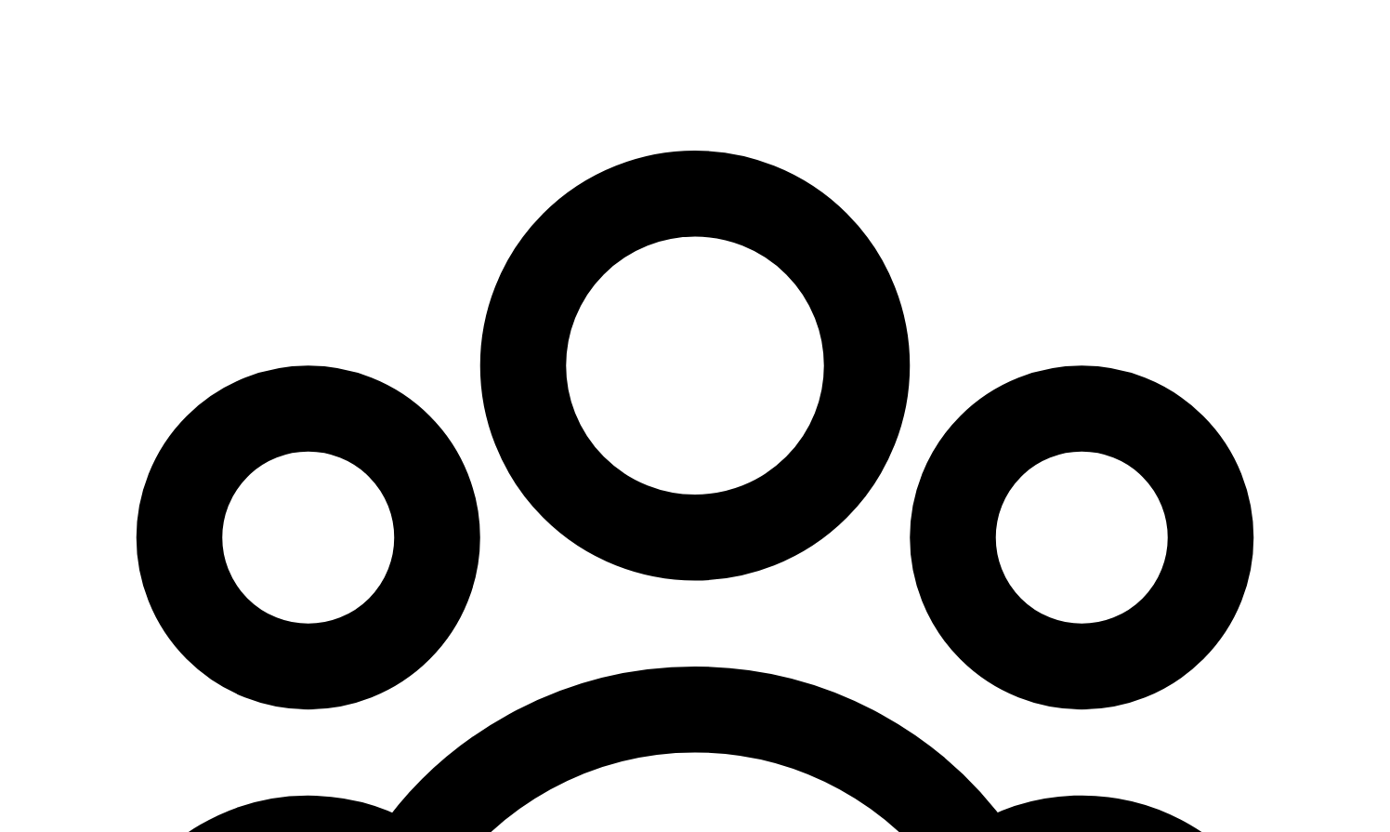
scroll to position [314, 0]
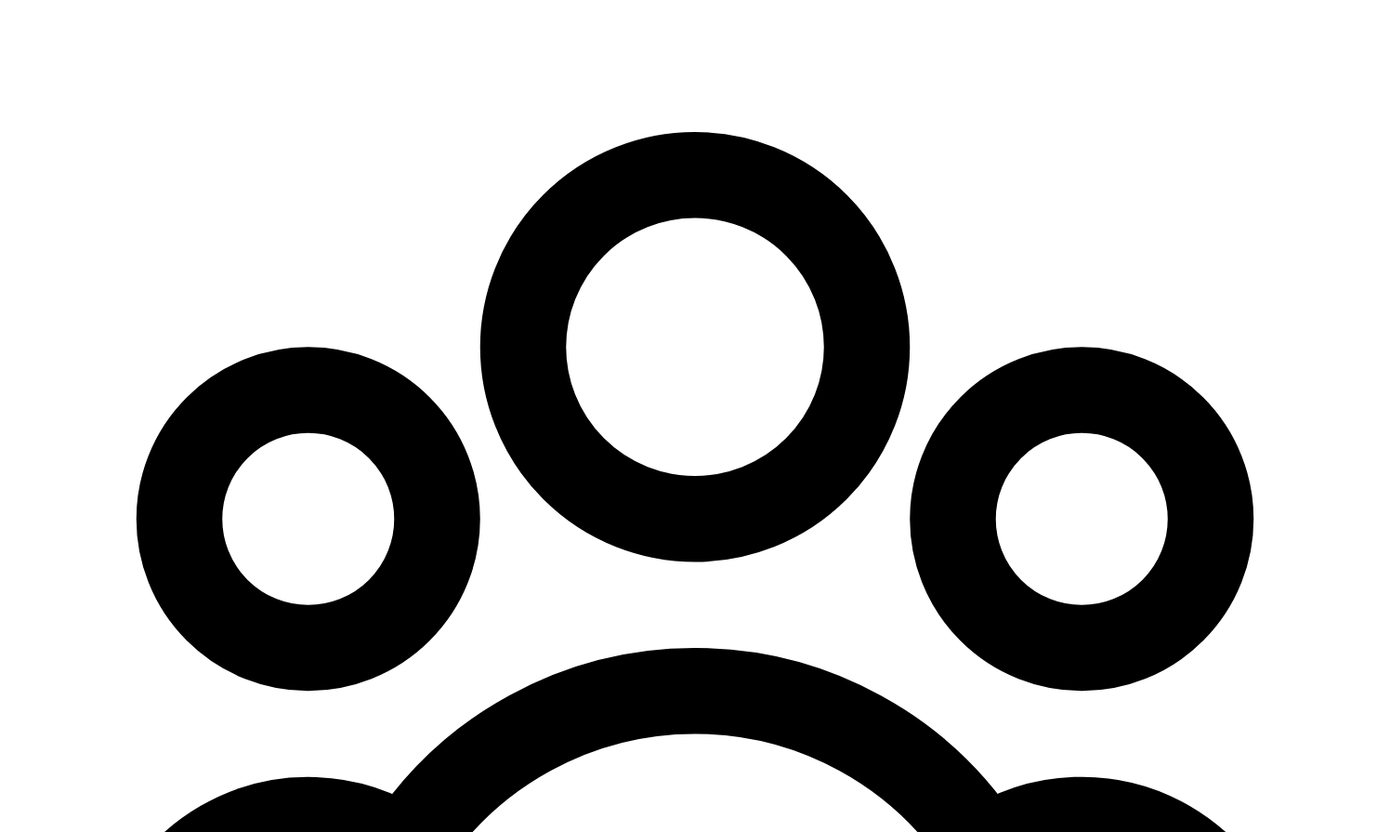
type input "[EMAIL_ADDRESS][DOMAIN_NAME]"
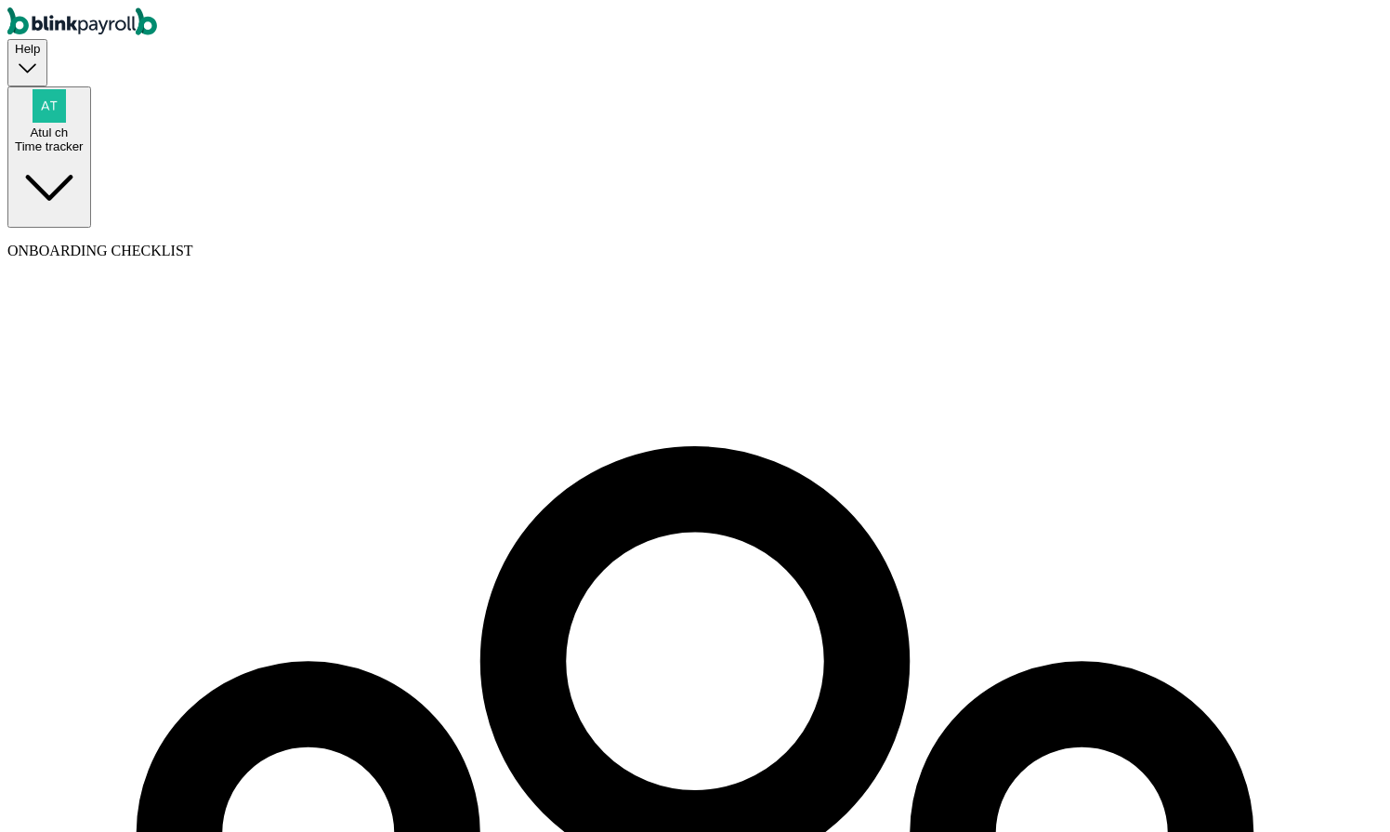
type input "5 [US_STATE] a and M Univ"
type input "[GEOGRAPHIC_DATA]"
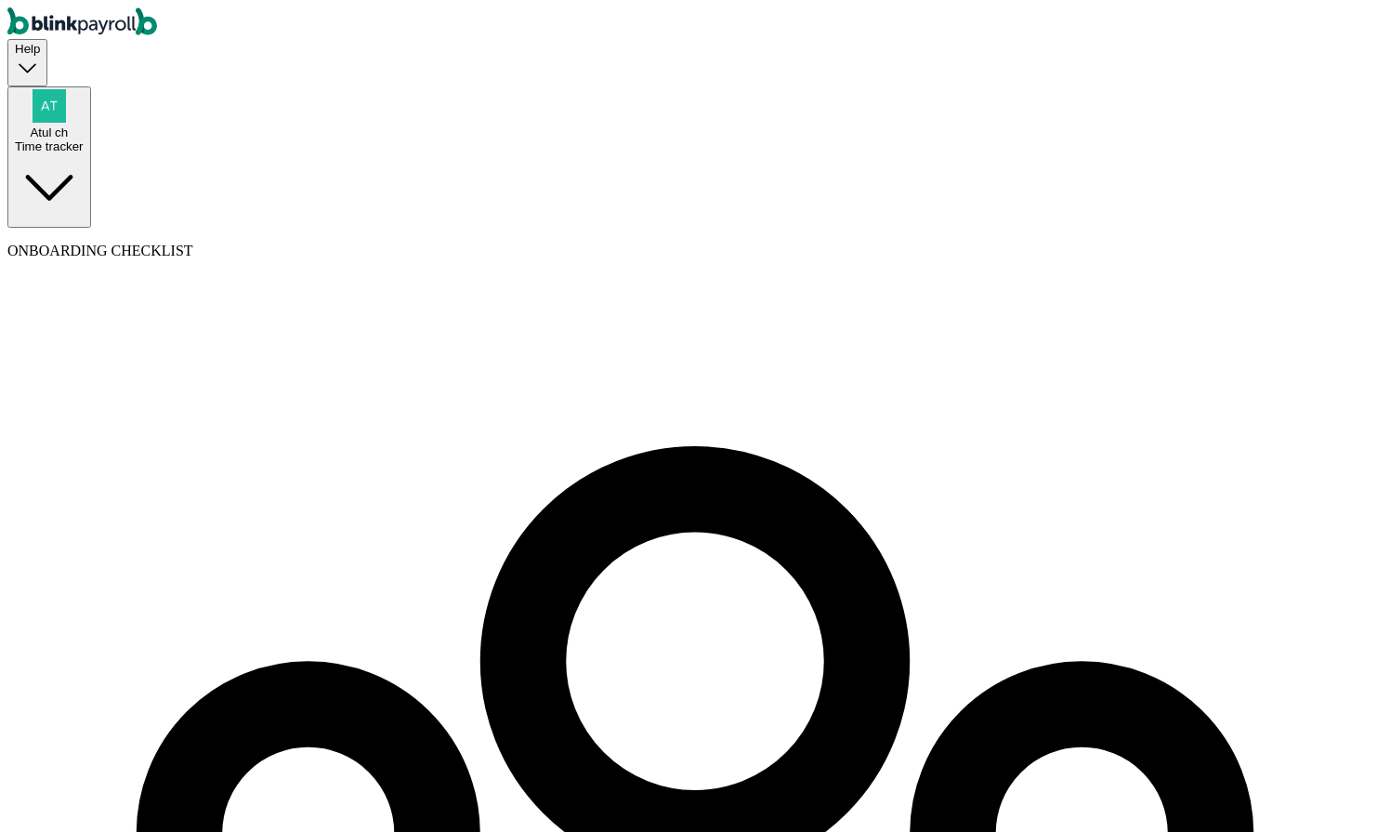
type input "77843"
type input "2"
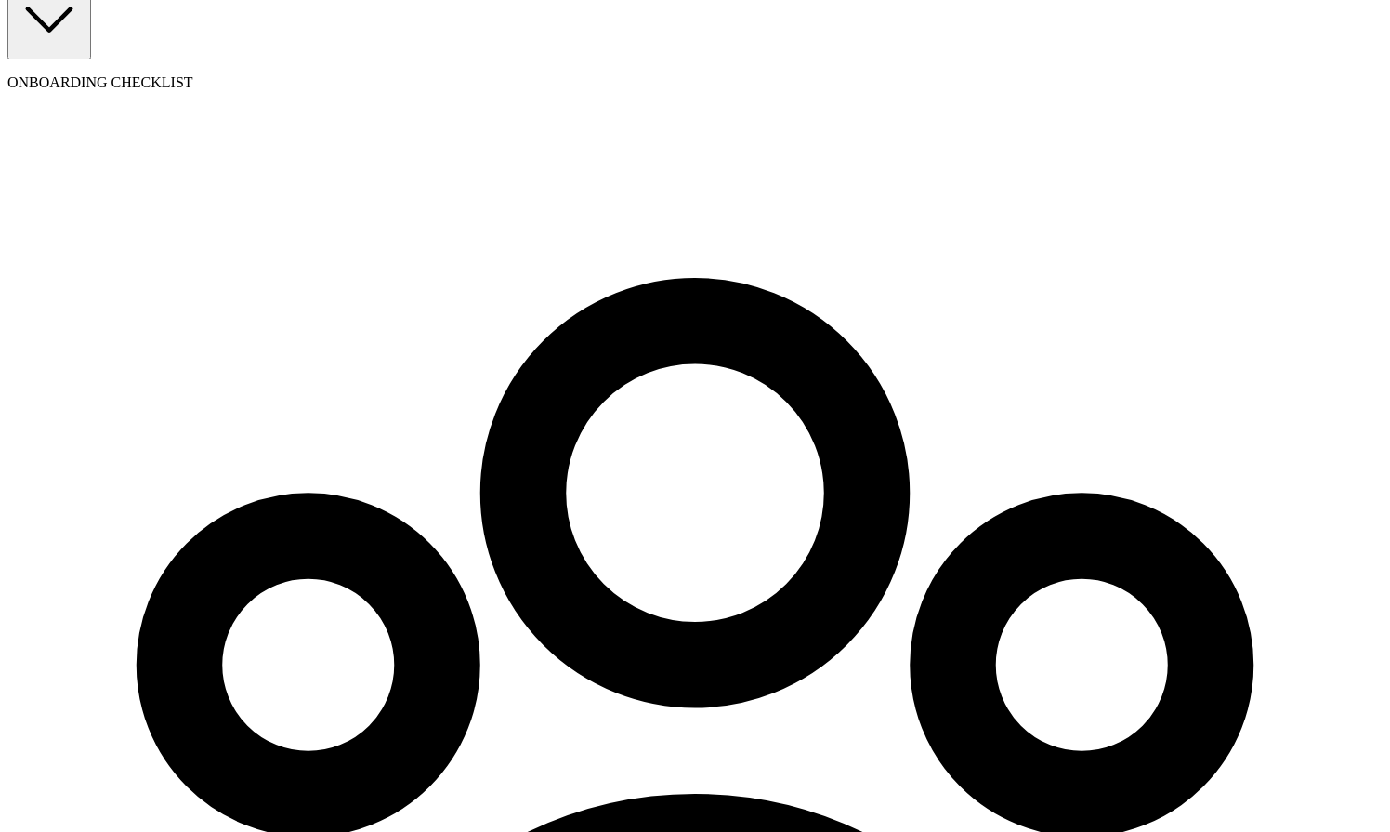
scroll to position [199, 0]
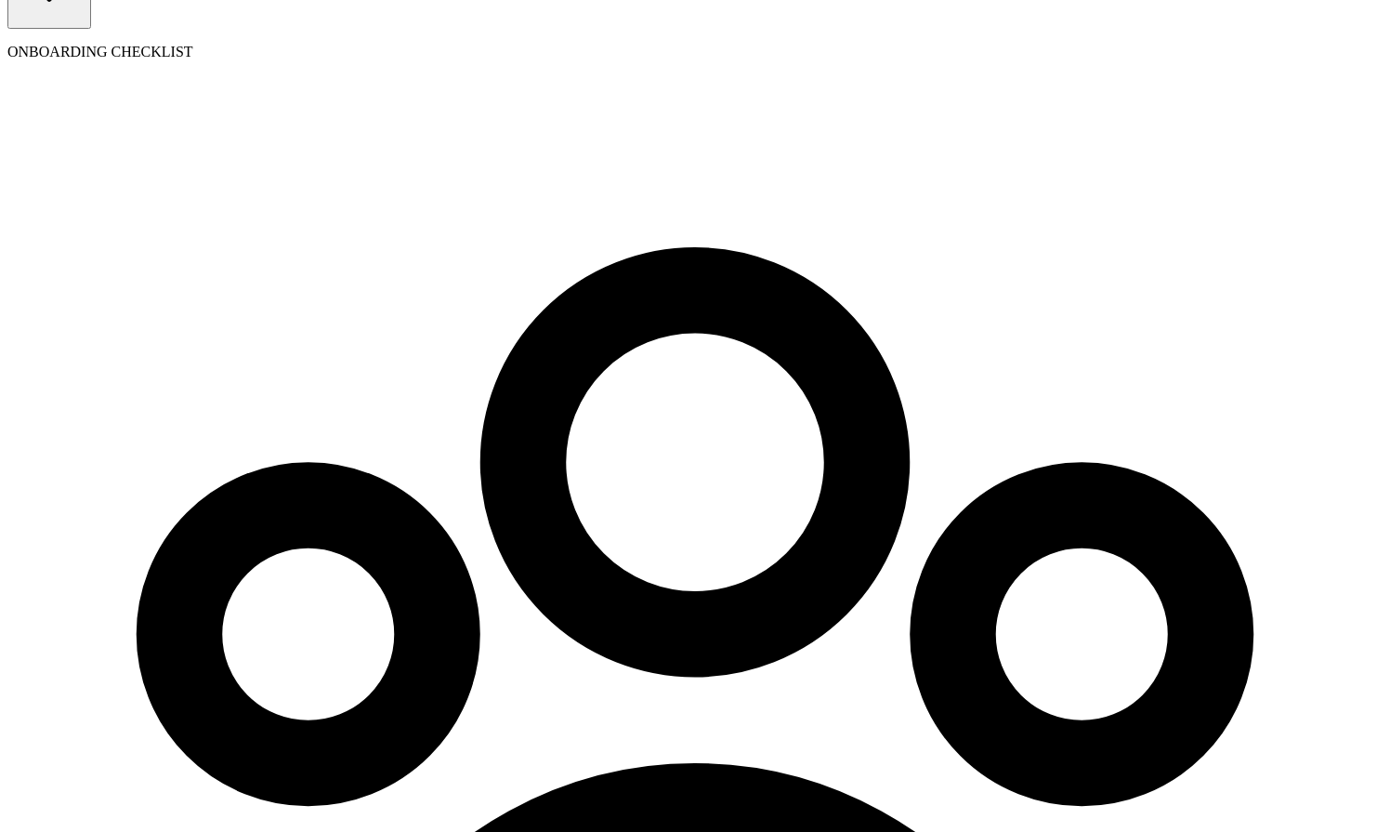
select select "5 [US_STATE] a and M Univ"
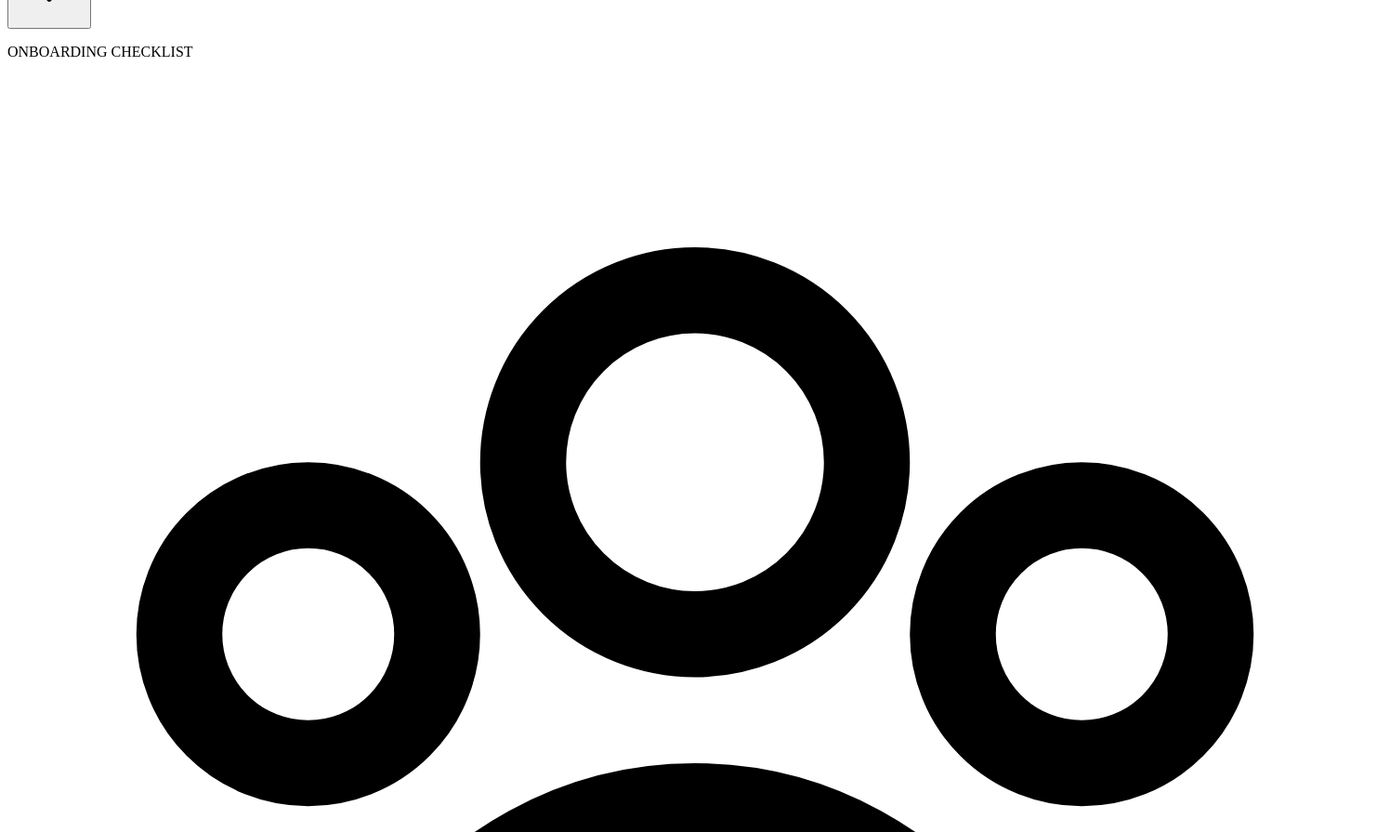
type input "[DATE]"
type input "10"
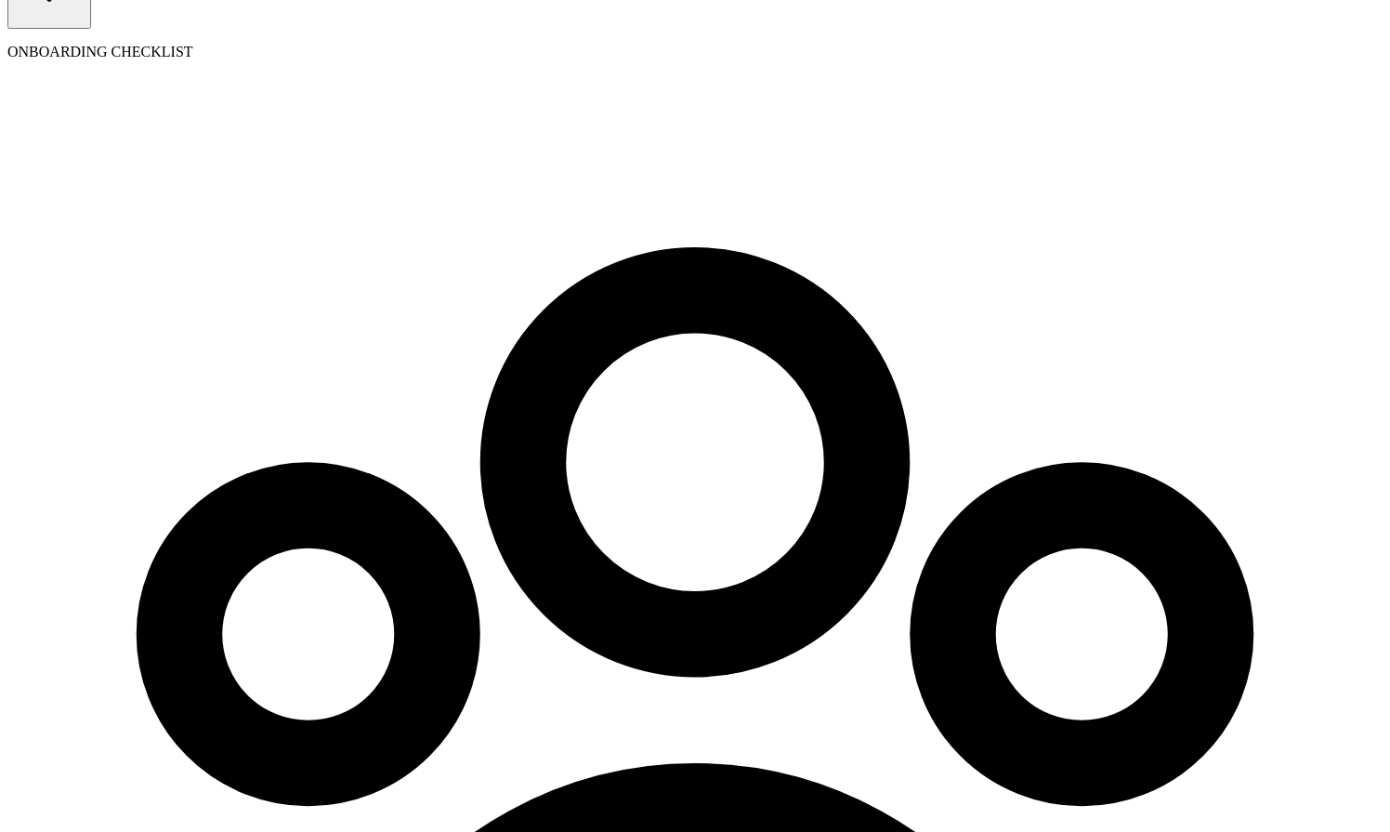
radio input "true"
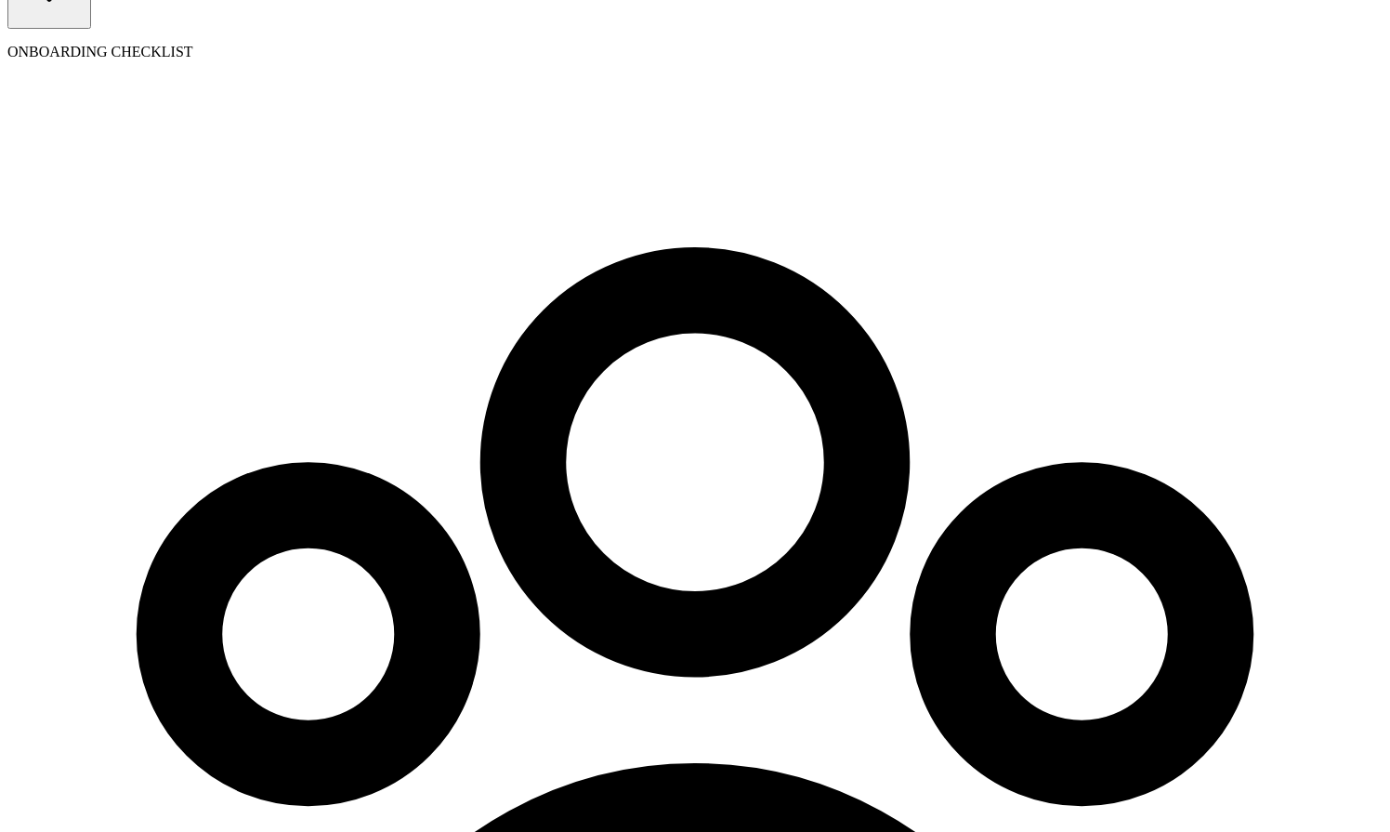
scroll to position [213, 0]
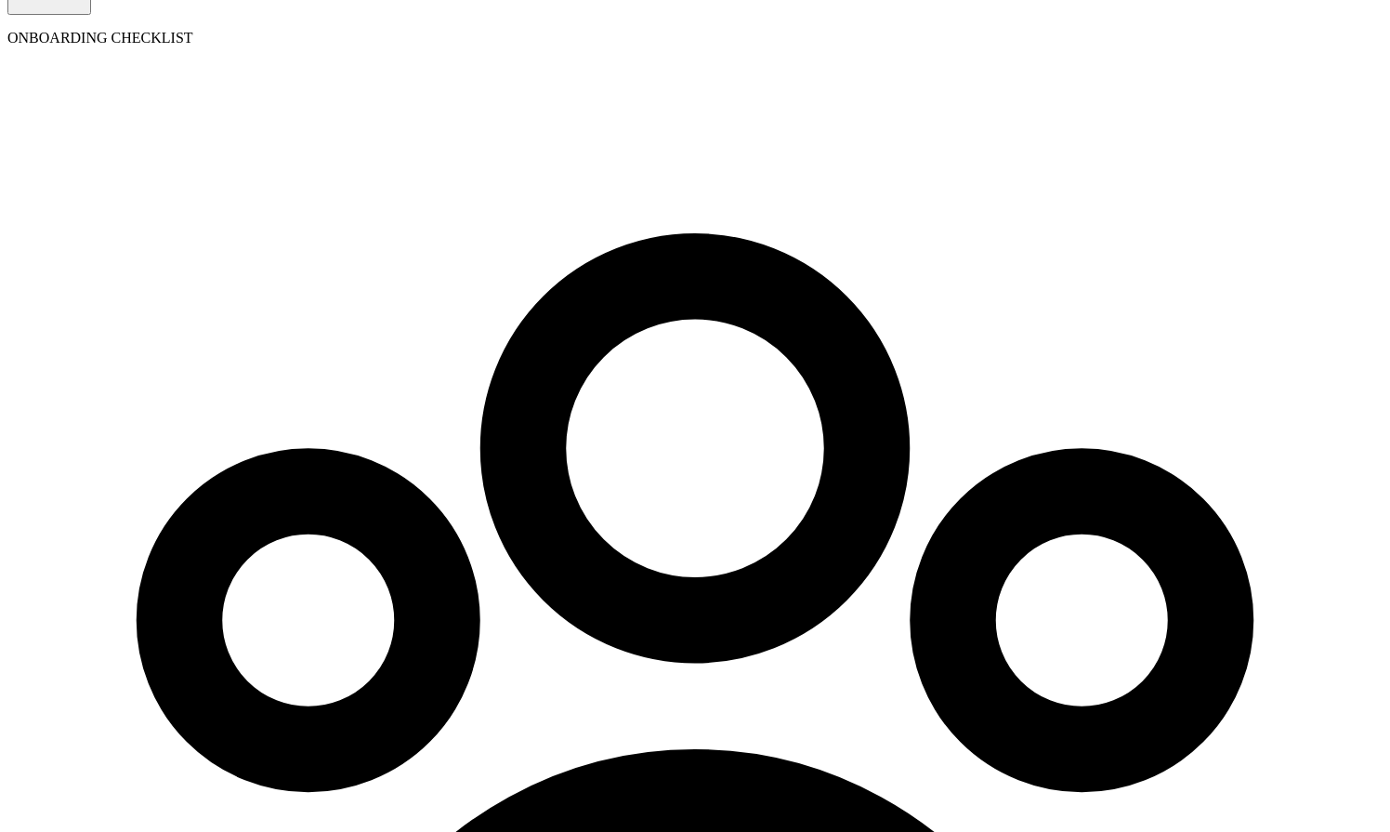
radio input "true"
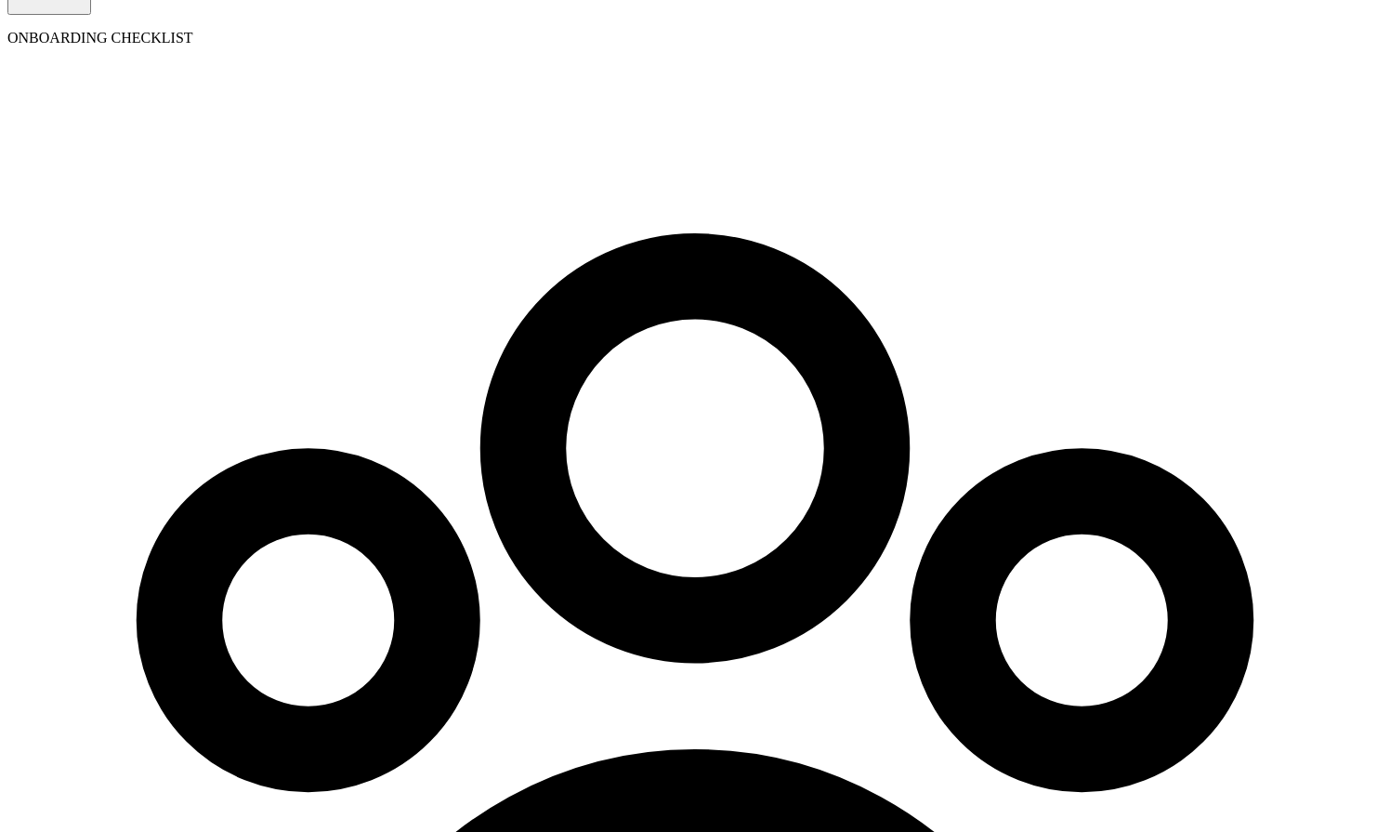
checkbox input "true"
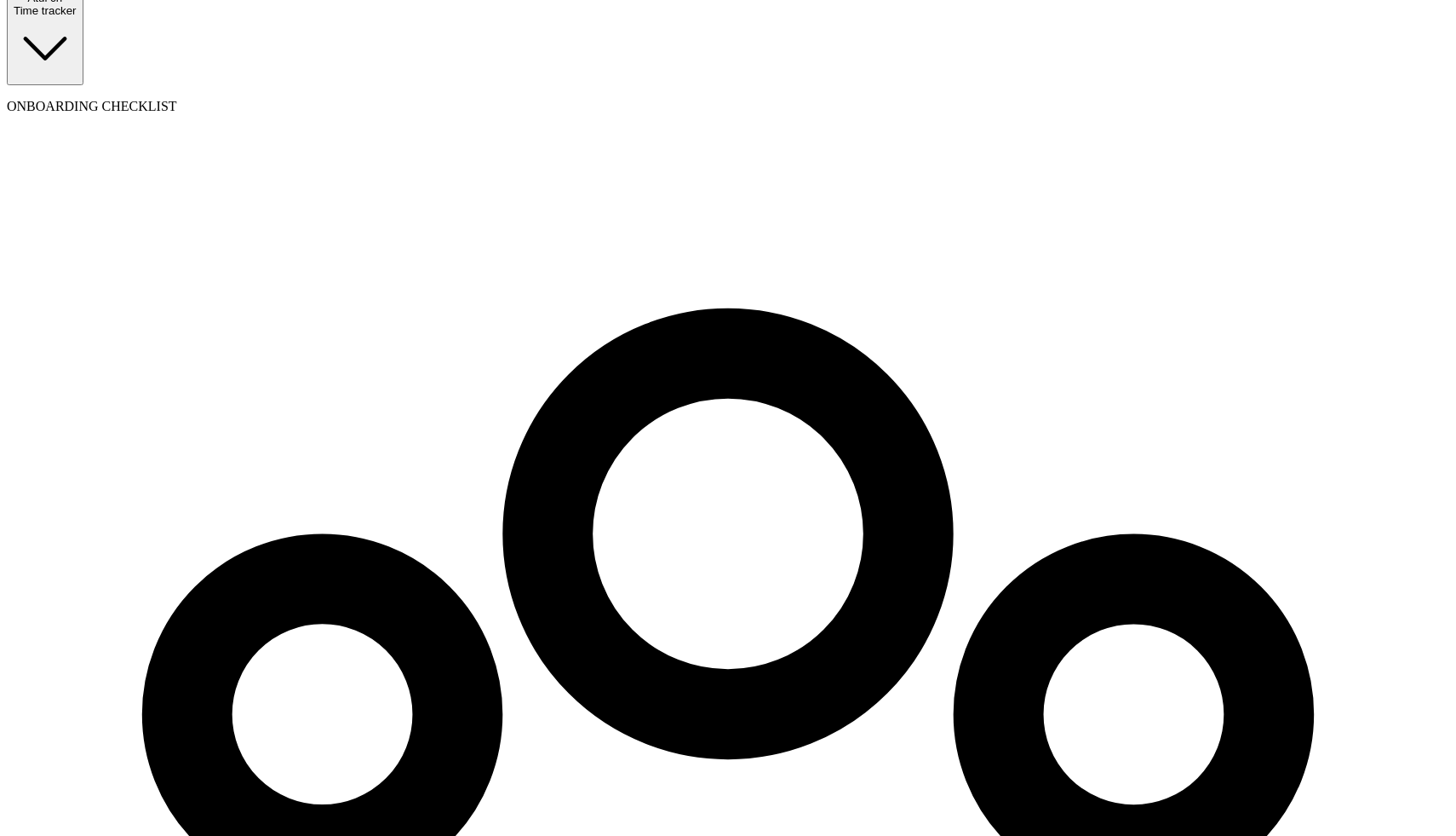
scroll to position [138, 0]
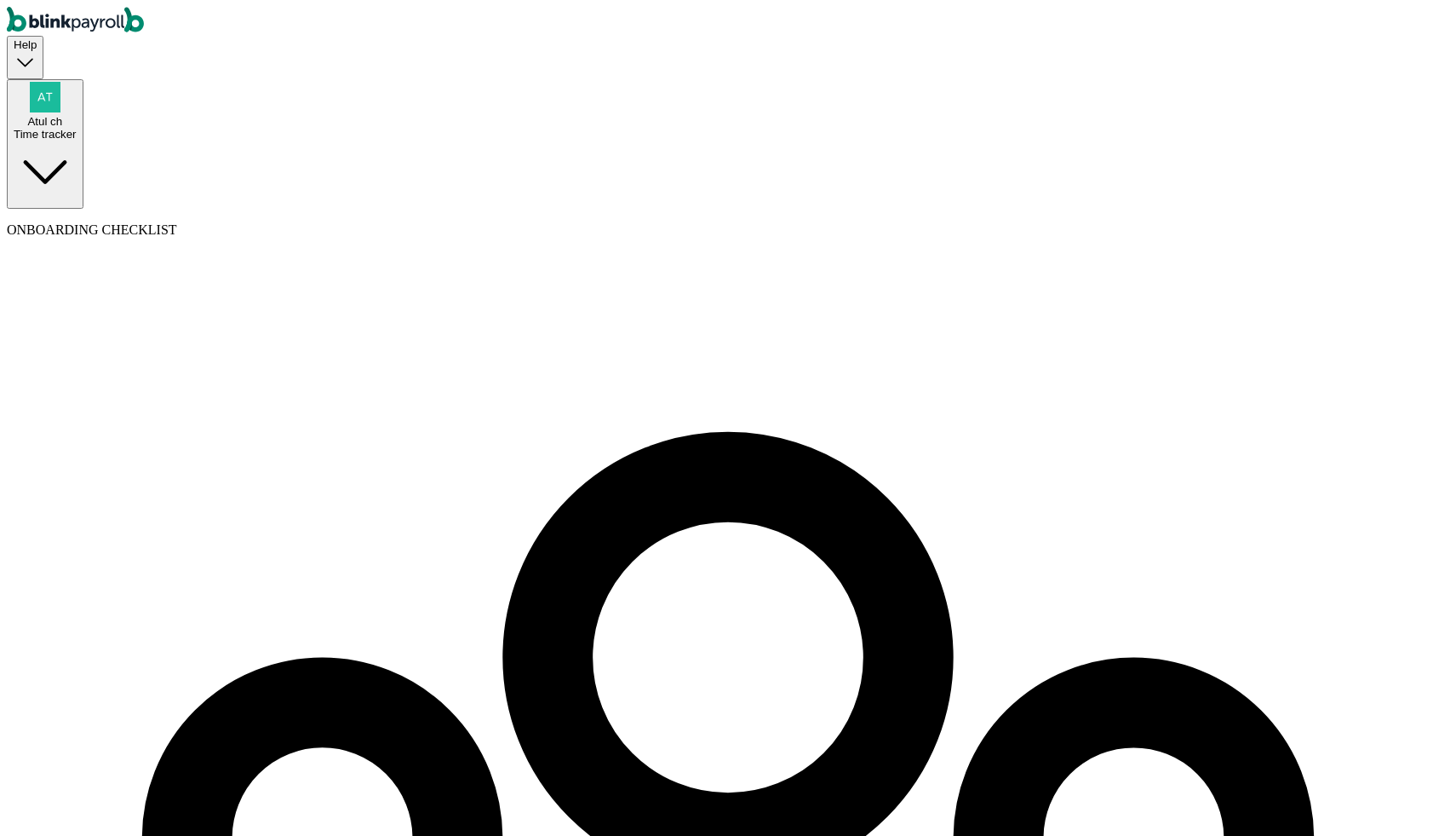
type input "[DATE]"
drag, startPoint x: 358, startPoint y: 397, endPoint x: 531, endPoint y: 395, distance: 173.0
